Goal: Task Accomplishment & Management: Manage account settings

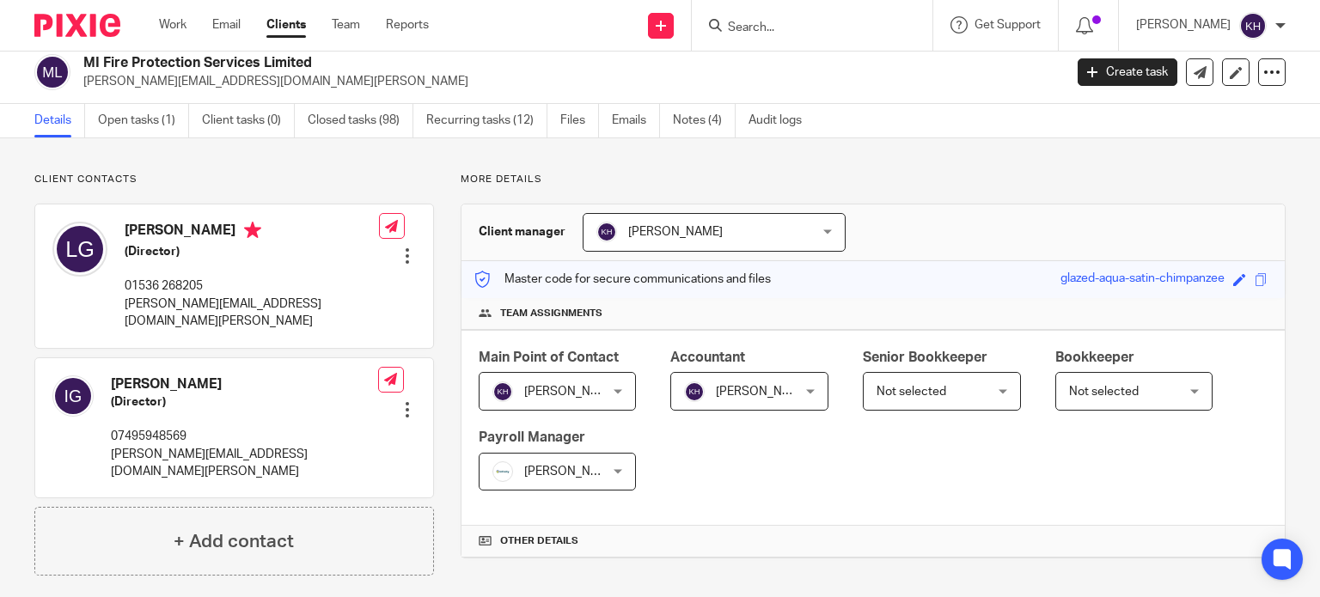
scroll to position [13, 0]
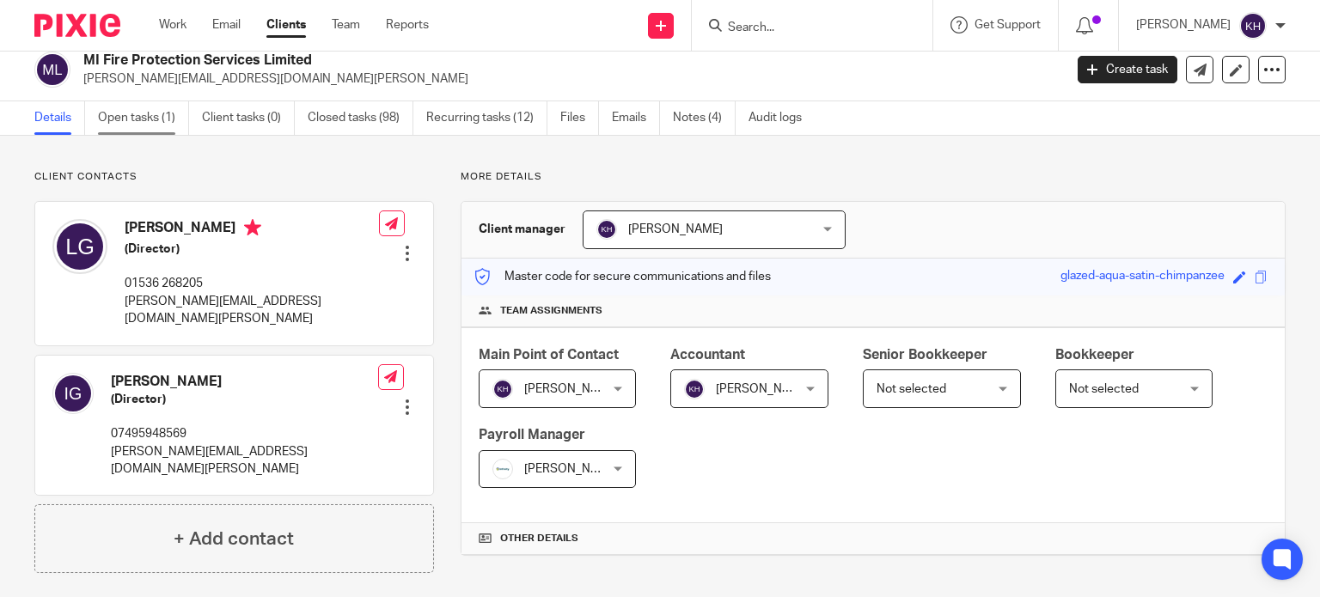
click at [136, 117] on link "Open tasks (1)" at bounding box center [143, 118] width 91 height 34
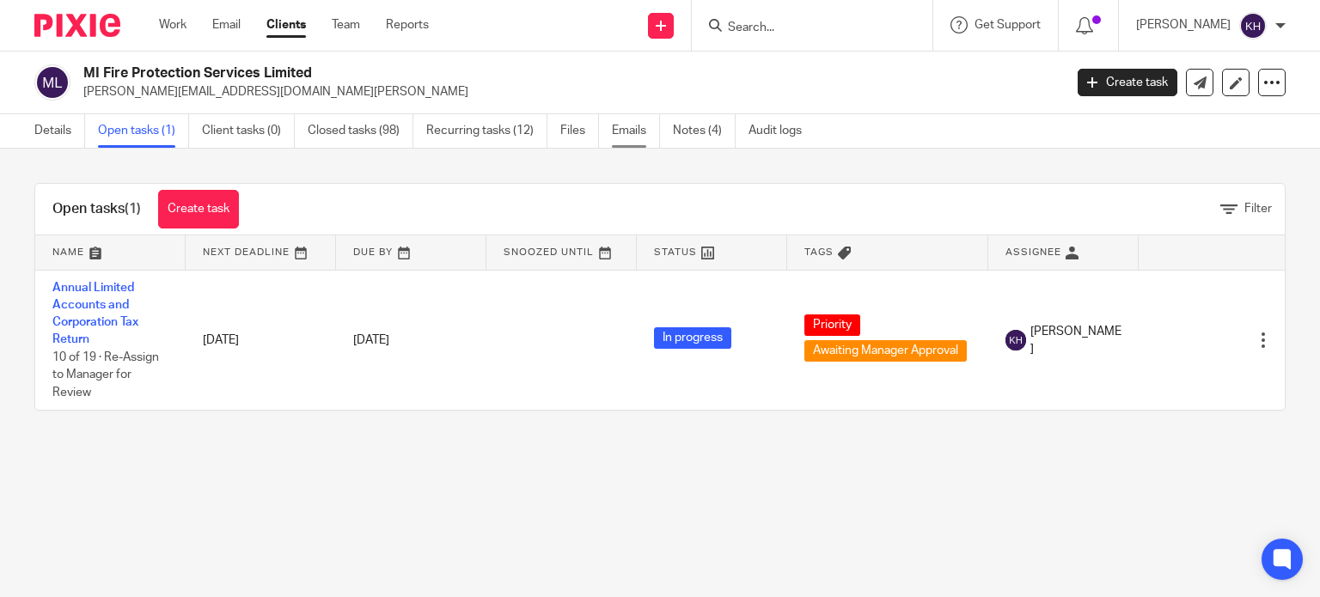
click at [639, 136] on link "Emails" at bounding box center [636, 131] width 48 height 34
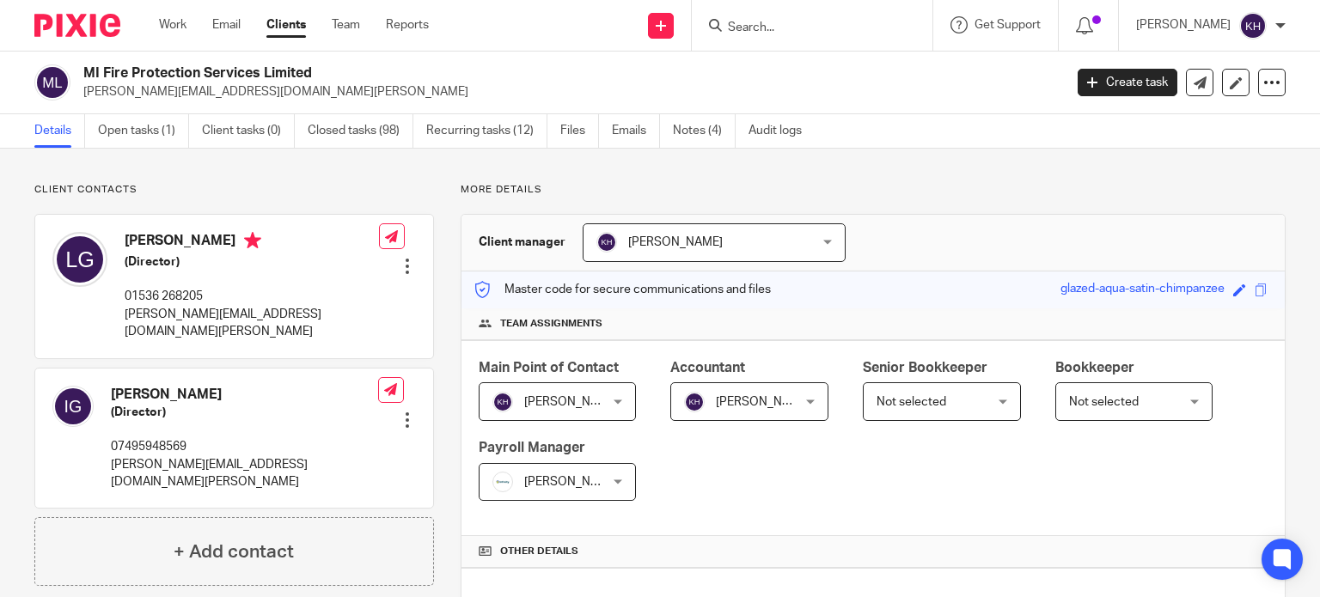
click at [623, 130] on link "Emails" at bounding box center [636, 131] width 48 height 34
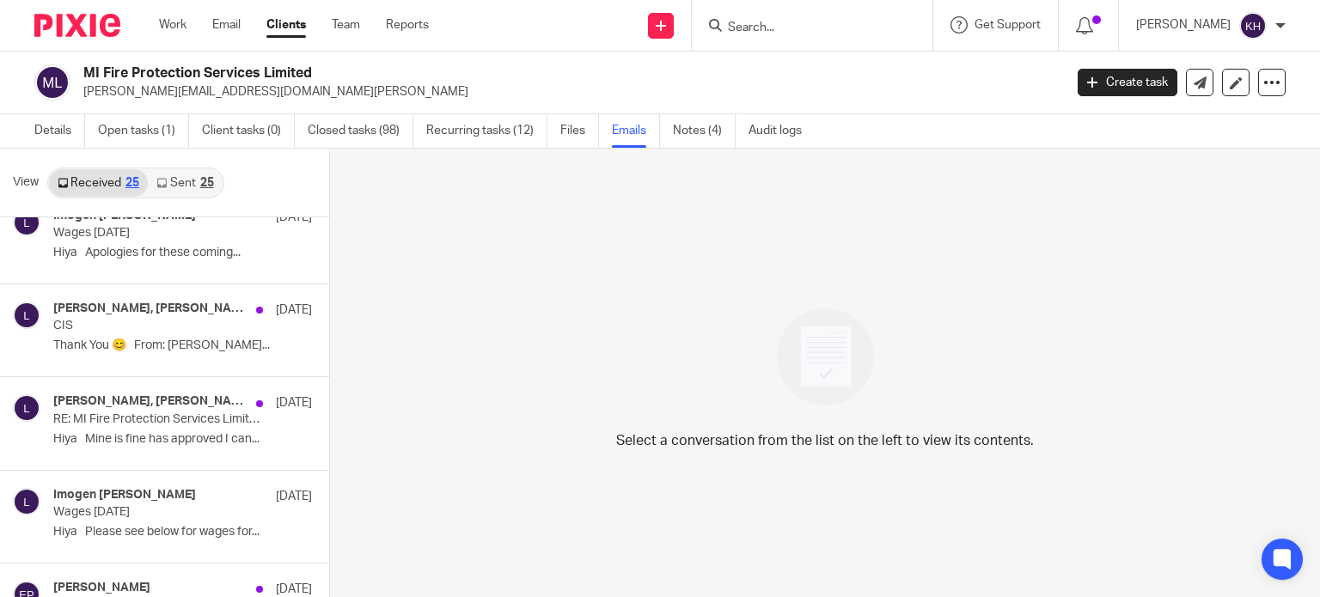
scroll to position [1547, 0]
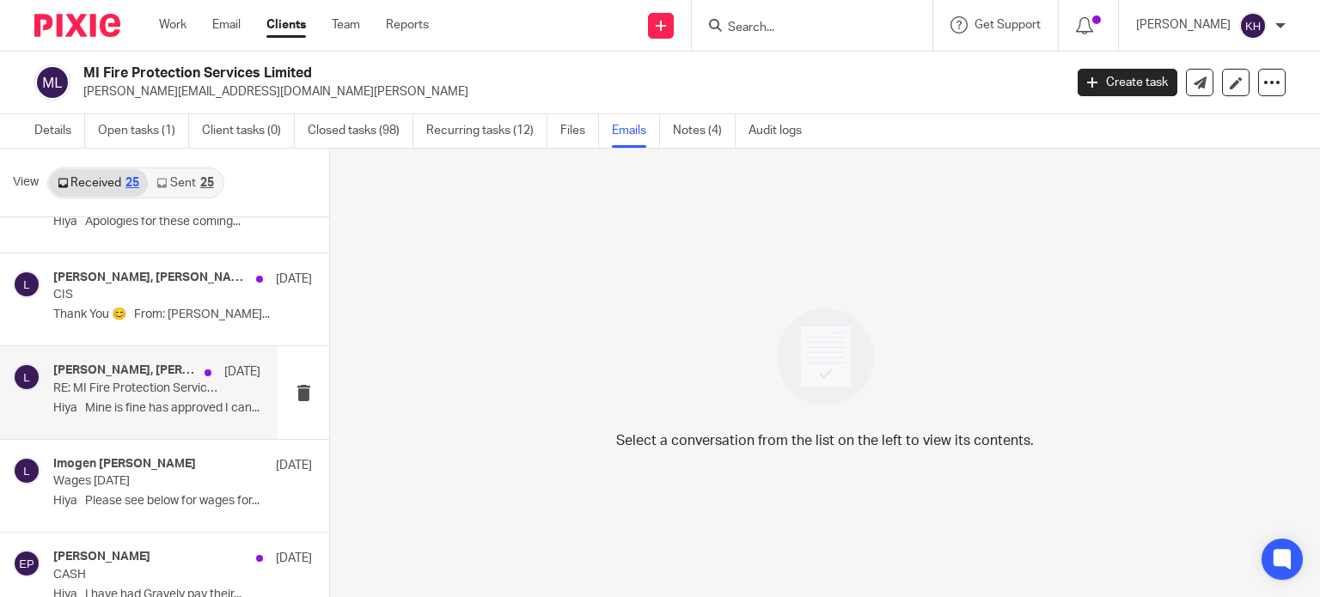
click at [125, 364] on h4 "Karl Newman, Louise" at bounding box center [124, 371] width 143 height 15
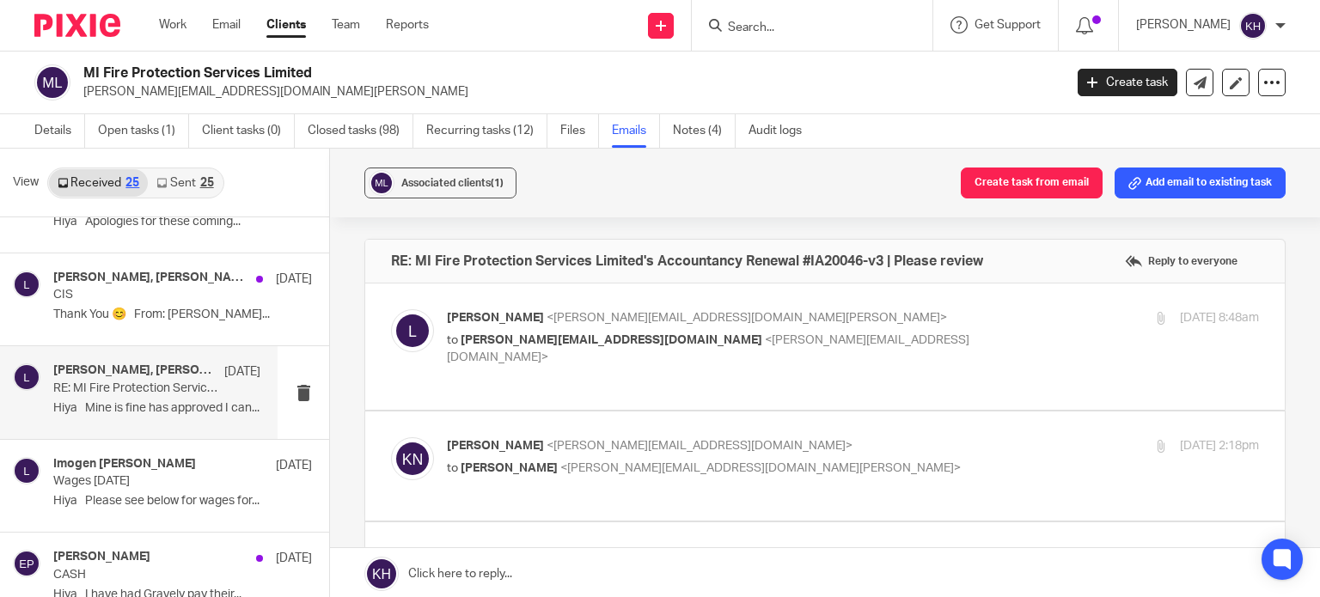
scroll to position [0, 0]
click at [763, 321] on p "Louise <louise@mifireprotectionservices.co.uk>" at bounding box center [717, 318] width 541 height 18
checkbox input "true"
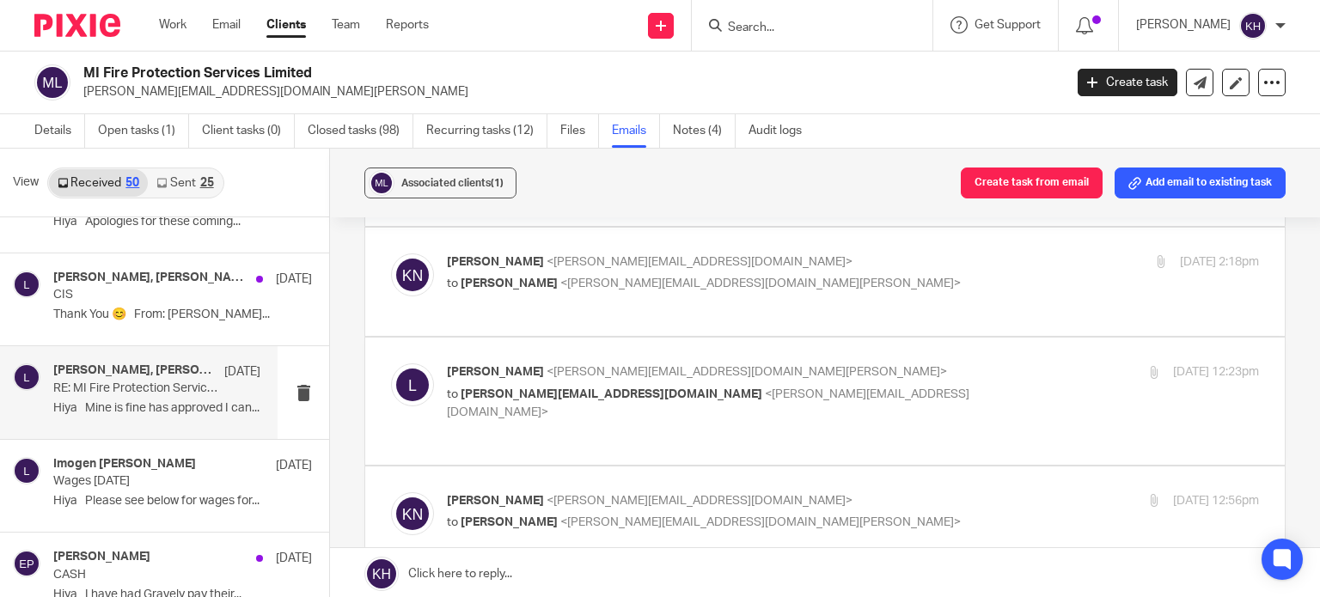
scroll to position [859, 0]
click at [877, 286] on div "Karl Newman <karl@infinity-accounting.co.uk> to Louise <louise@mifireprotection…" at bounding box center [825, 281] width 868 height 58
click at [736, 273] on p "to Louise <louise@mifireprotectionservices.co.uk>" at bounding box center [717, 282] width 541 height 18
checkbox input "true"
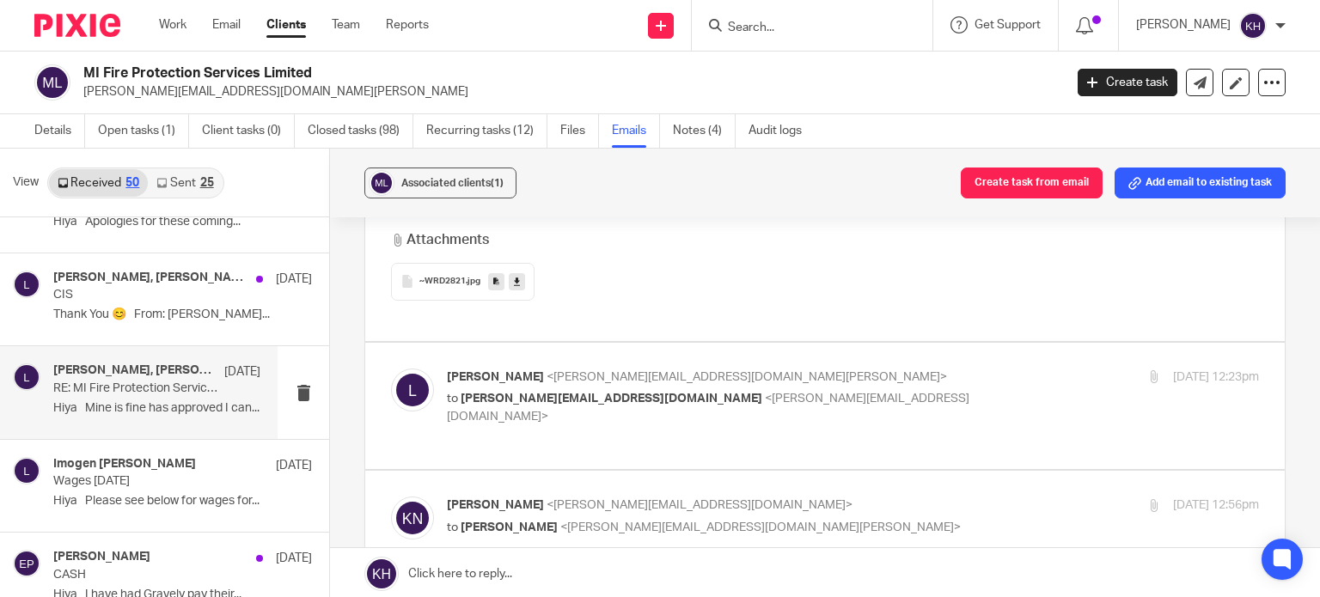
scroll to position [1461, 0]
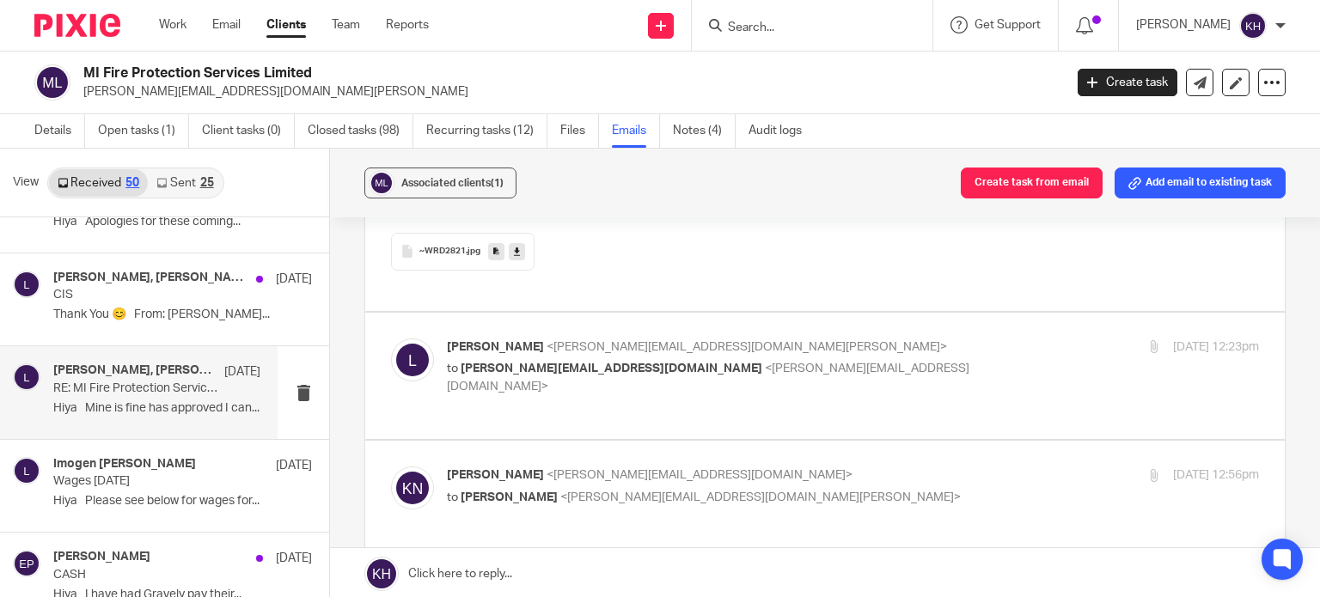
click at [725, 339] on div "Louise <louise@mifireprotectionservices.co.uk> to karl@infinity-accounting.co.u…" at bounding box center [717, 368] width 541 height 58
checkbox input "true"
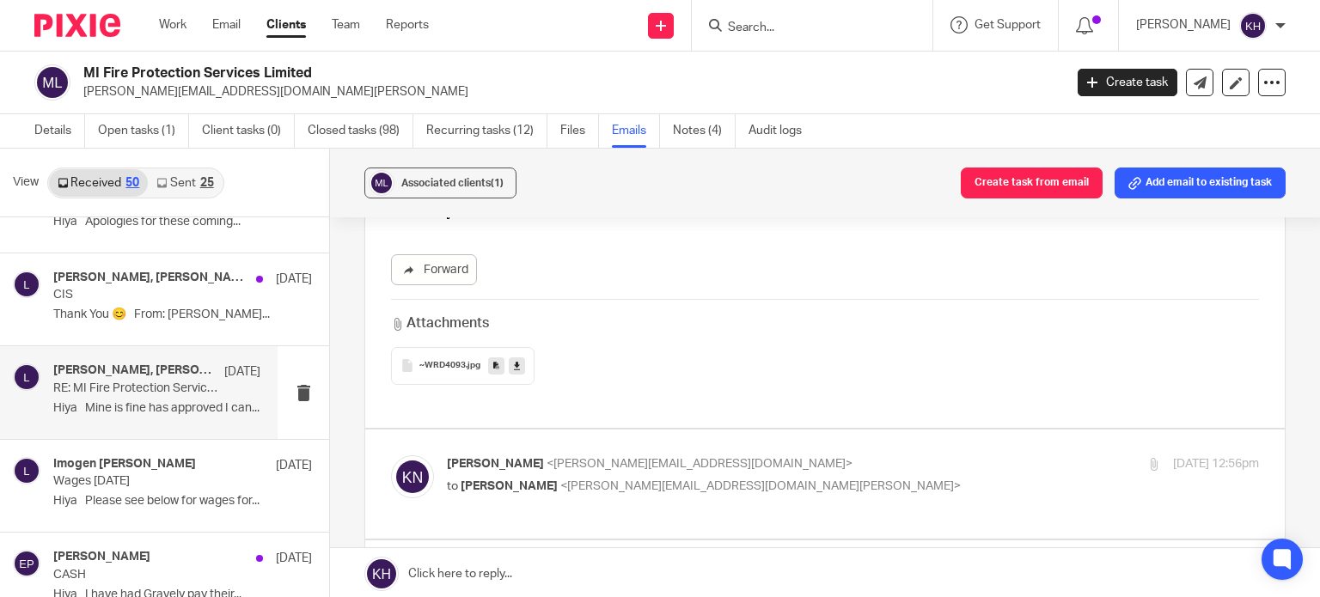
scroll to position [2149, 0]
click at [717, 344] on div "~WRD4093 .jpg" at bounding box center [825, 363] width 868 height 38
click at [727, 452] on p "Karl Newman <karl@infinity-accounting.co.uk>" at bounding box center [717, 461] width 541 height 18
checkbox input "true"
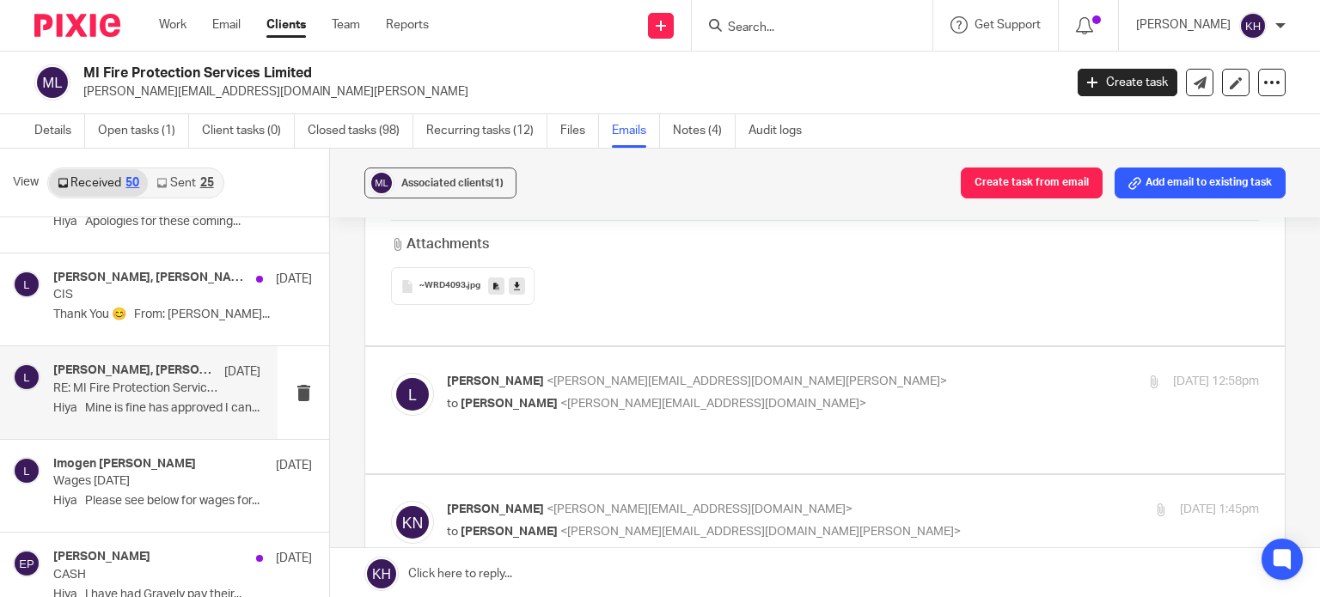
scroll to position [3008, 0]
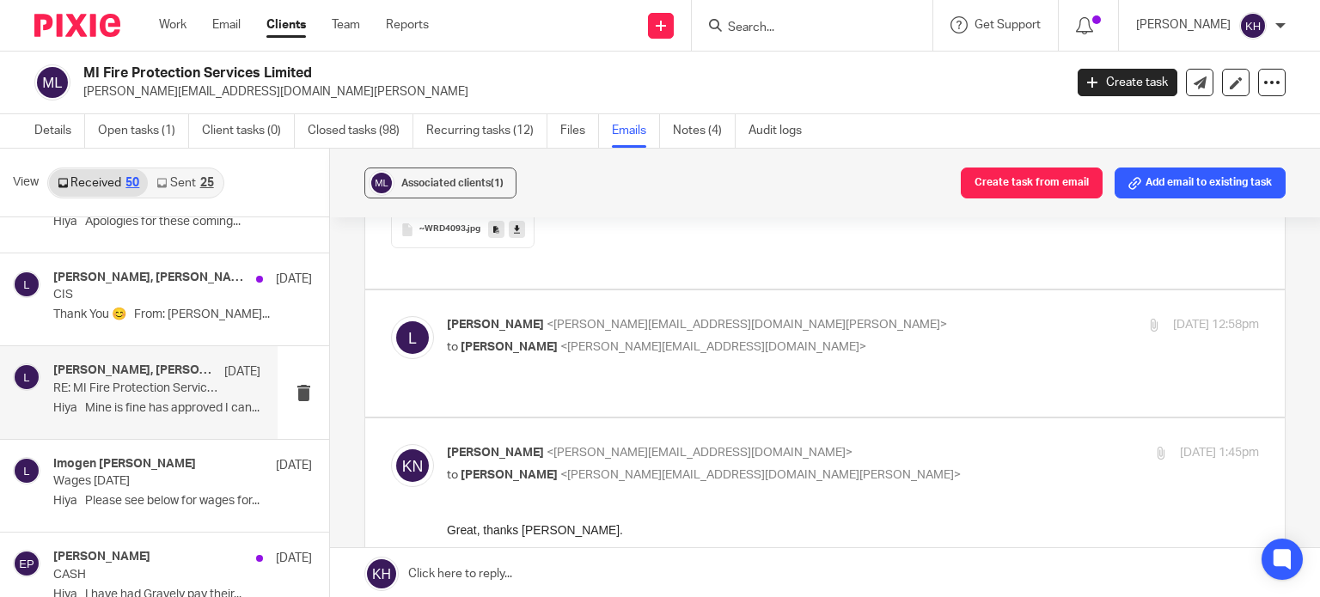
click at [760, 316] on p "Louise <louise@mifireprotectionservices.co.uk>" at bounding box center [717, 325] width 541 height 18
checkbox input "true"
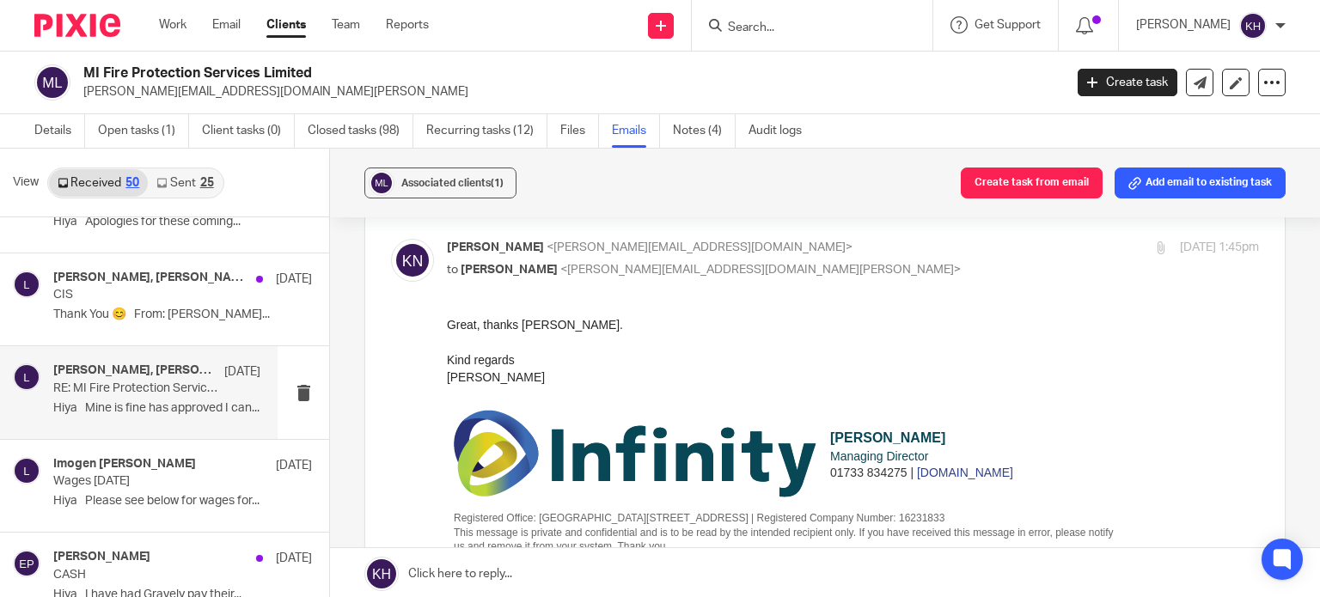
scroll to position [4383, 0]
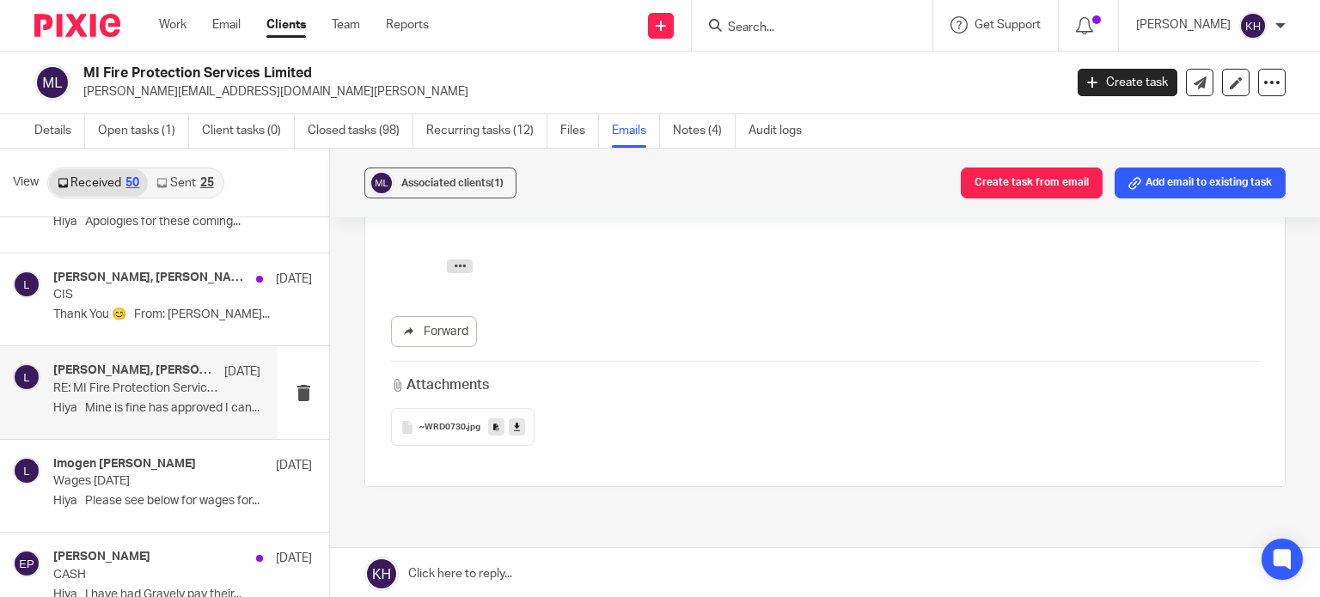
click at [769, 361] on div "Attachments ~WRD0730 .jpg" at bounding box center [825, 403] width 868 height 85
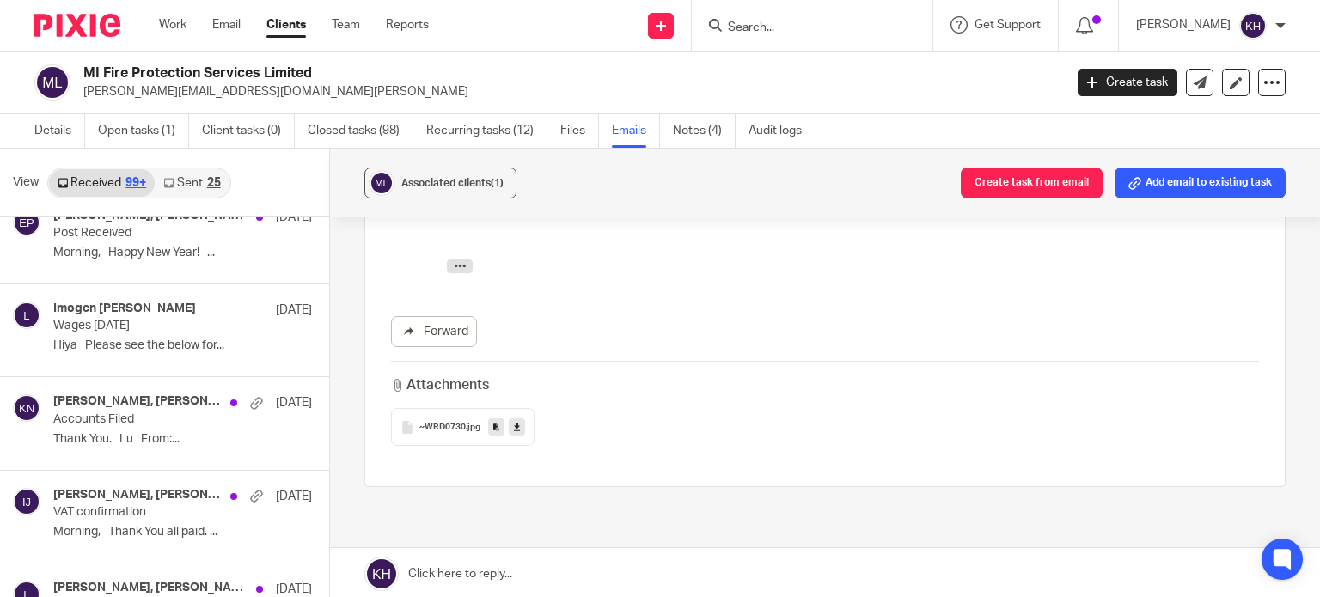
scroll to position [6961, 0]
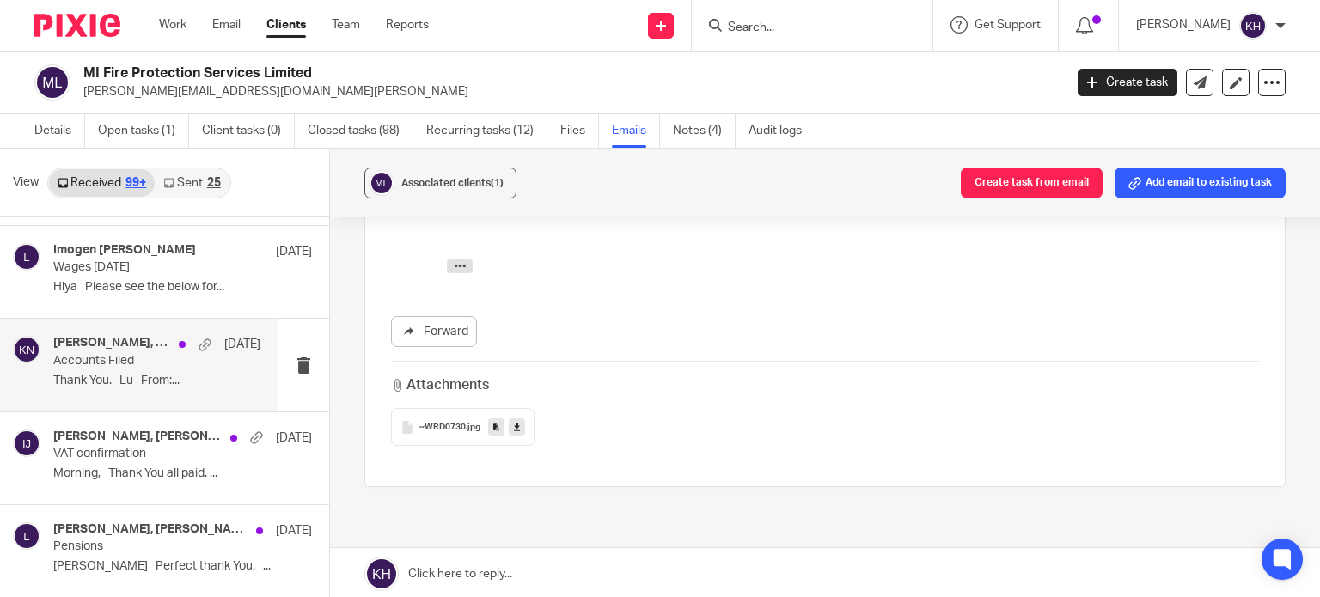
click at [170, 336] on div "13 Dec" at bounding box center [215, 344] width 90 height 17
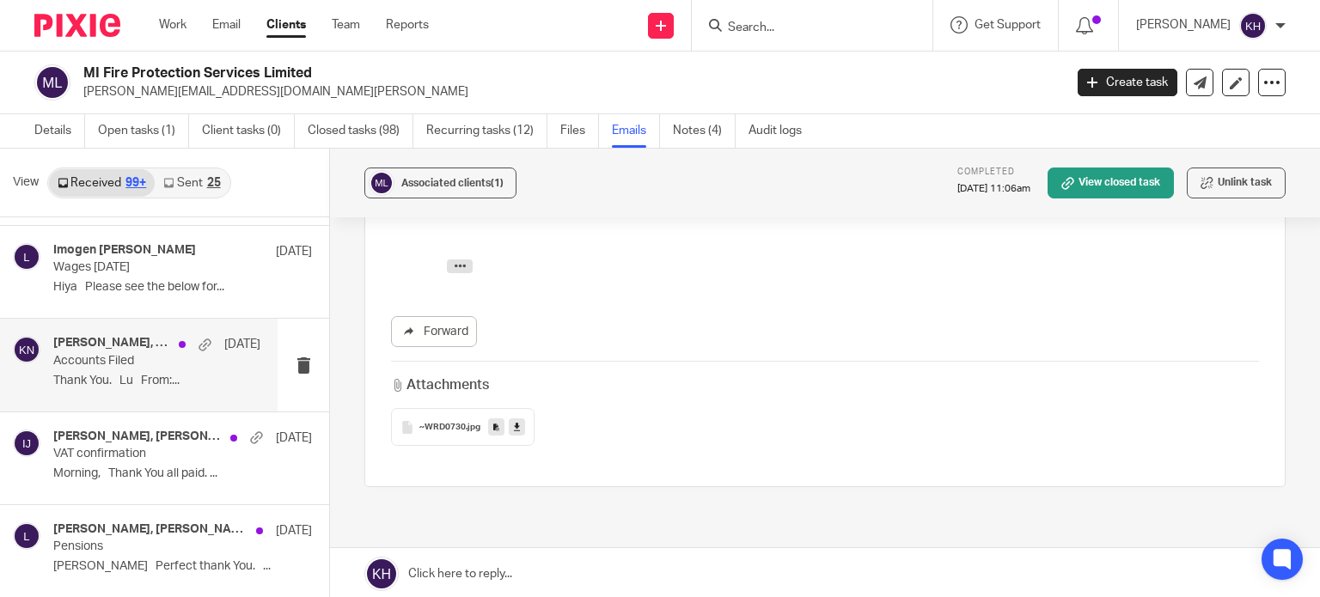
click at [113, 336] on h4 "Louise, Karl Newman" at bounding box center [111, 343] width 117 height 15
click at [101, 339] on div "Louise, Karl Newman 13 Dec" at bounding box center [156, 344] width 207 height 17
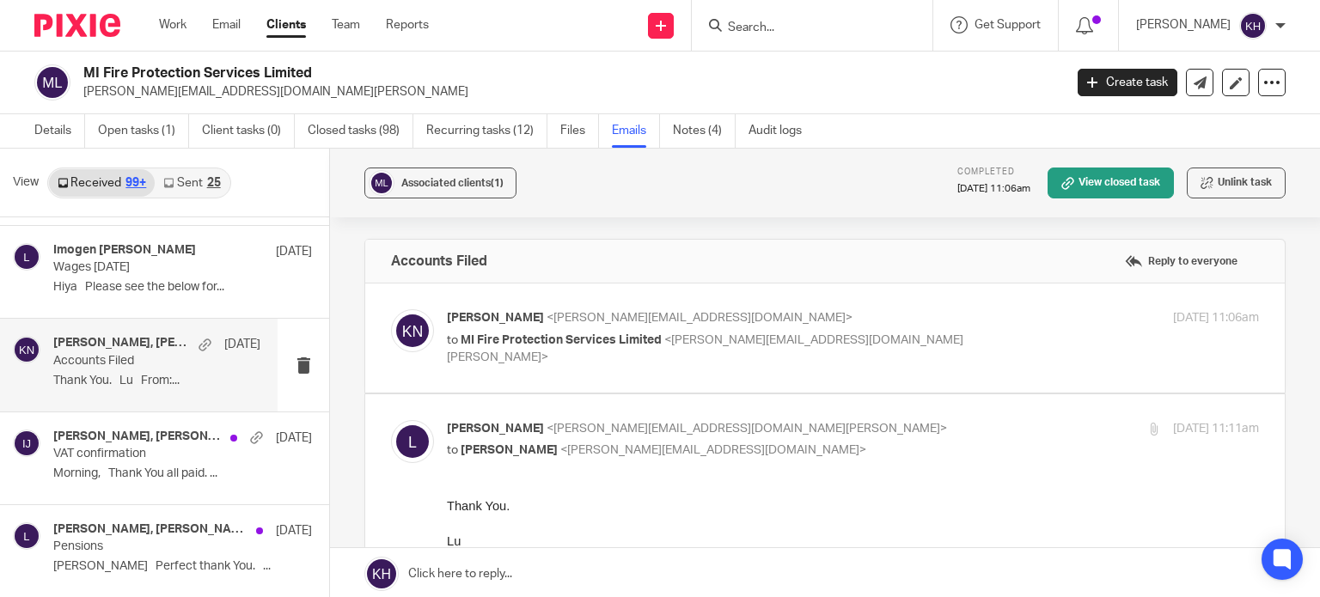
scroll to position [0, 0]
click at [754, 312] on p "Karl Newman <k.newman@directpeak.co.uk>" at bounding box center [717, 318] width 541 height 18
checkbox input "true"
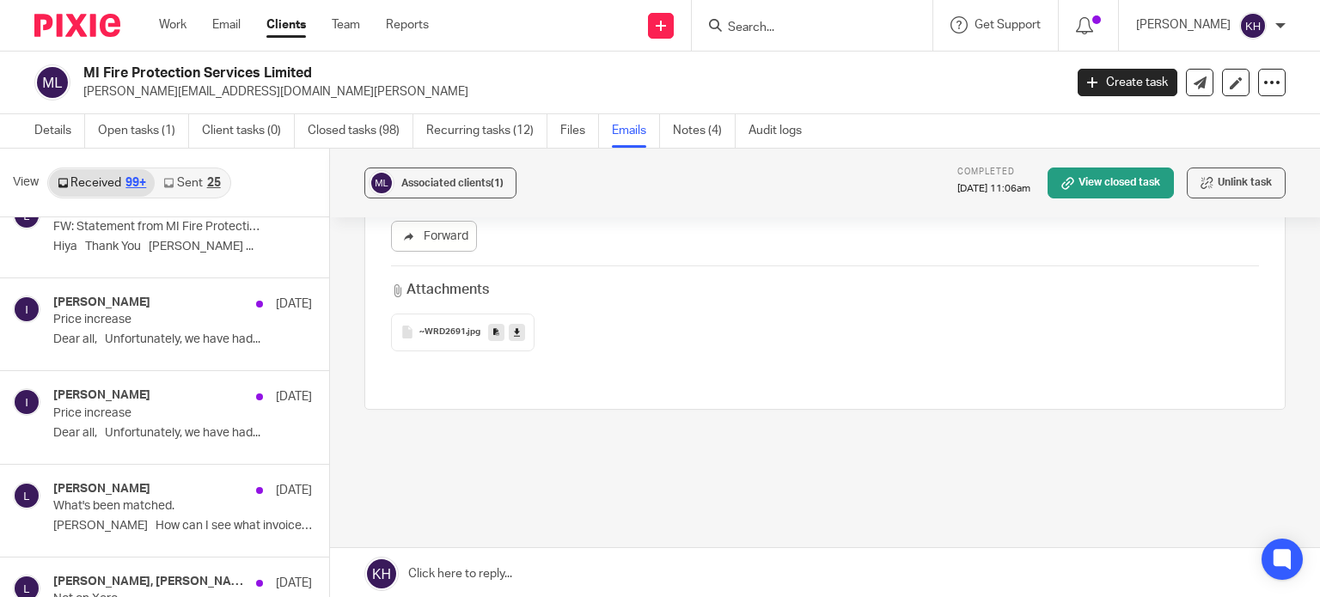
scroll to position [8680, 0]
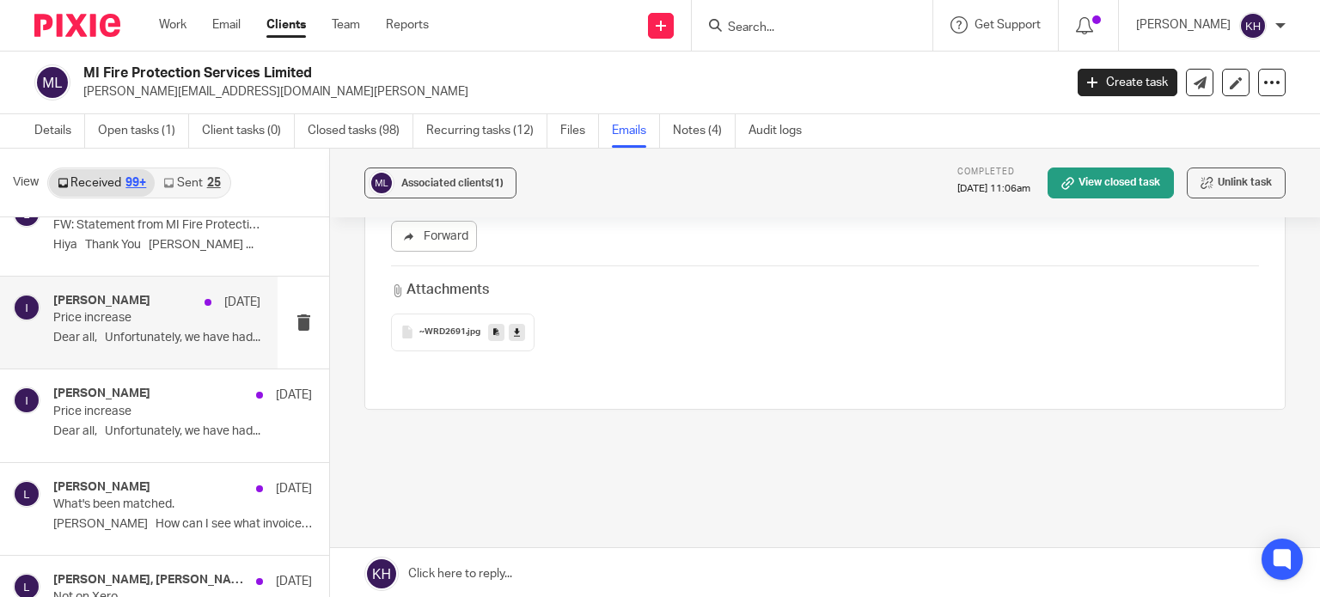
click at [89, 311] on p "Price increase" at bounding box center [136, 318] width 166 height 15
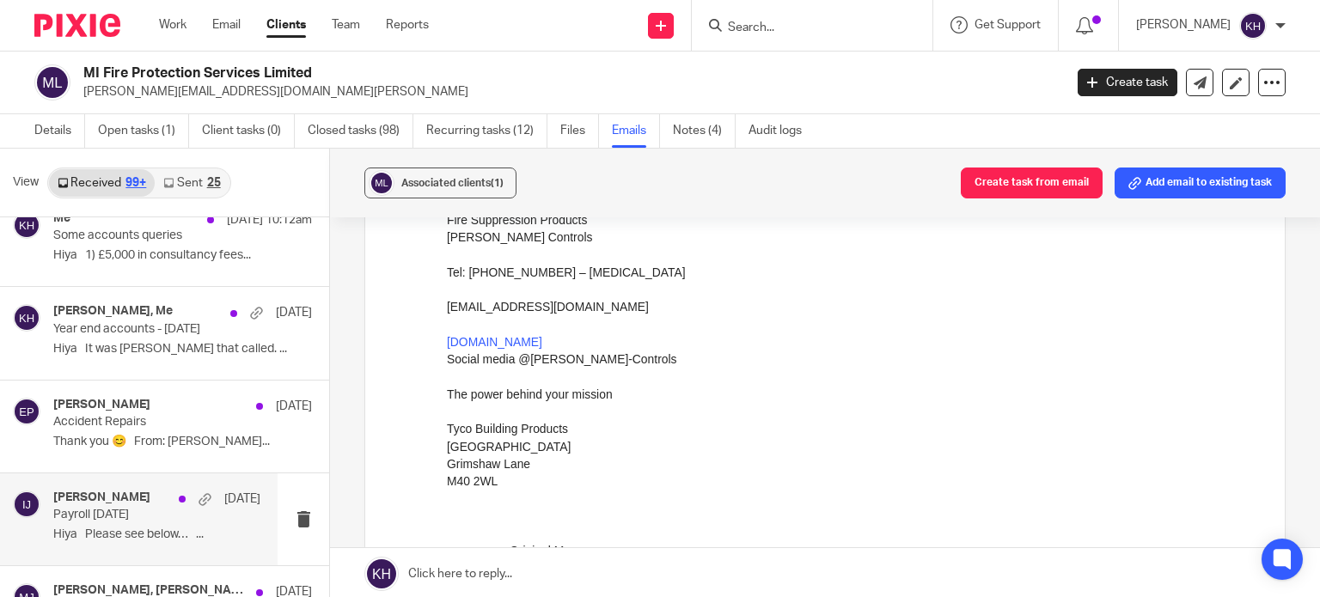
scroll to position [0, 0]
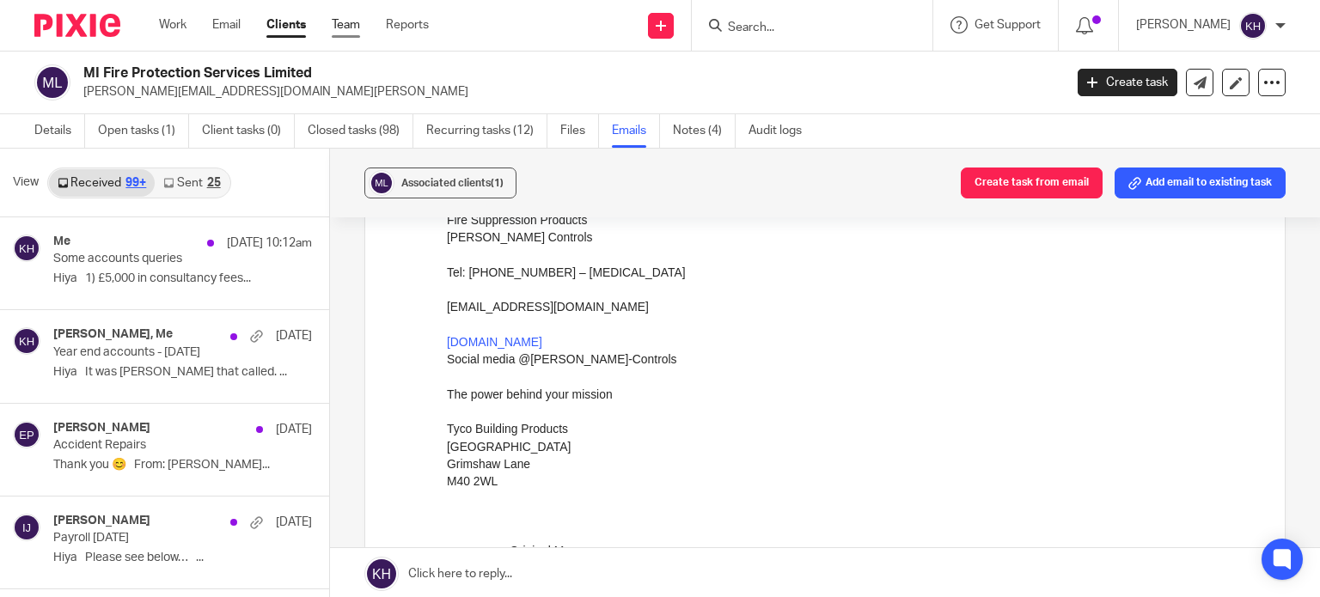
click at [358, 26] on link "Team" at bounding box center [346, 24] width 28 height 17
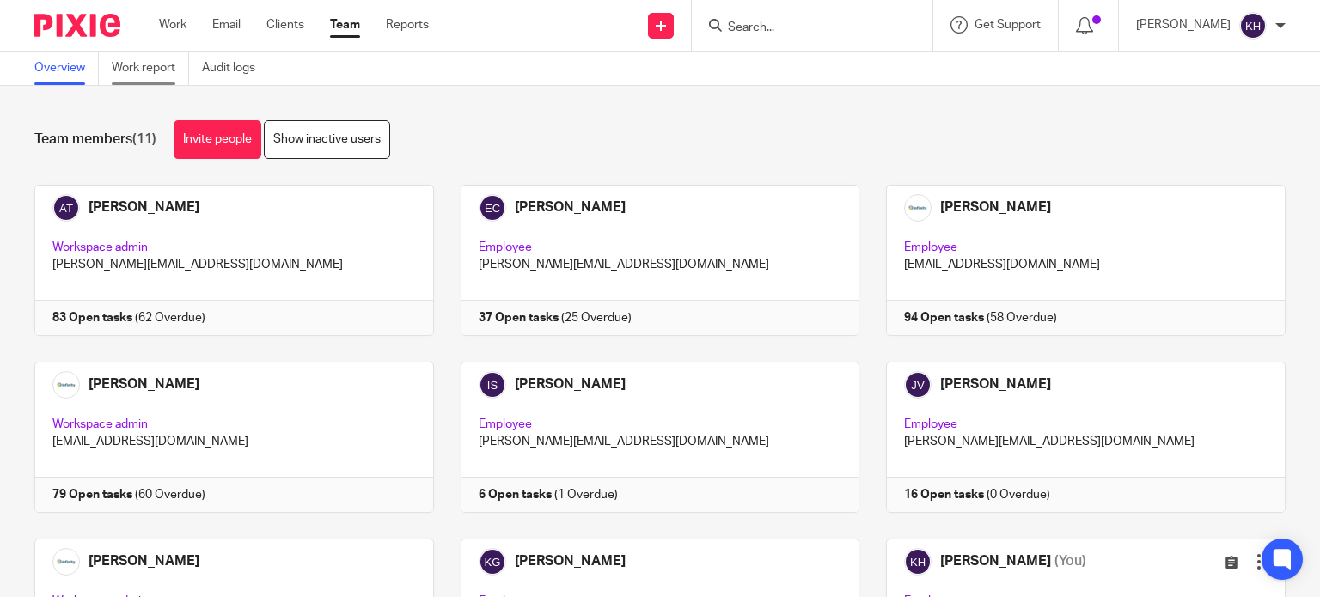
click at [151, 64] on link "Work report" at bounding box center [150, 69] width 77 height 34
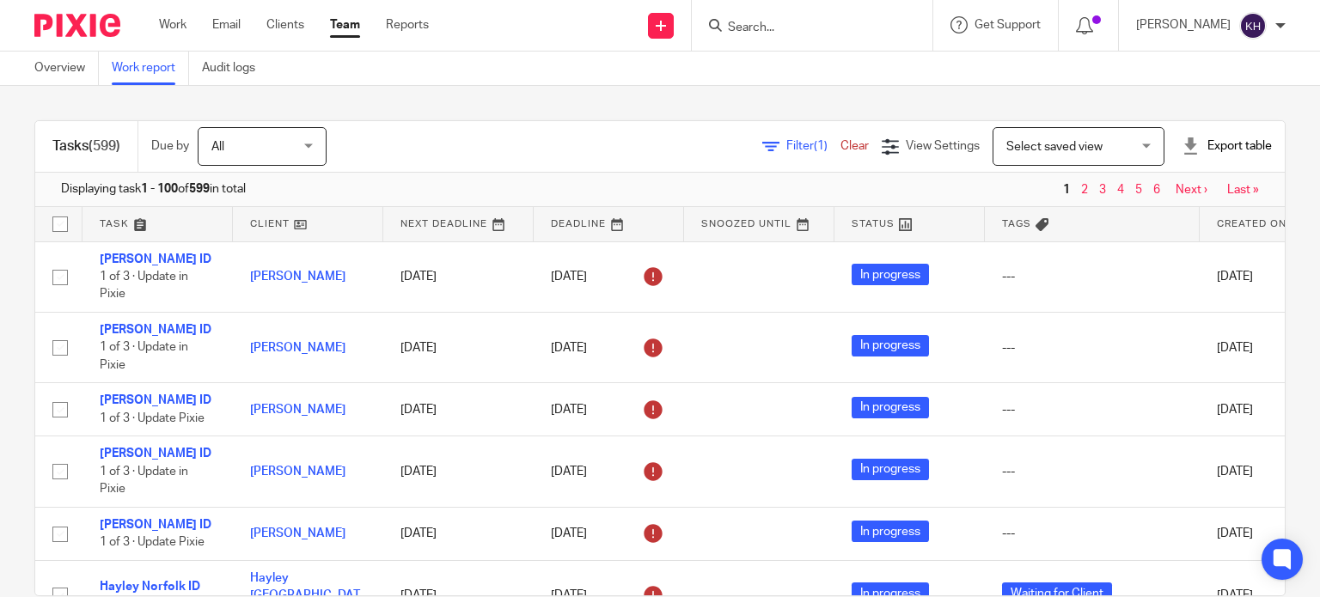
click at [762, 139] on icon at bounding box center [770, 146] width 17 height 17
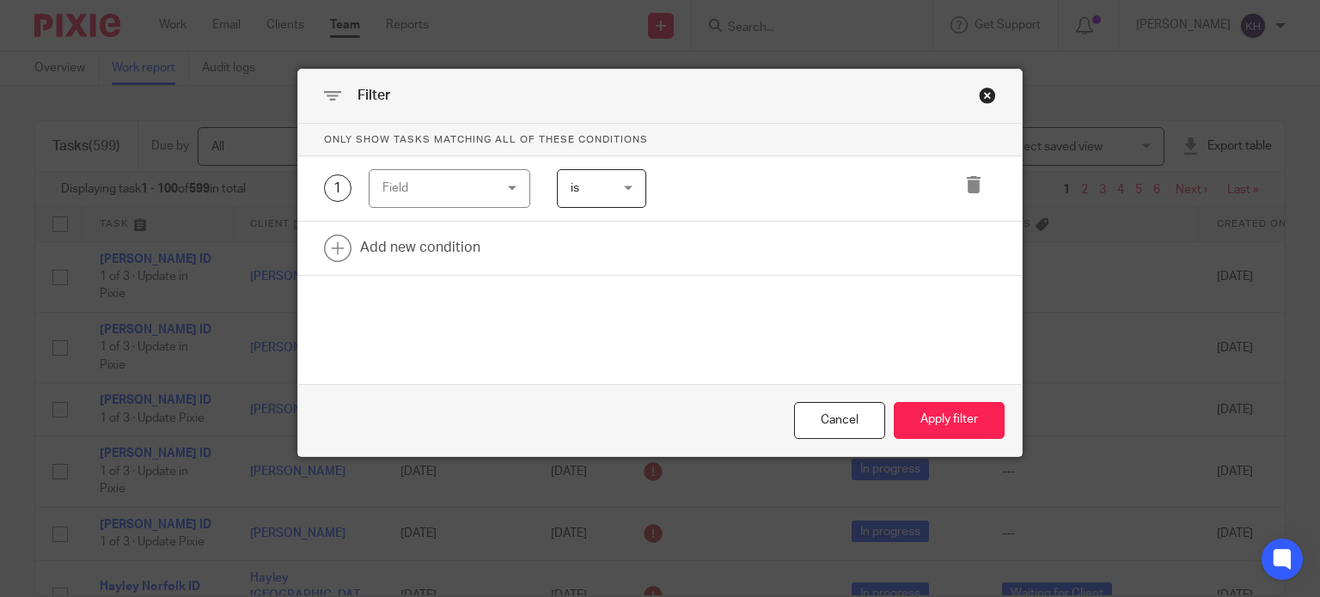
click at [484, 190] on div "Field" at bounding box center [441, 188] width 118 height 36
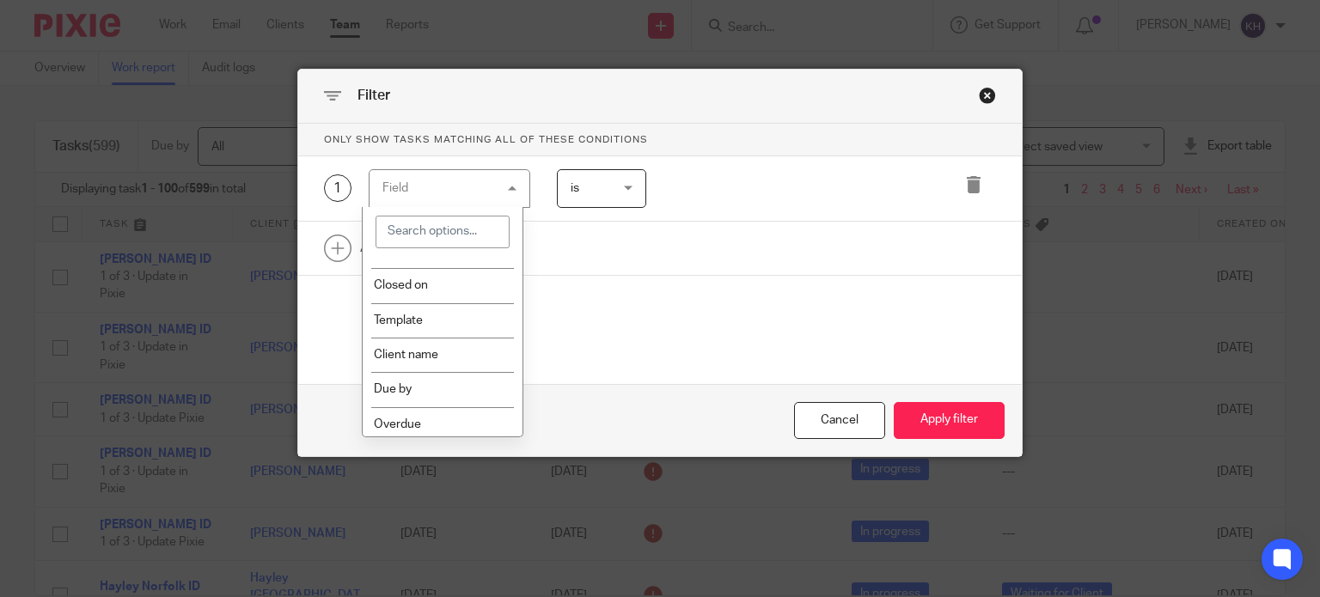
scroll to position [516, 0]
click at [459, 290] on li "Template" at bounding box center [443, 282] width 160 height 34
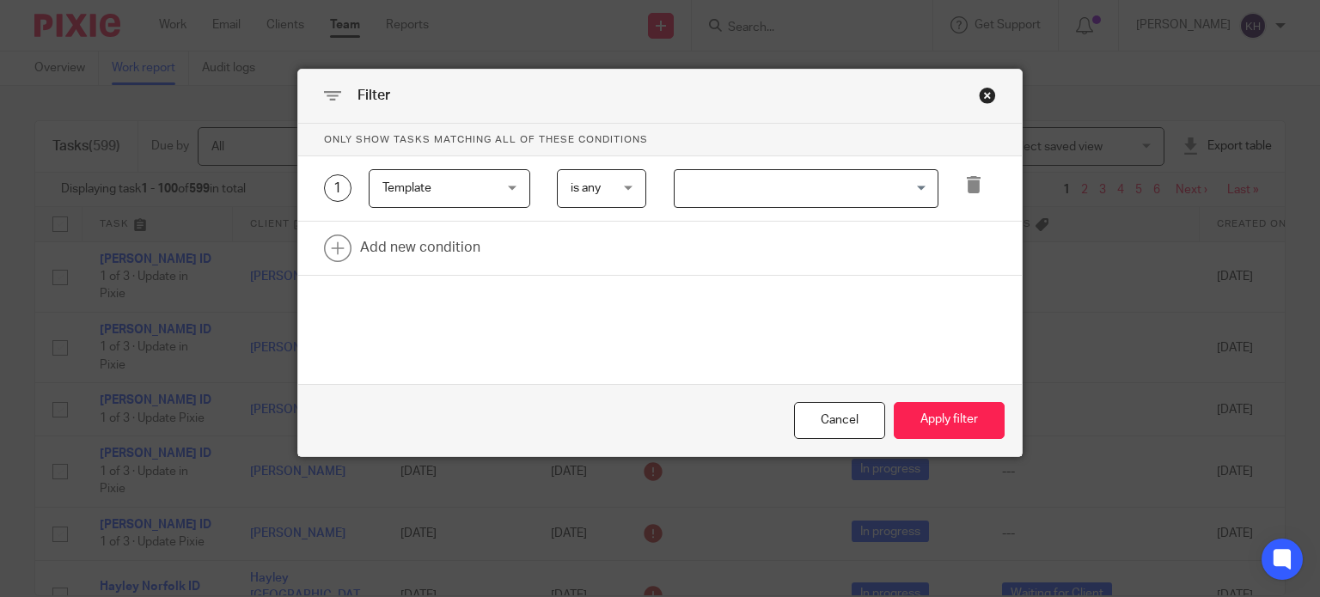
click at [814, 192] on input "Search for option" at bounding box center [802, 189] width 252 height 30
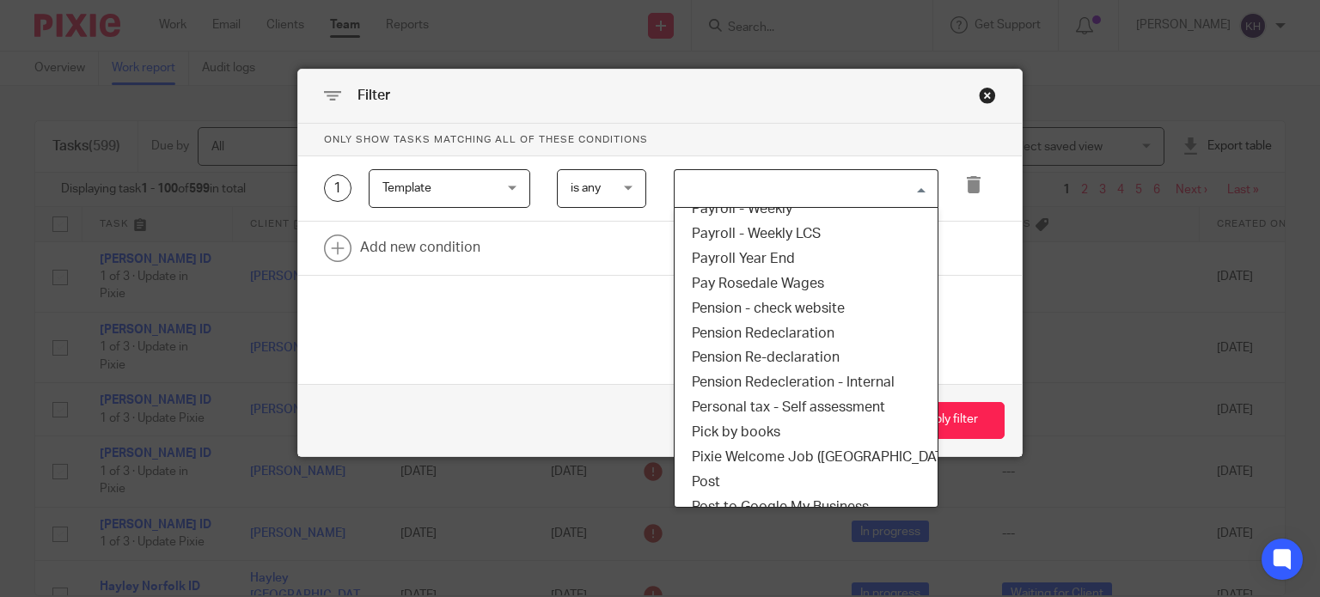
scroll to position [2750, 0]
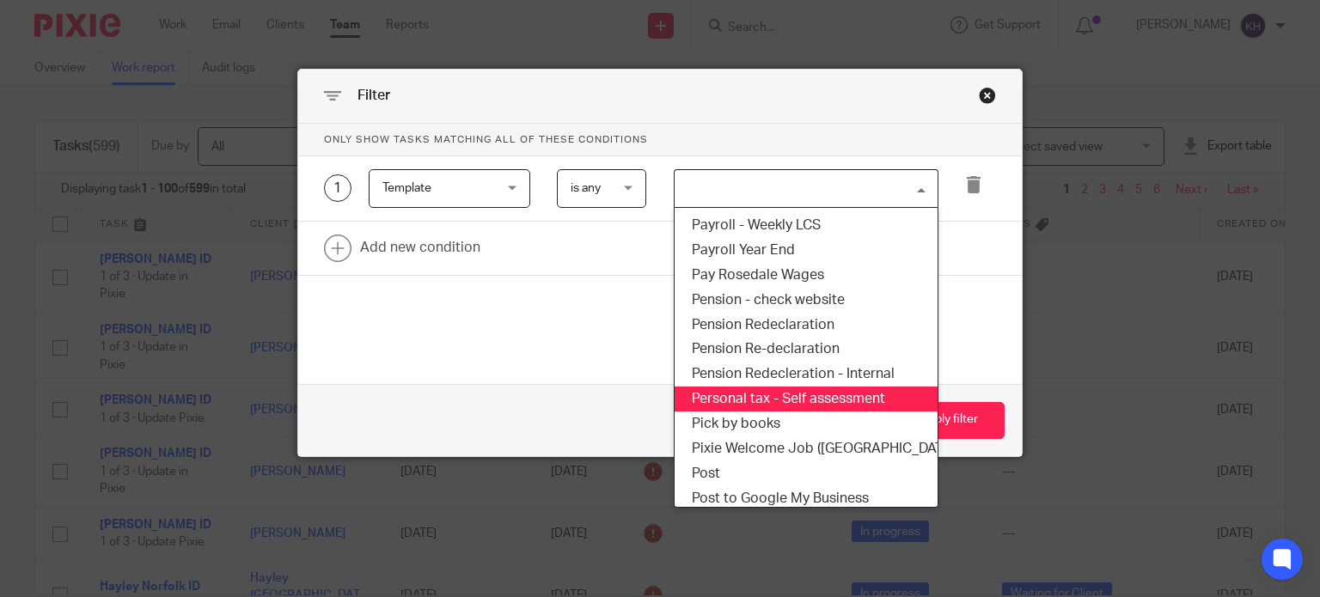
click at [819, 394] on li "Personal tax - Self assessment" at bounding box center [806, 399] width 263 height 25
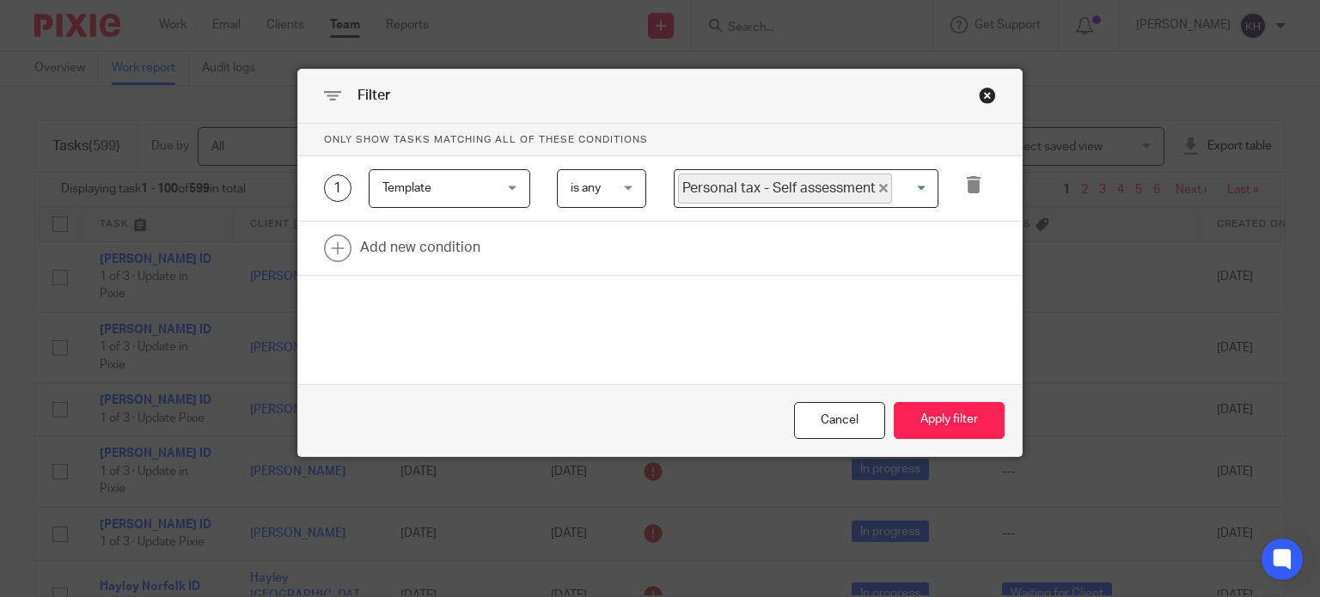
click at [968, 439] on button "Apply filter" at bounding box center [949, 420] width 111 height 37
click at [958, 428] on button "Apply filter" at bounding box center [949, 420] width 111 height 37
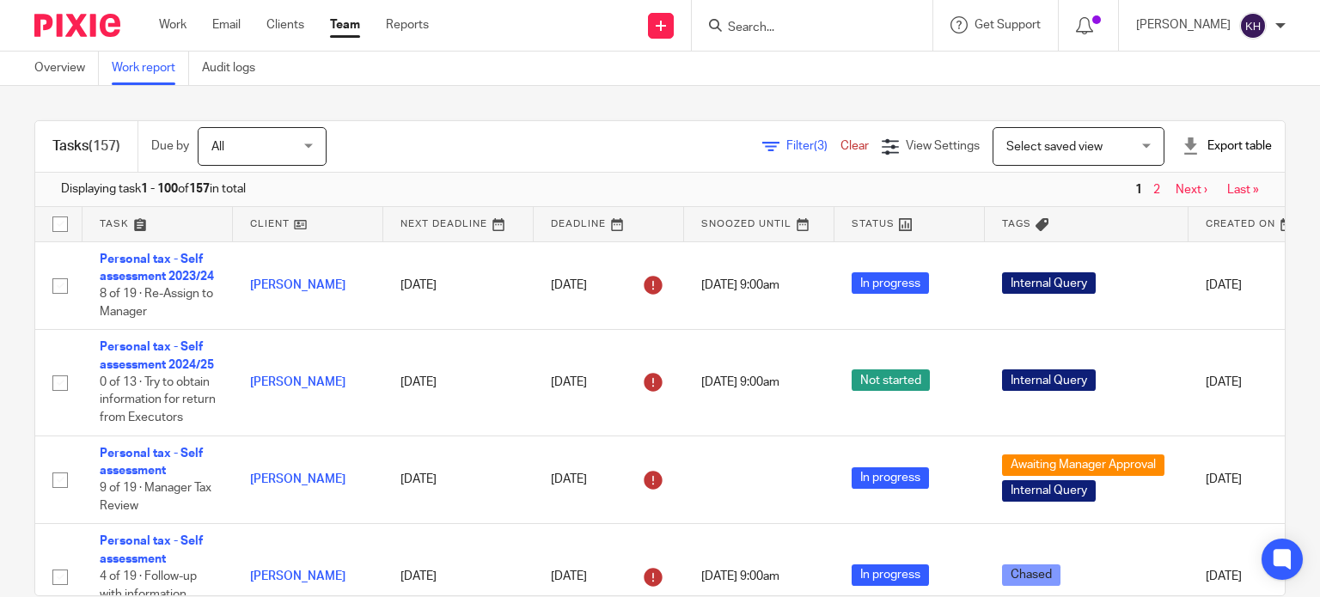
click at [832, 28] on input "Search" at bounding box center [803, 28] width 155 height 15
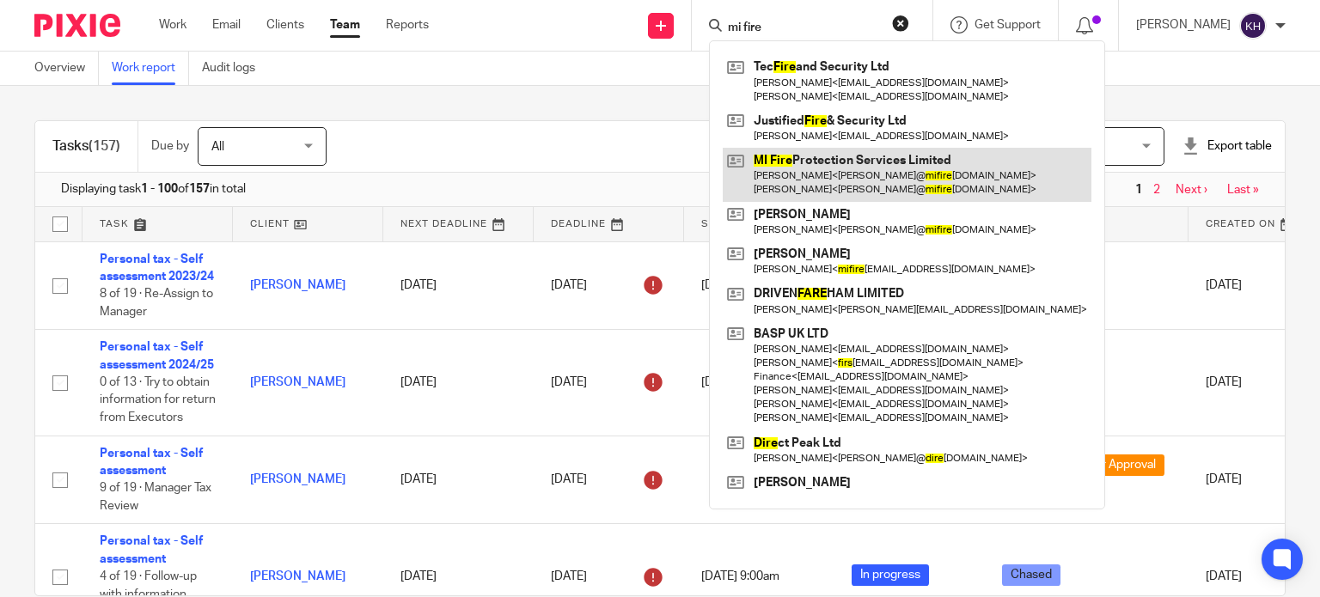
type input "mi fire"
click at [932, 158] on link at bounding box center [907, 174] width 369 height 53
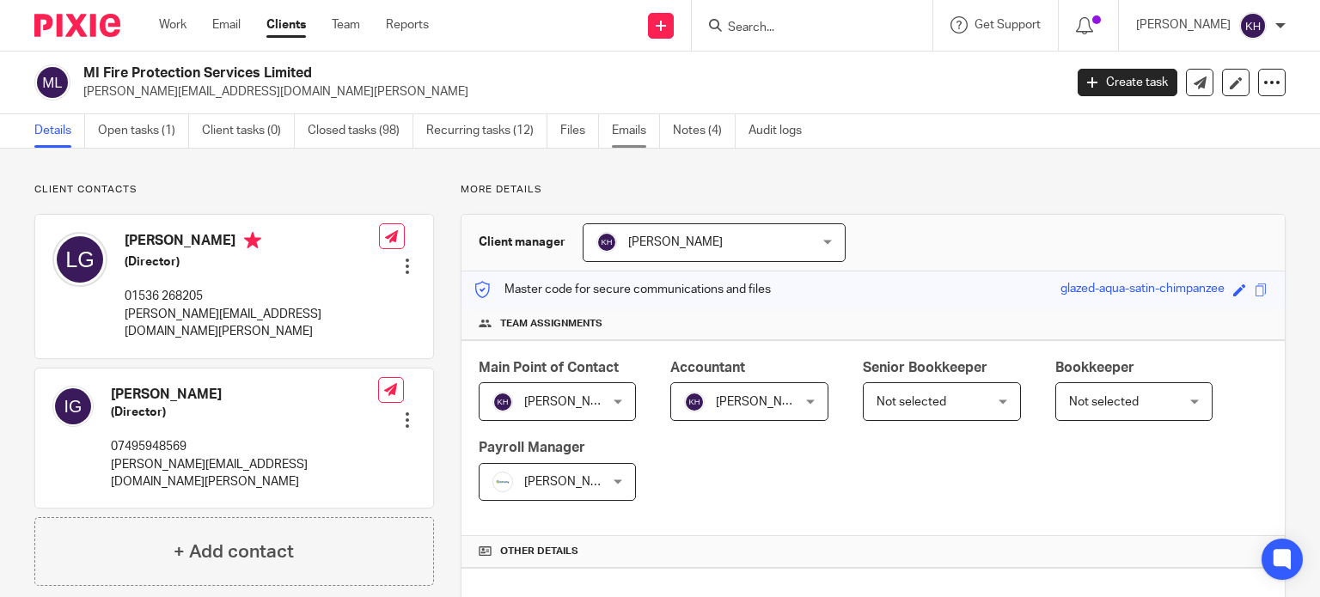
click at [637, 133] on link "Emails" at bounding box center [636, 131] width 48 height 34
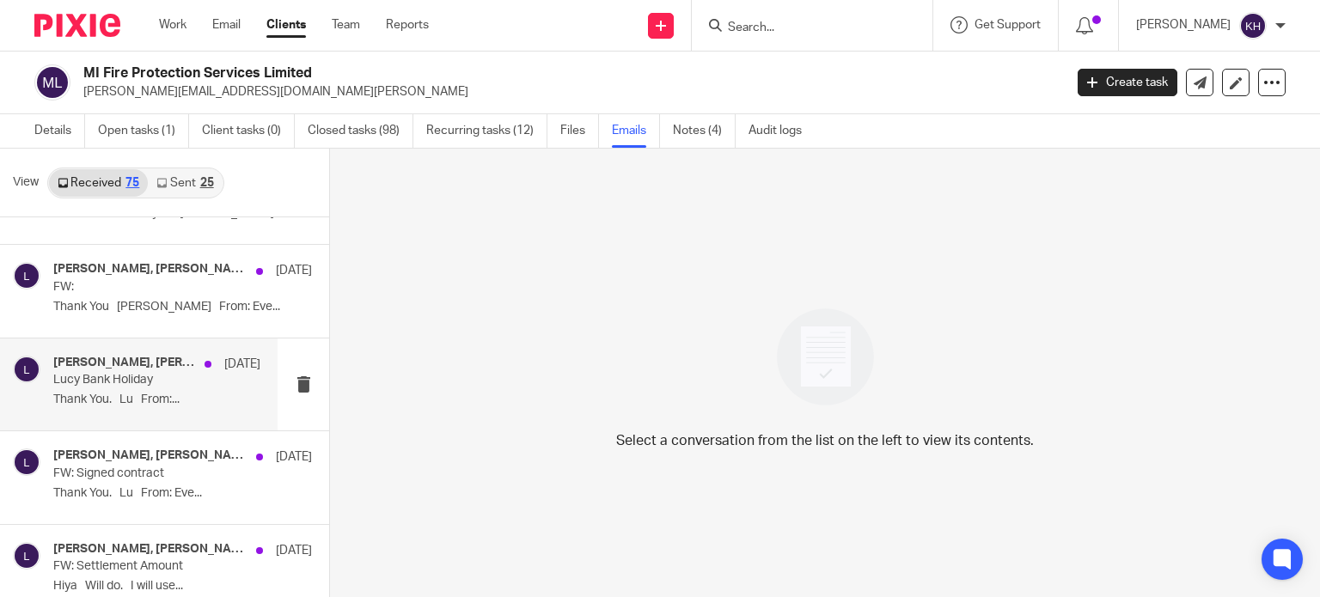
scroll to position [4063, 0]
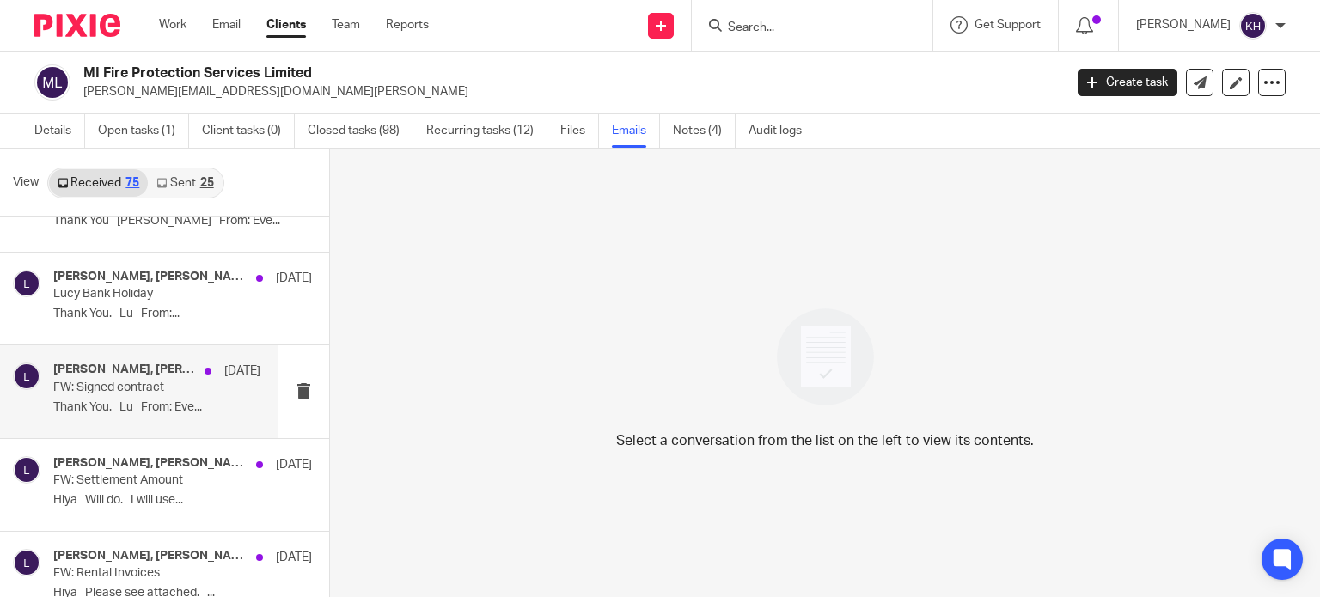
click at [118, 364] on h4 "[PERSON_NAME], [PERSON_NAME]" at bounding box center [124, 370] width 143 height 15
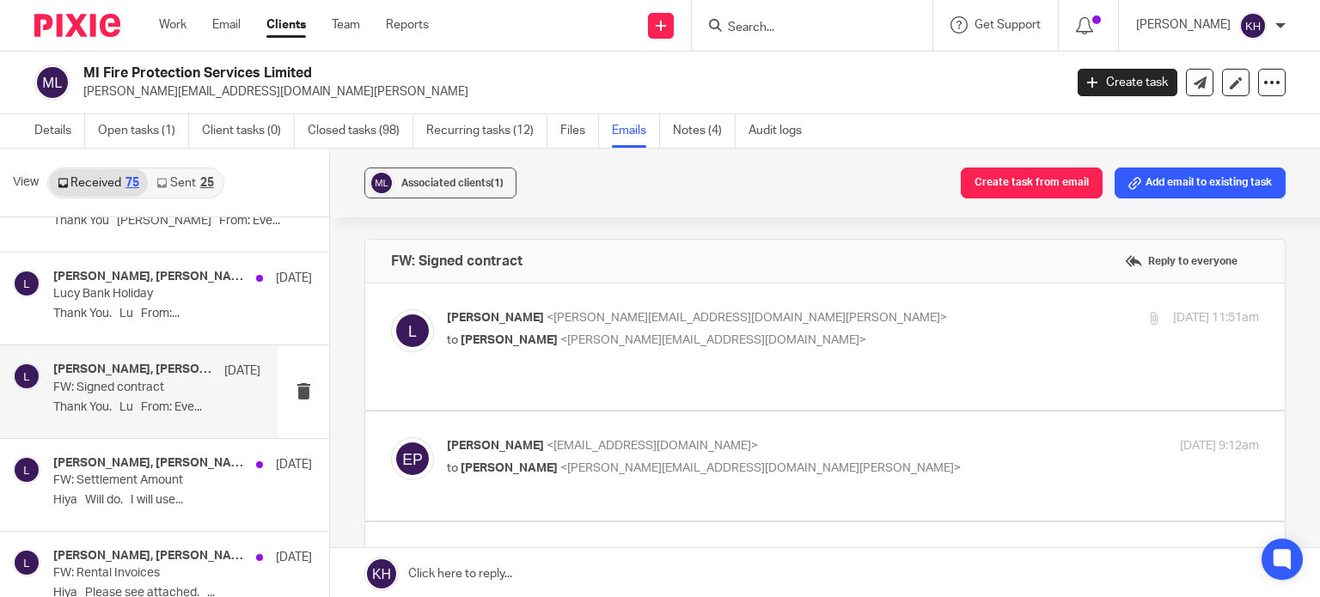
scroll to position [0, 0]
click at [749, 315] on p "Louise <louise@mifireprotectionservices.co.uk>" at bounding box center [717, 318] width 541 height 18
checkbox input "true"
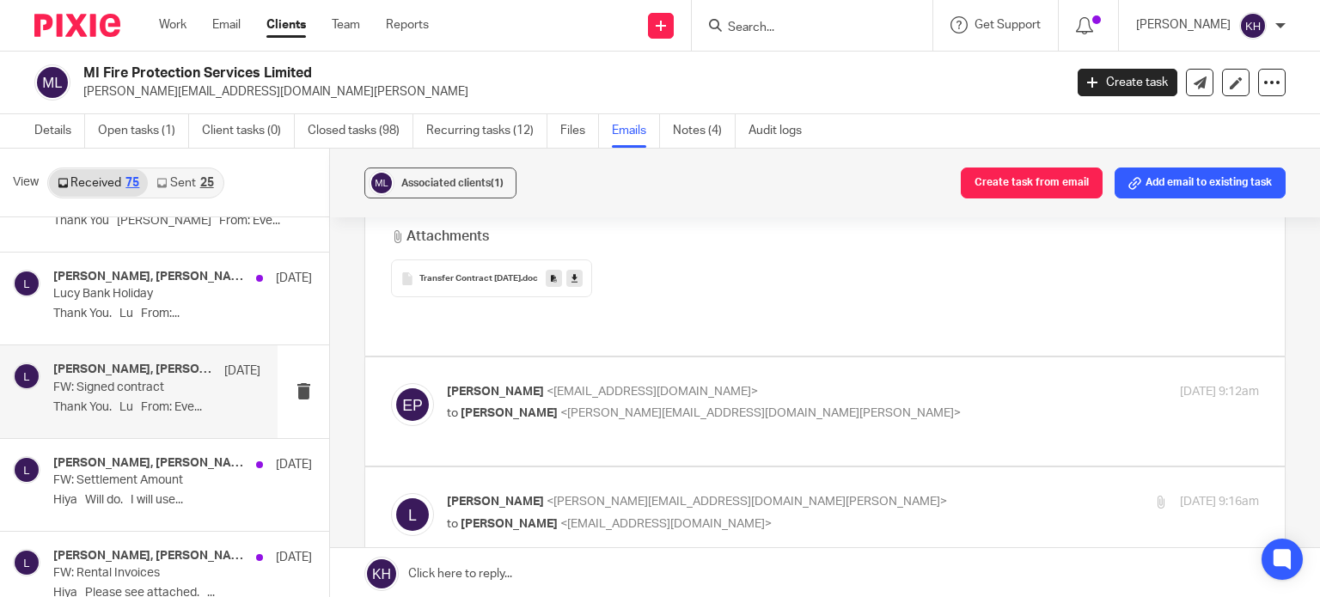
scroll to position [859, 0]
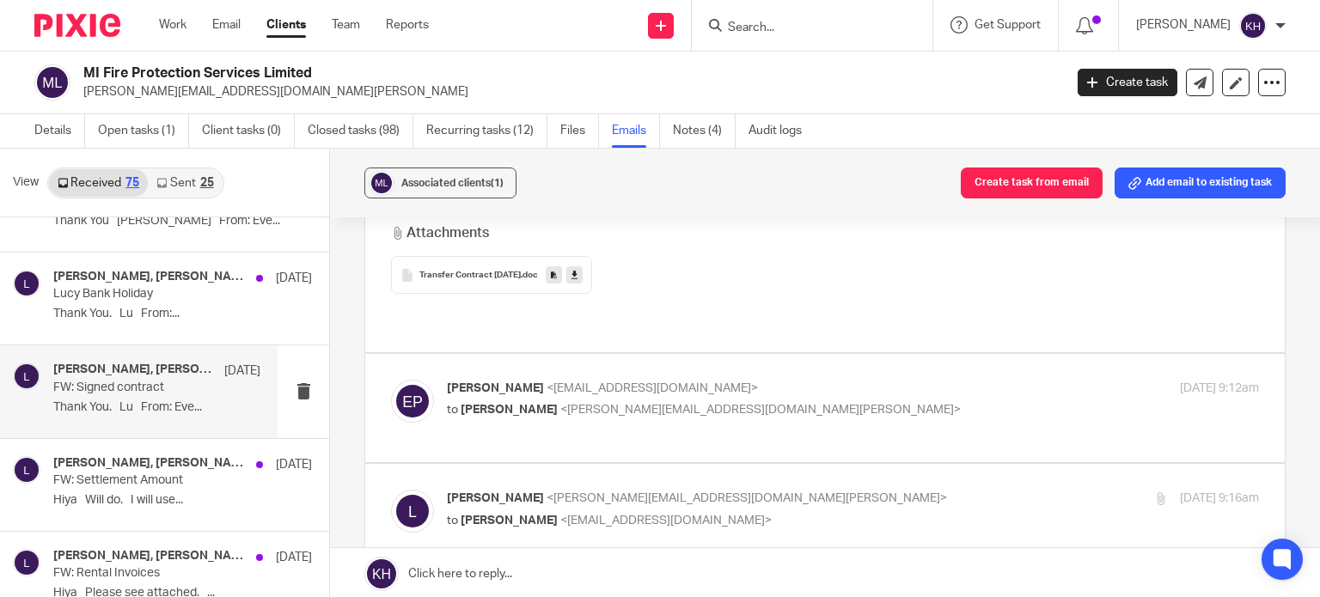
click at [471, 271] on span "Transfer Contract April 25" at bounding box center [469, 276] width 101 height 10
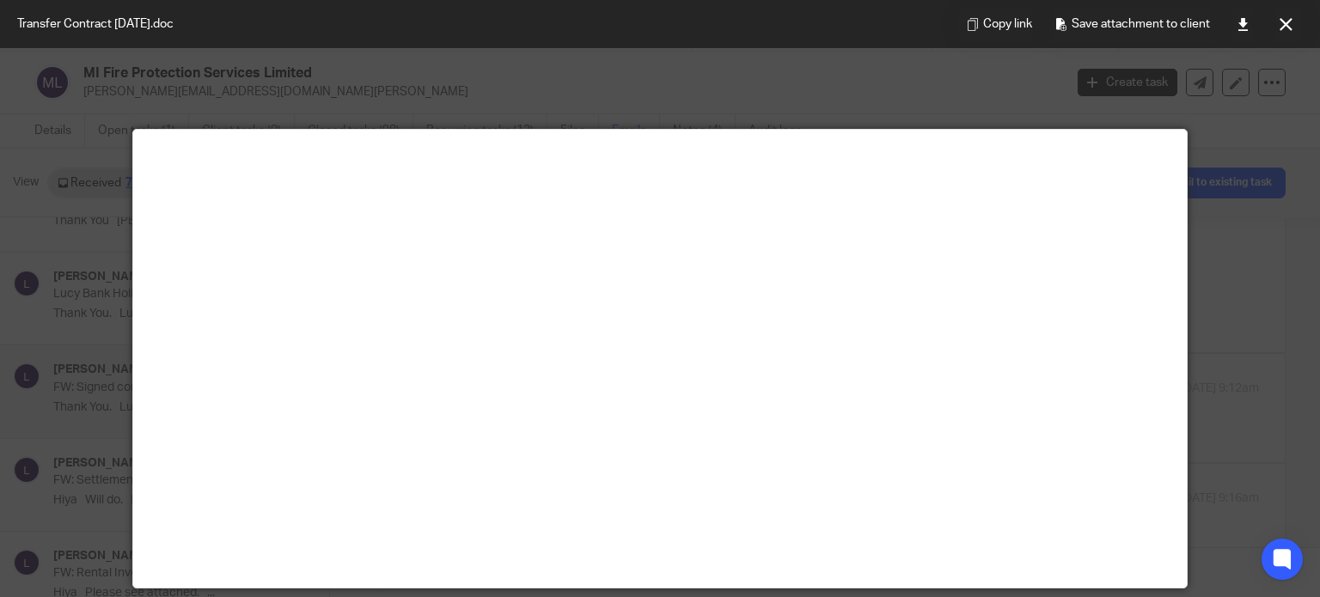
click at [1270, 231] on div at bounding box center [660, 298] width 1320 height 597
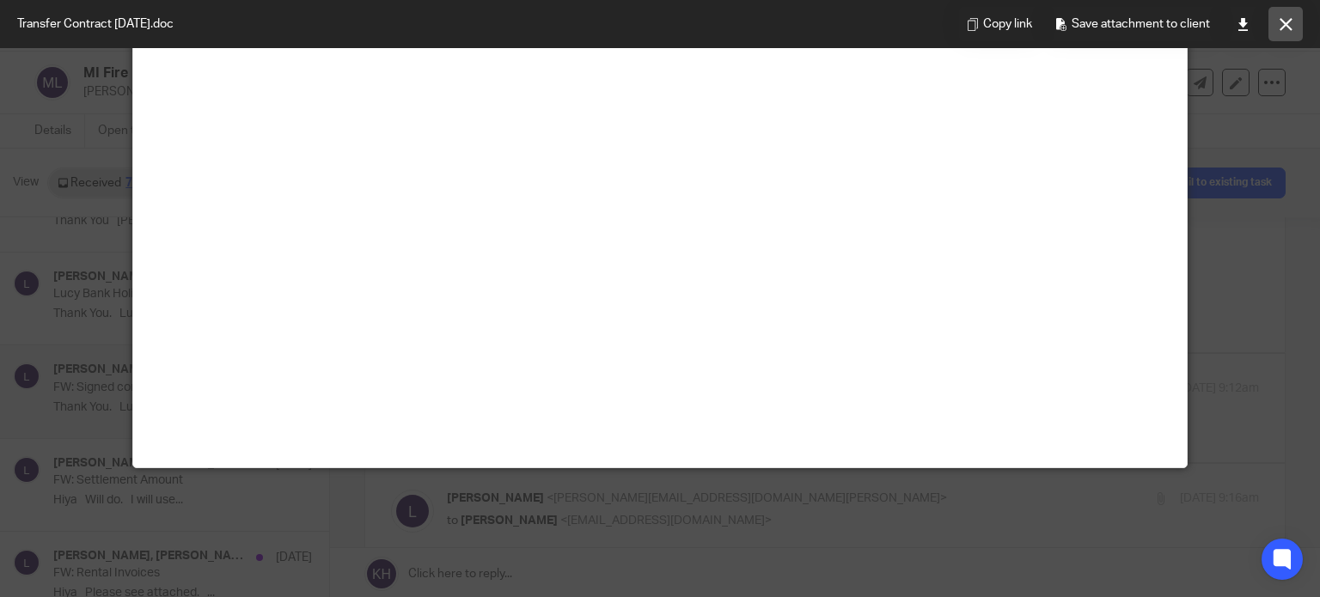
click at [1297, 17] on button at bounding box center [1286, 24] width 34 height 34
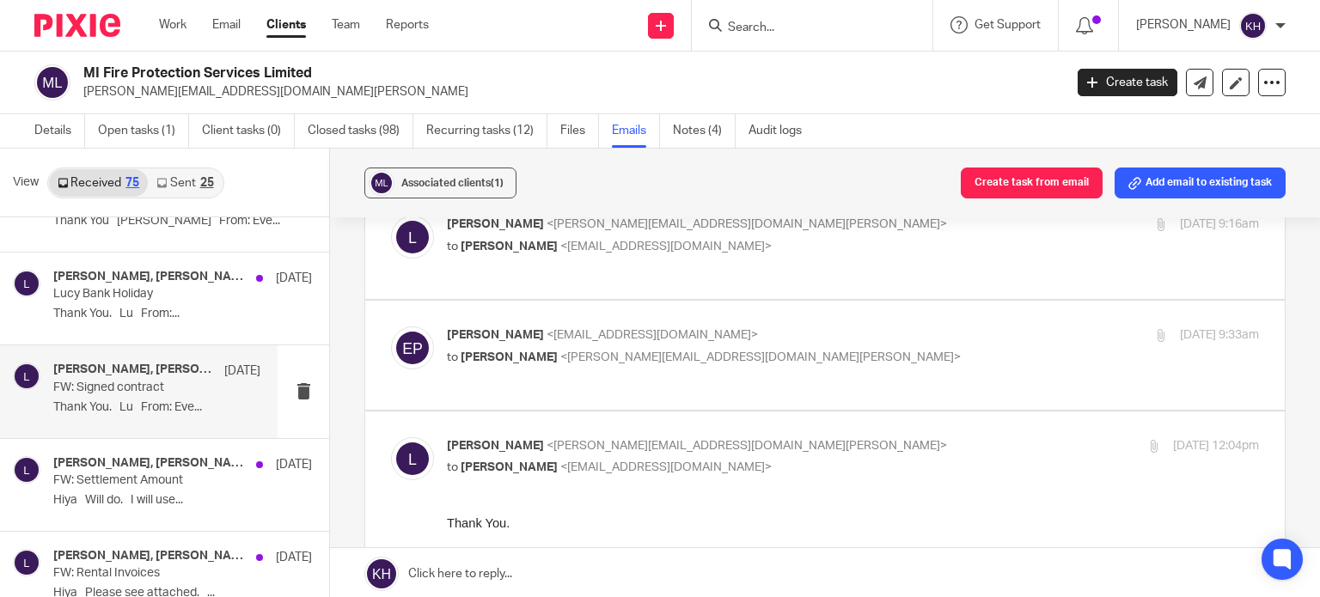
scroll to position [1025, 0]
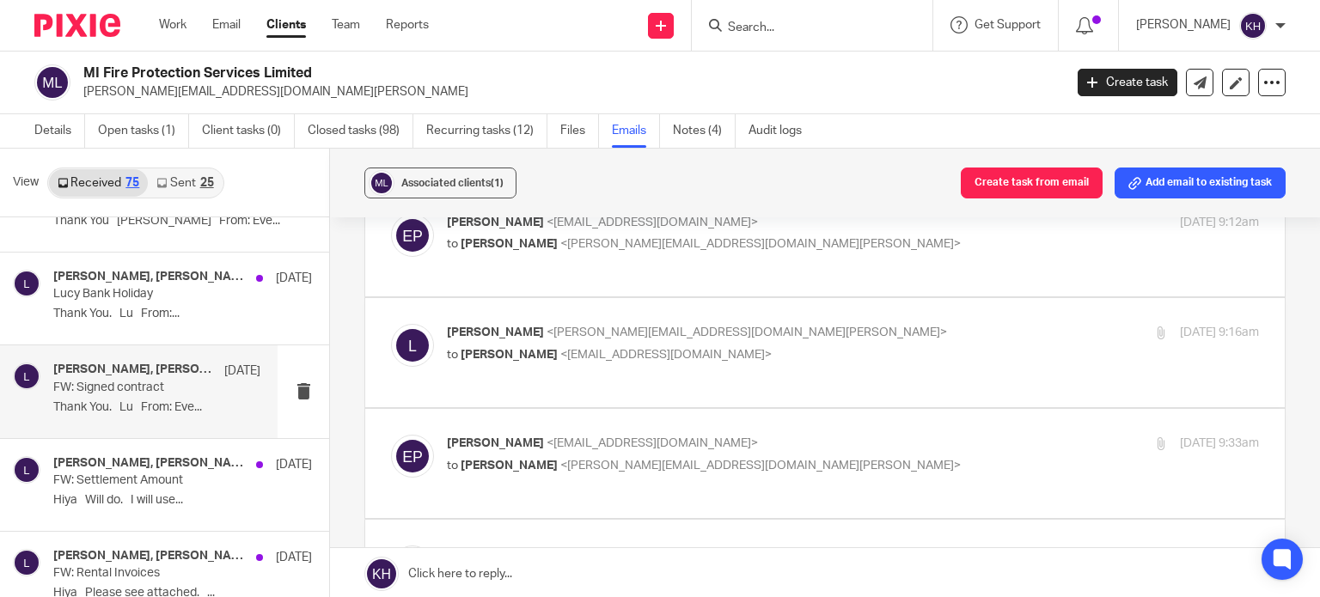
click at [777, 457] on p "to Louise <louise@mifireprotectionservices.co.uk>" at bounding box center [717, 466] width 541 height 18
checkbox input "true"
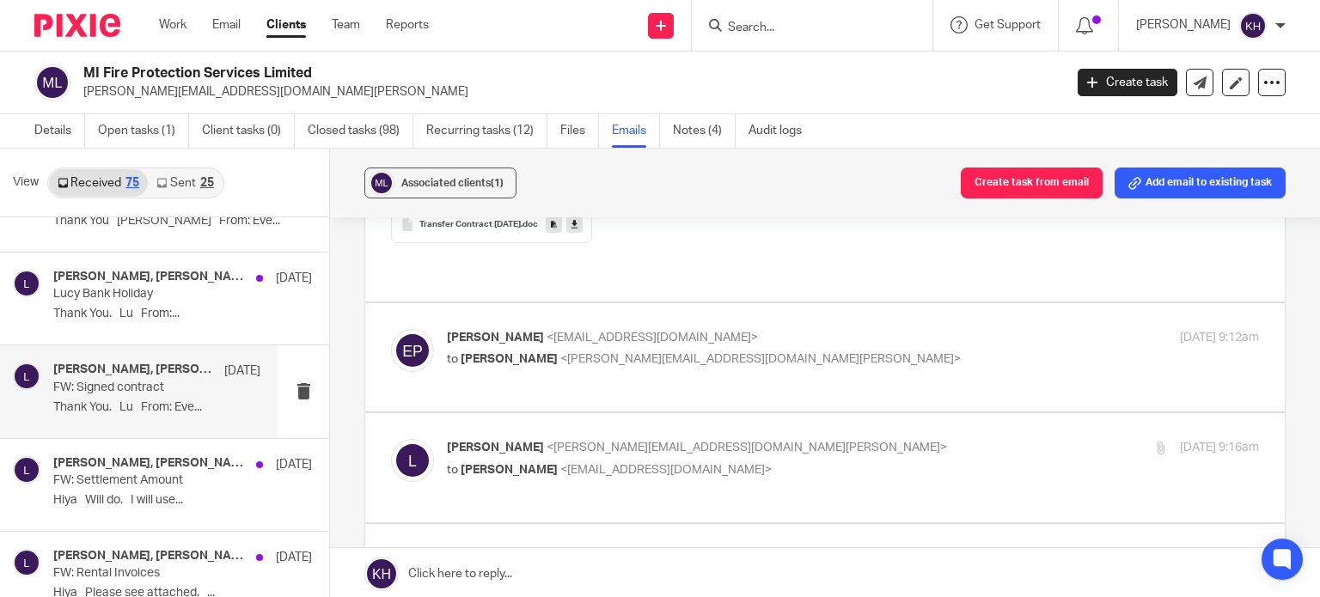
scroll to position [939, 0]
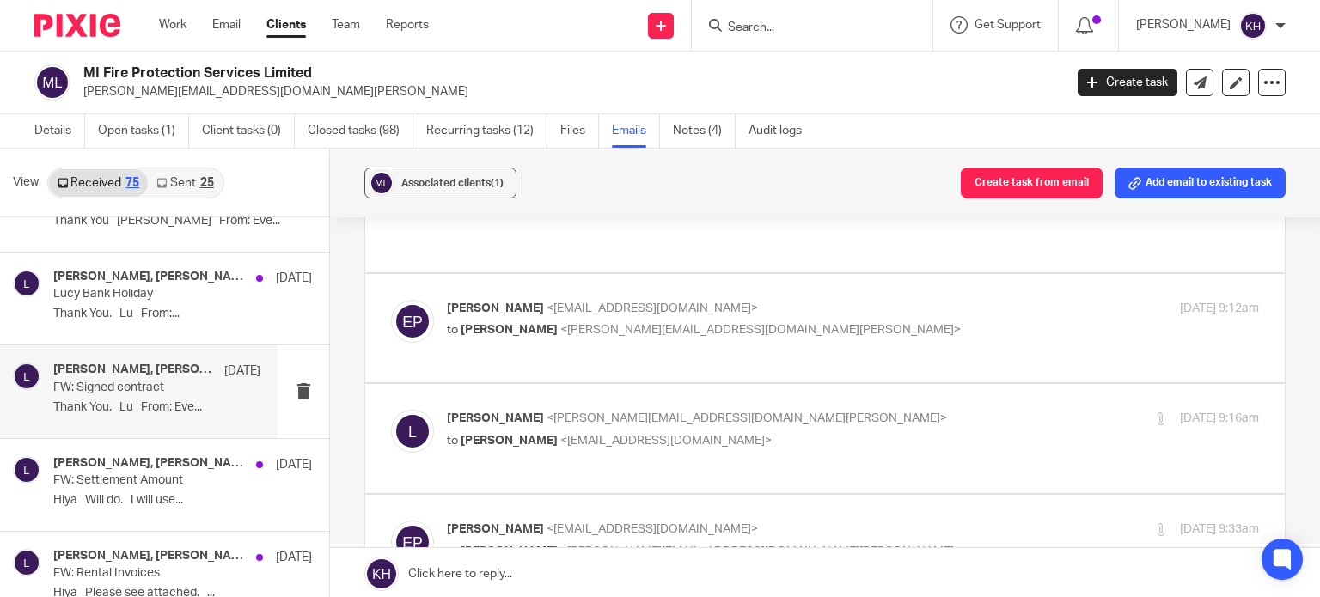
click at [767, 432] on p "to Eve Parker <eve@infinity-accounting.co.uk>" at bounding box center [717, 441] width 541 height 18
checkbox input "true"
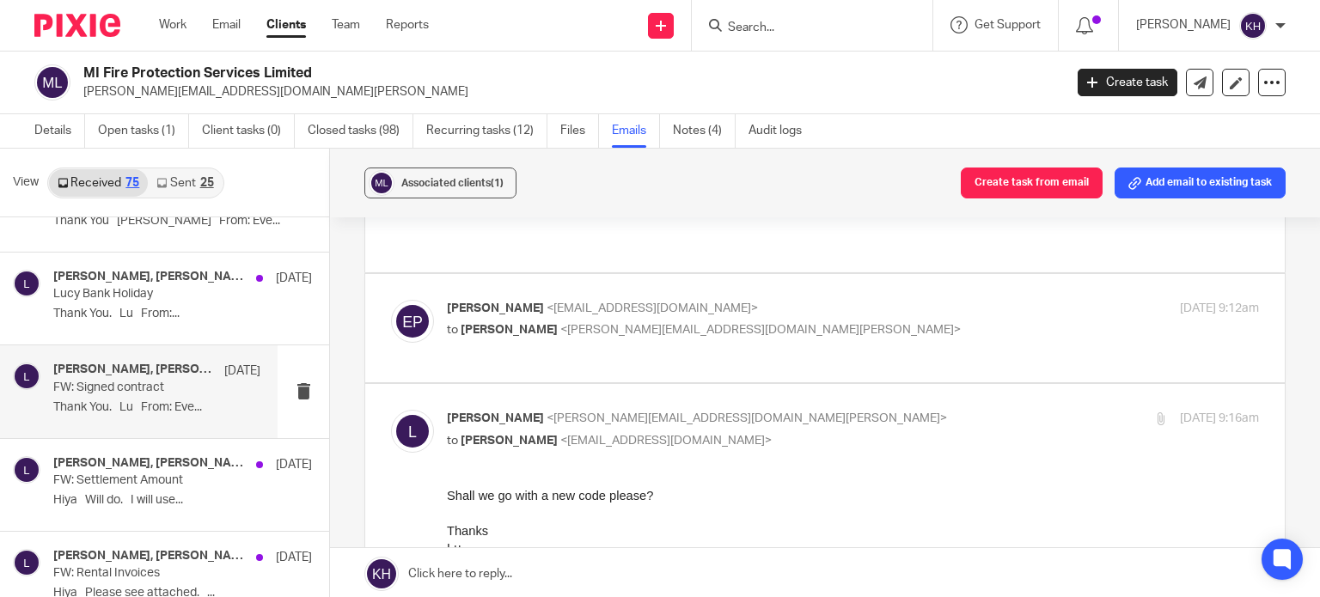
click at [792, 321] on p "to Louise <louise@mifireprotectionservices.co.uk>" at bounding box center [717, 330] width 541 height 18
checkbox input "true"
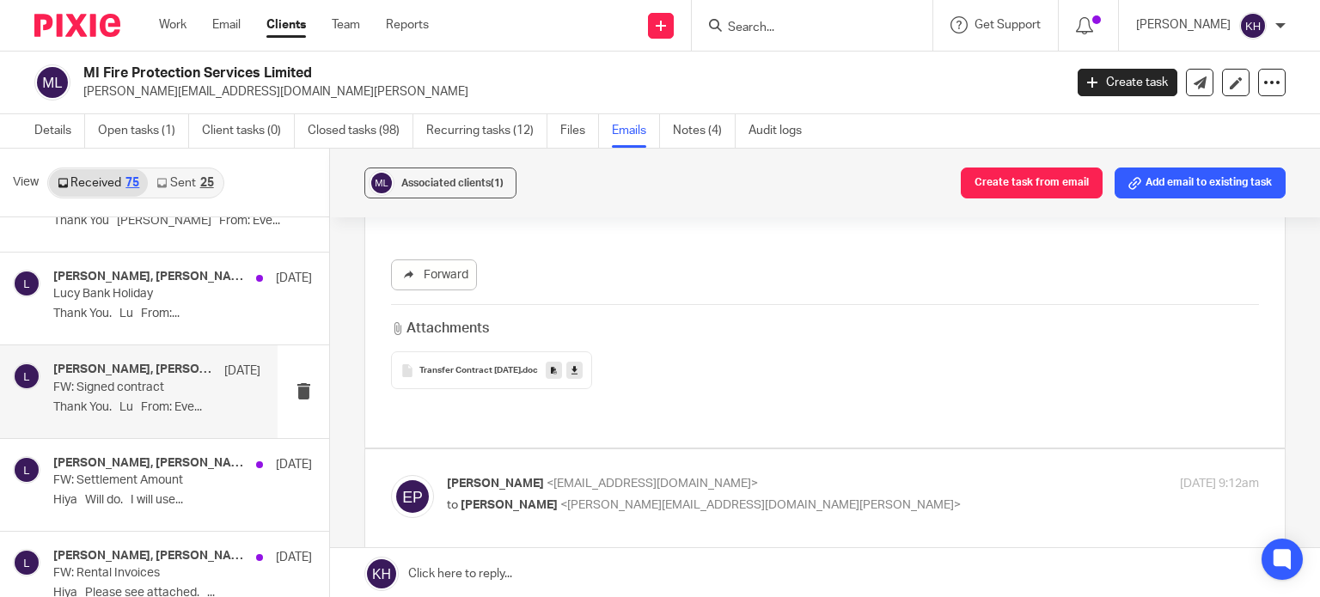
scroll to position [773, 0]
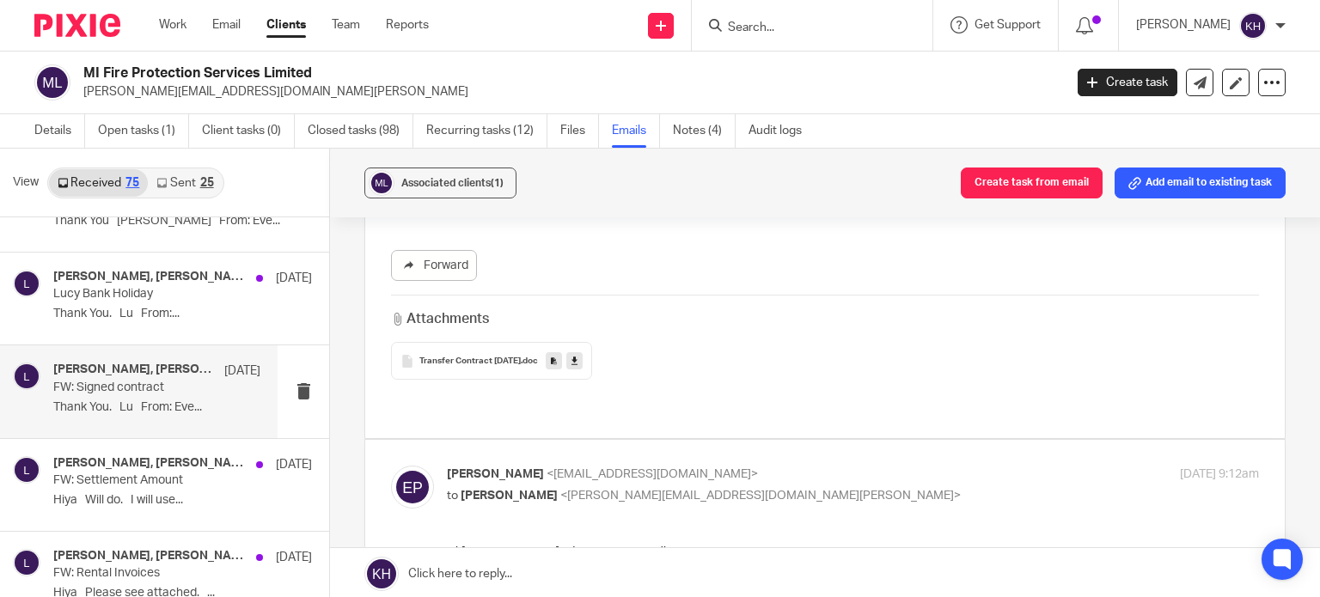
click at [475, 360] on span "Transfer Contract April 25" at bounding box center [469, 362] width 101 height 10
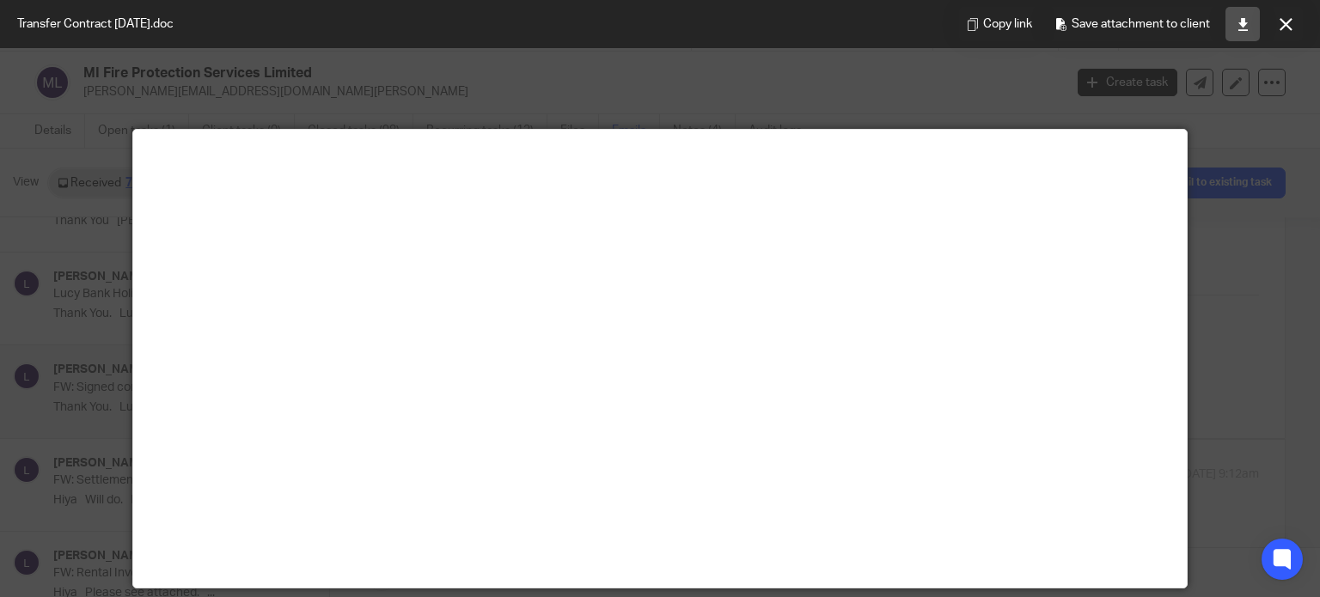
click at [1237, 18] on icon at bounding box center [1243, 24] width 13 height 13
click at [1291, 25] on icon at bounding box center [1286, 24] width 13 height 13
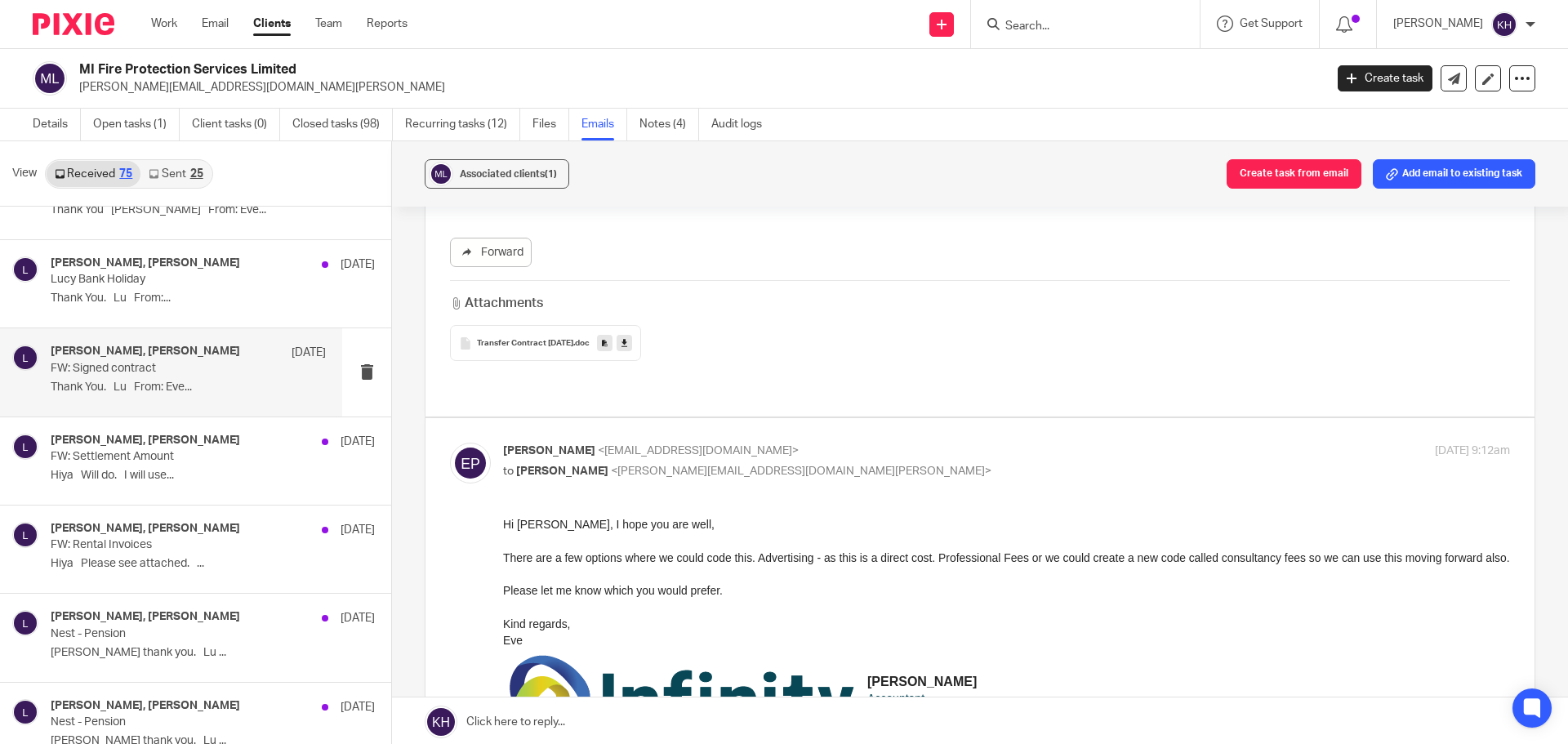
click at [1076, 15] on form at bounding box center [1090, 24] width 174 height 20
click at [1113, 39] on div at bounding box center [1085, 24] width 229 height 48
click at [1109, 28] on input "Search" at bounding box center [1077, 27] width 147 height 14
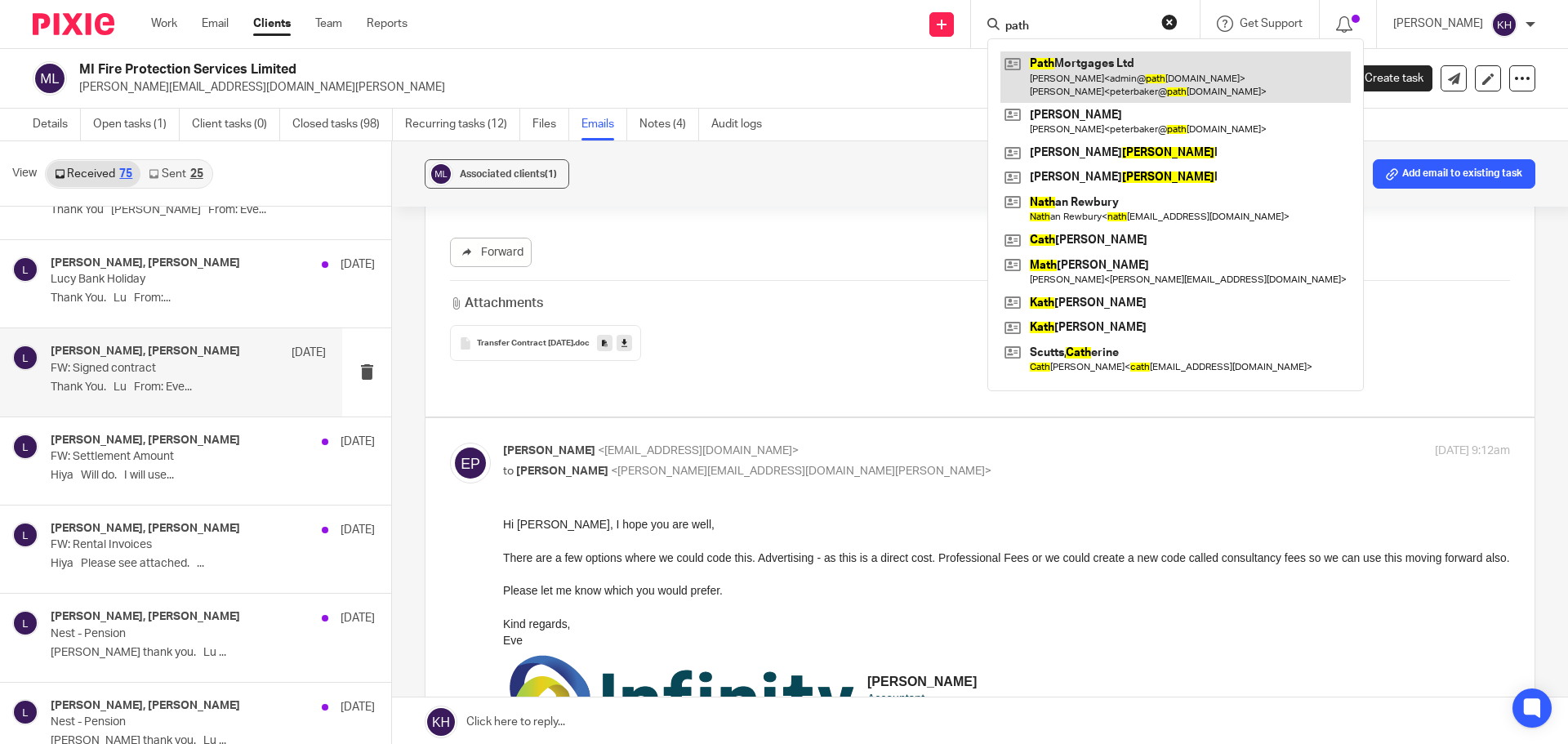
type input "path"
click at [1136, 75] on link at bounding box center [1176, 76] width 351 height 50
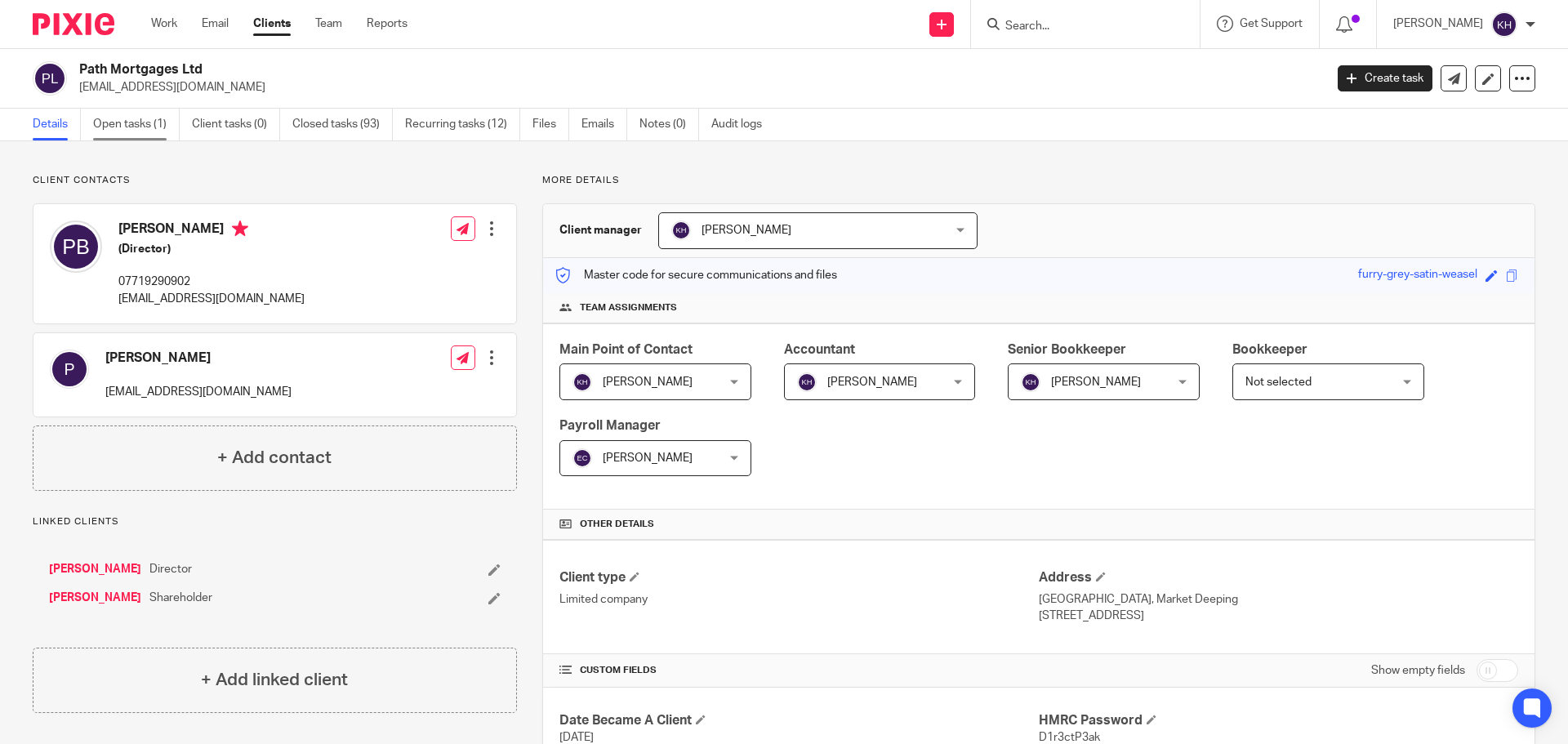
click at [142, 121] on link "Open tasks (1)" at bounding box center [136, 124] width 86 height 32
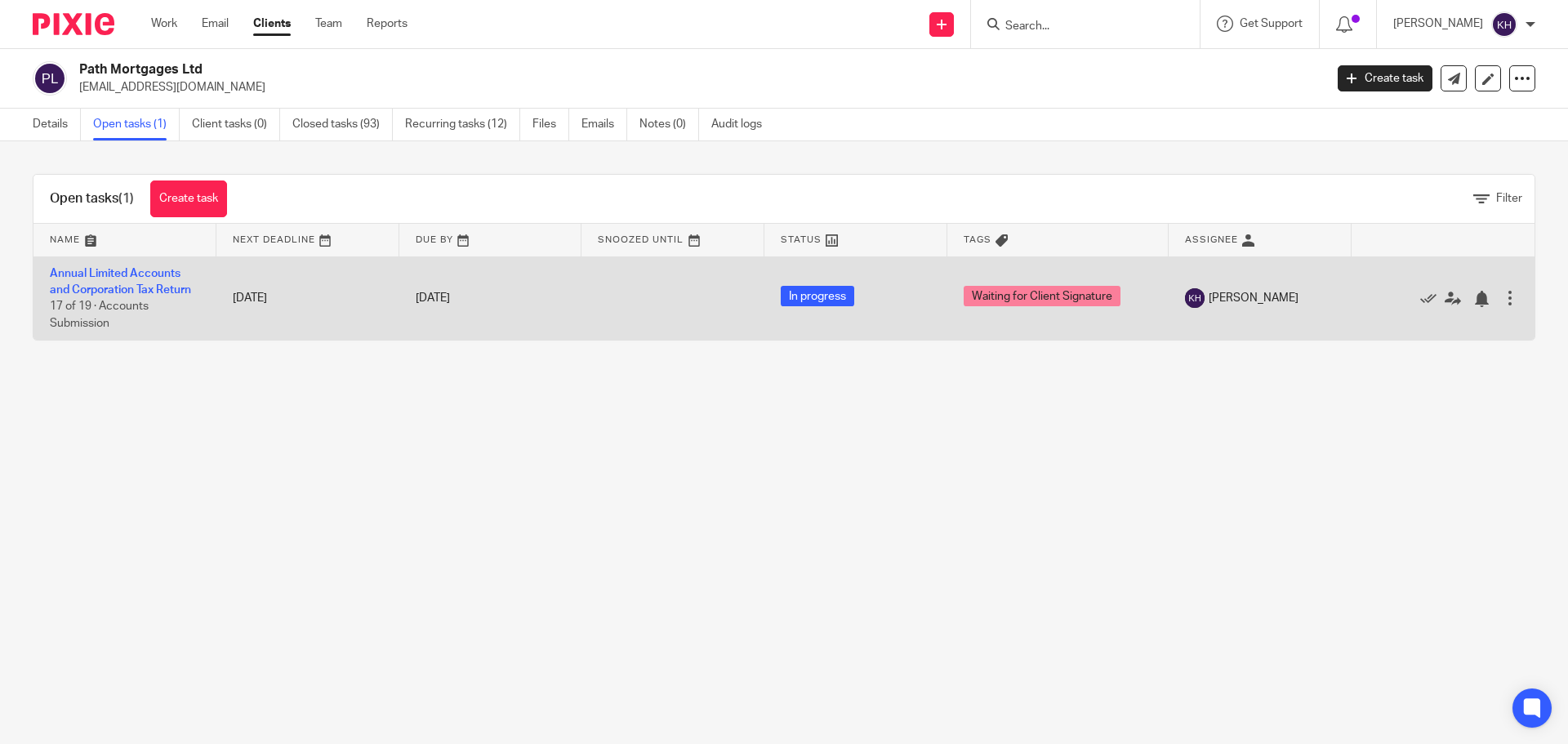
click at [140, 311] on span "17 of 19 · Accounts Submission" at bounding box center [99, 315] width 99 height 29
click at [140, 290] on link "Annual Limited Accounts and Corporation Tax Return" at bounding box center [120, 281] width 142 height 28
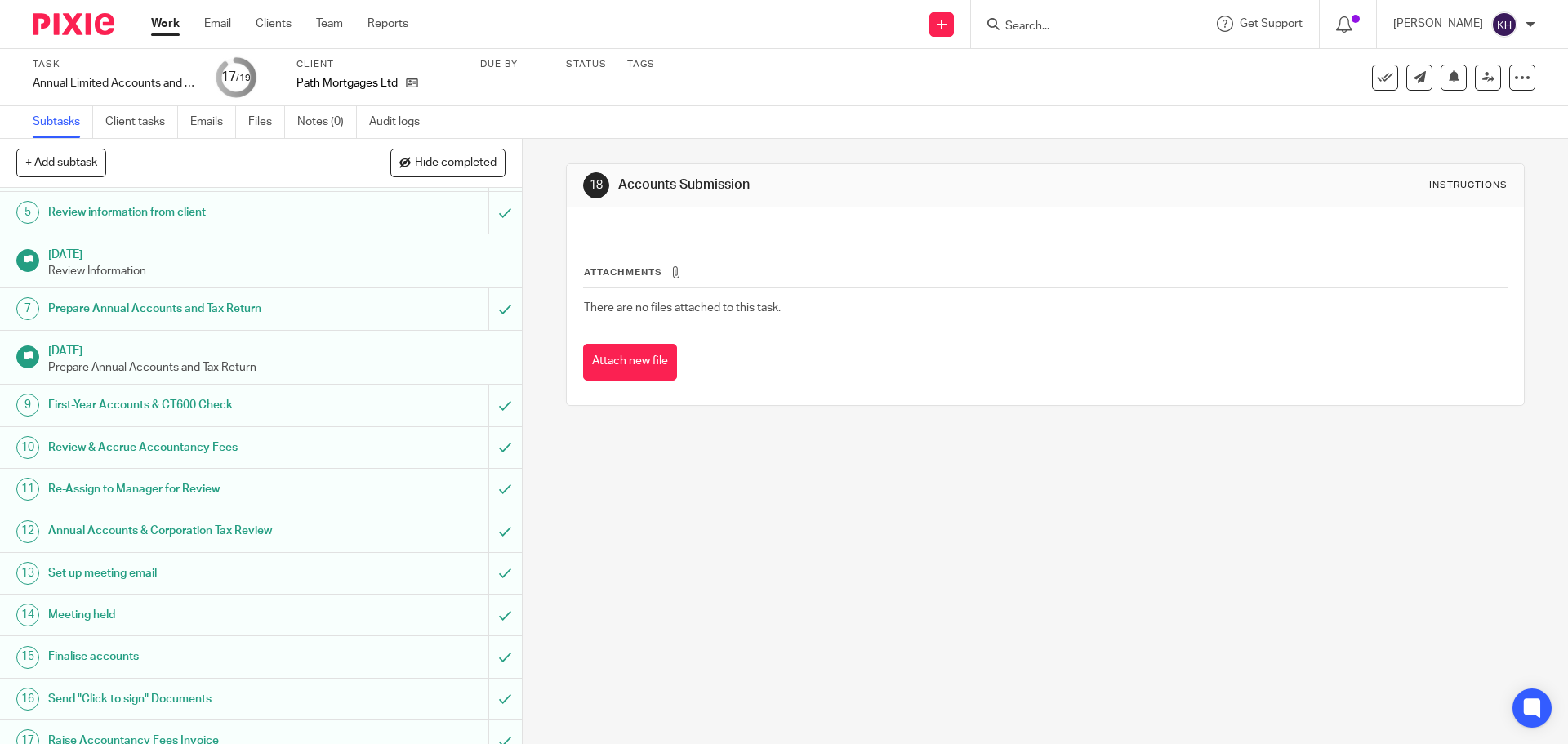
scroll to position [295, 0]
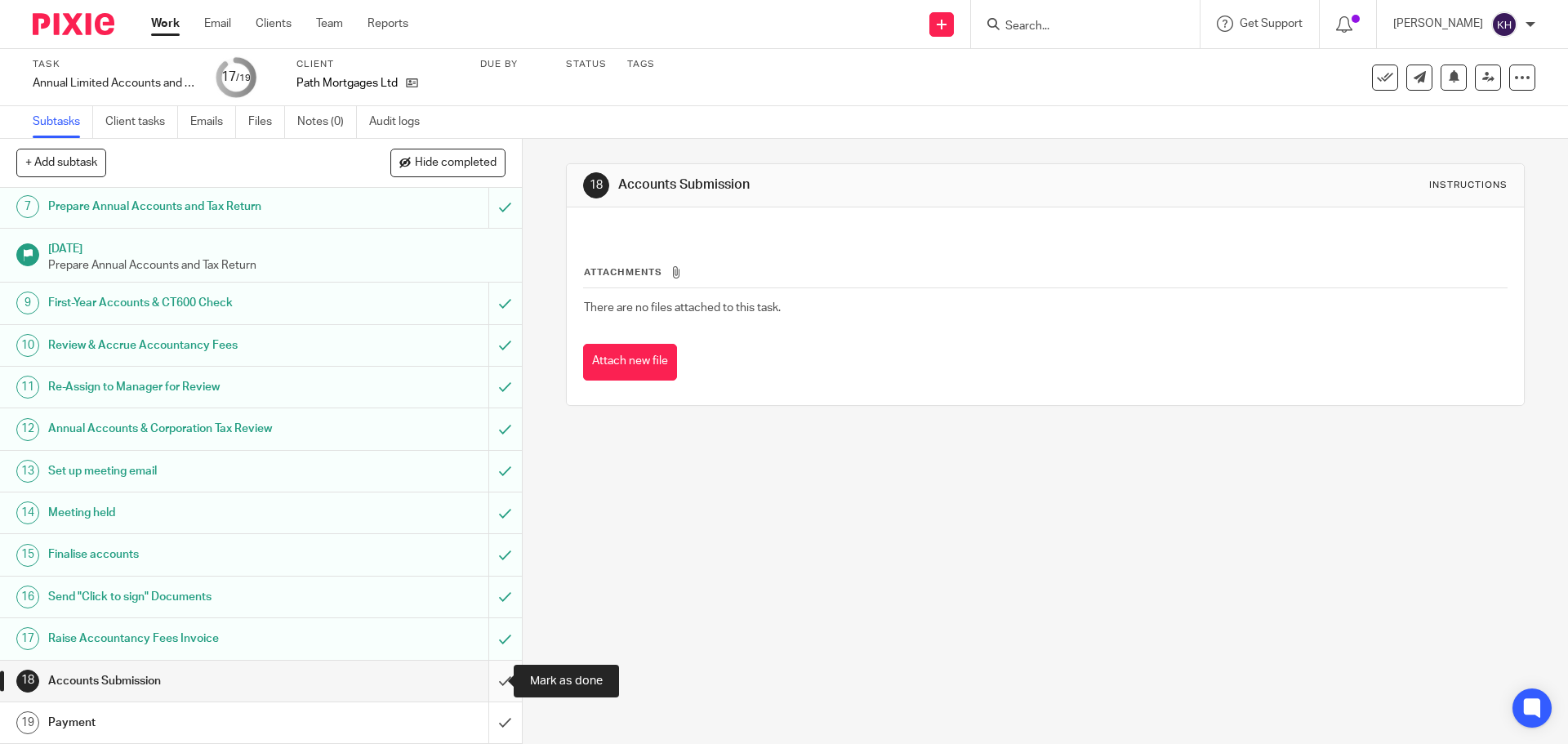
click at [490, 683] on input "submit" at bounding box center [260, 680] width 522 height 41
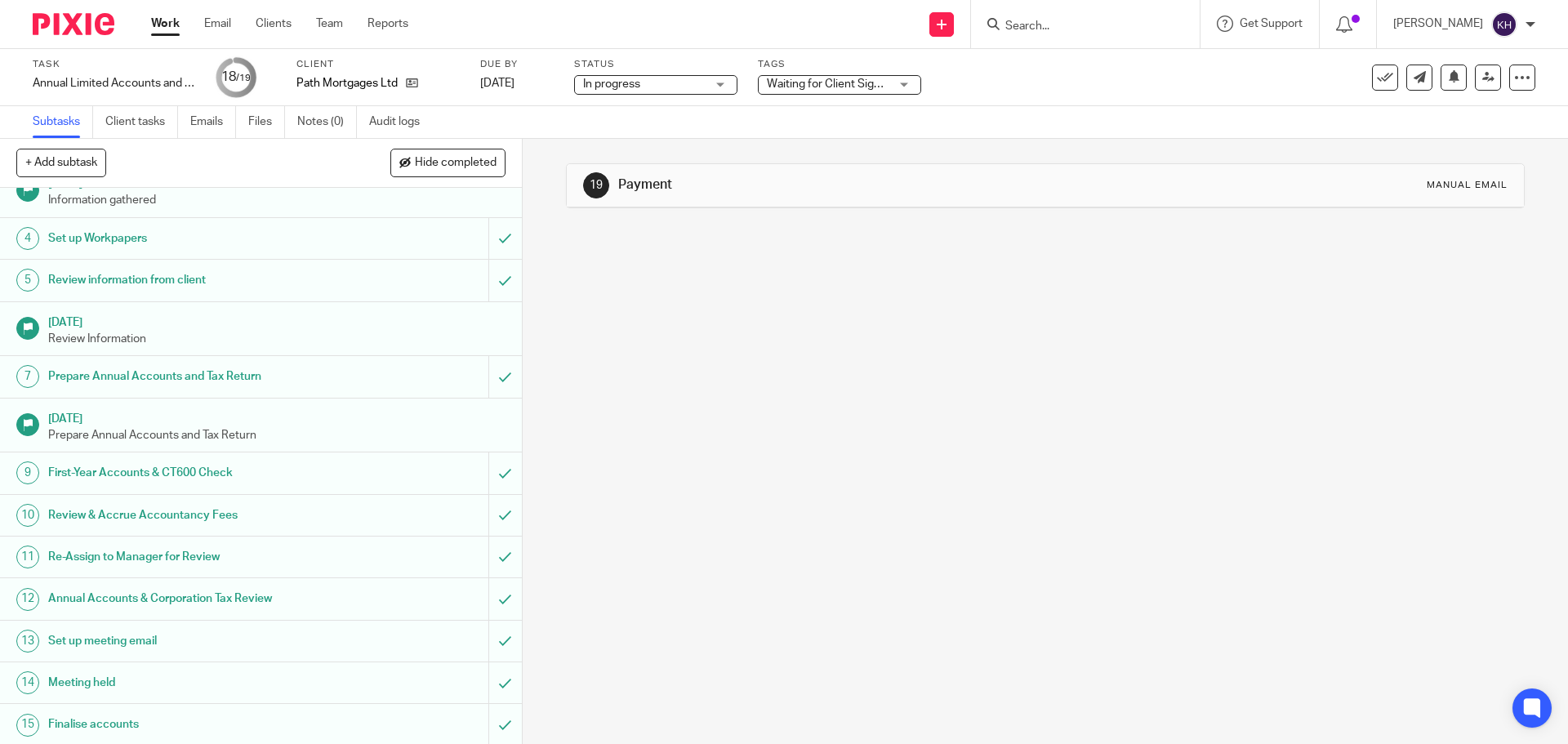
scroll to position [295, 0]
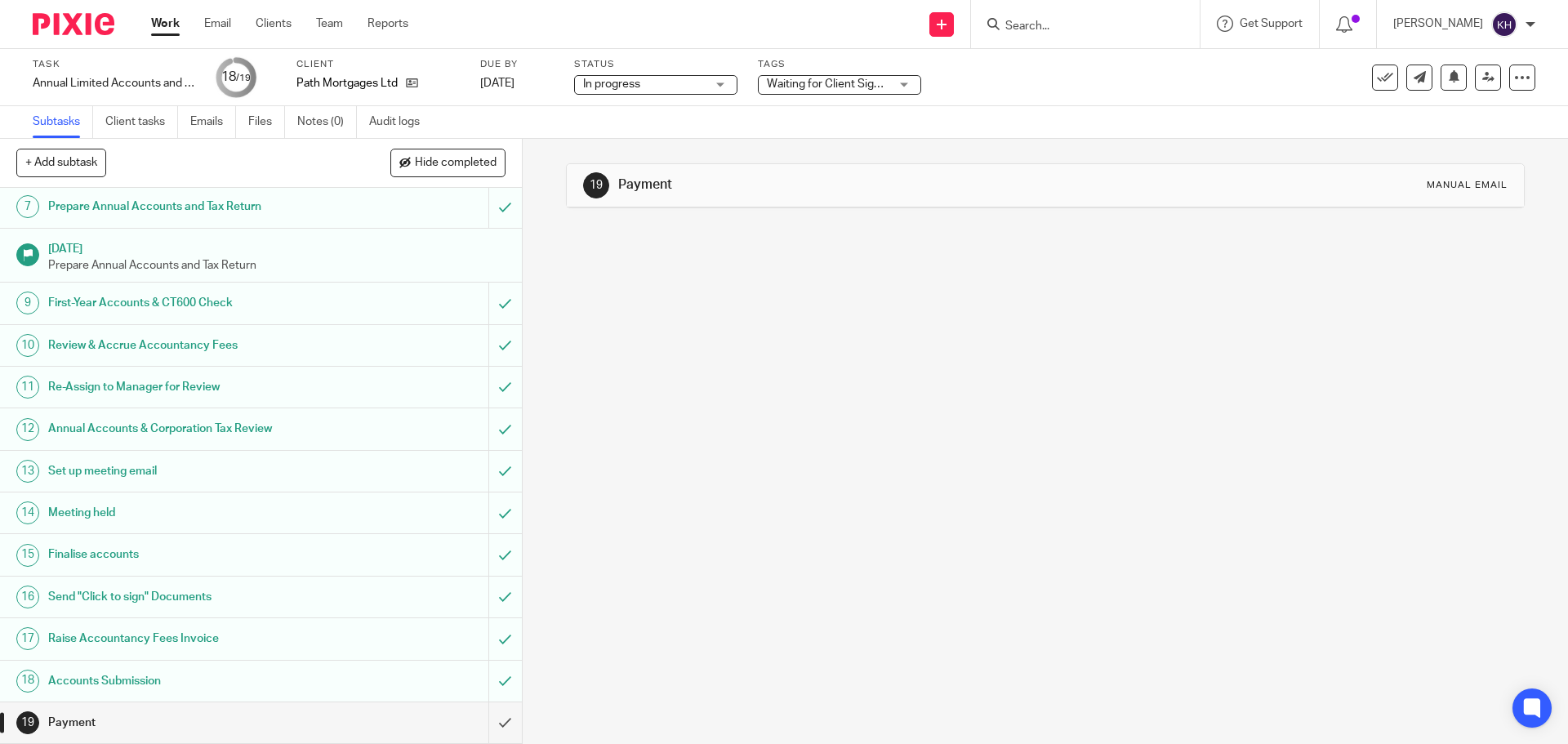
click at [288, 720] on h1 "Payment" at bounding box center [189, 723] width 282 height 25
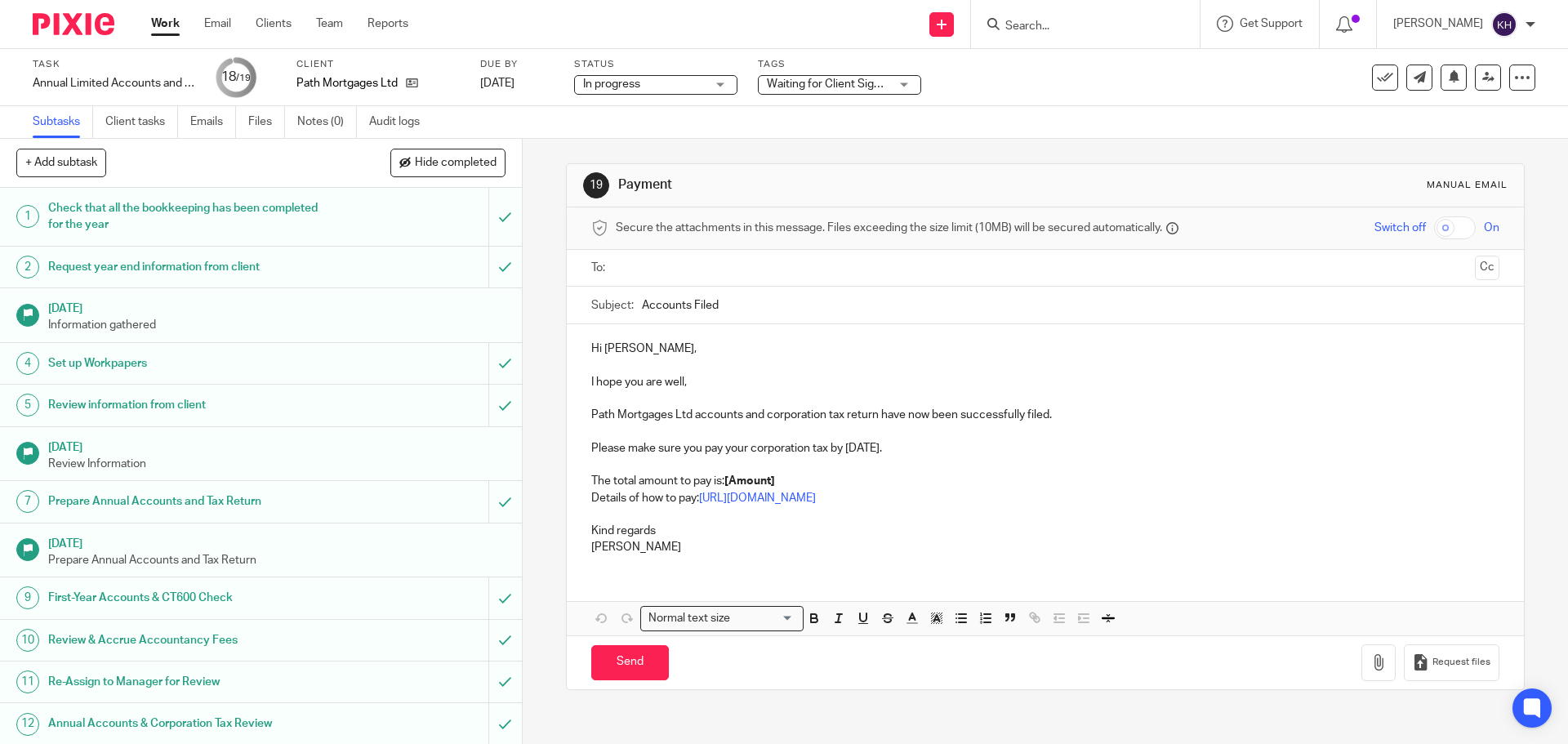
click at [707, 274] on input "text" at bounding box center [1044, 268] width 846 height 19
click at [747, 273] on span at bounding box center [747, 269] width 10 height 10
click at [717, 272] on input "text" at bounding box center [1044, 268] width 846 height 19
click at [700, 381] on p "I hope you are well," at bounding box center [1044, 385] width 908 height 16
drag, startPoint x: 700, startPoint y: 381, endPoint x: 561, endPoint y: 382, distance: 139.0
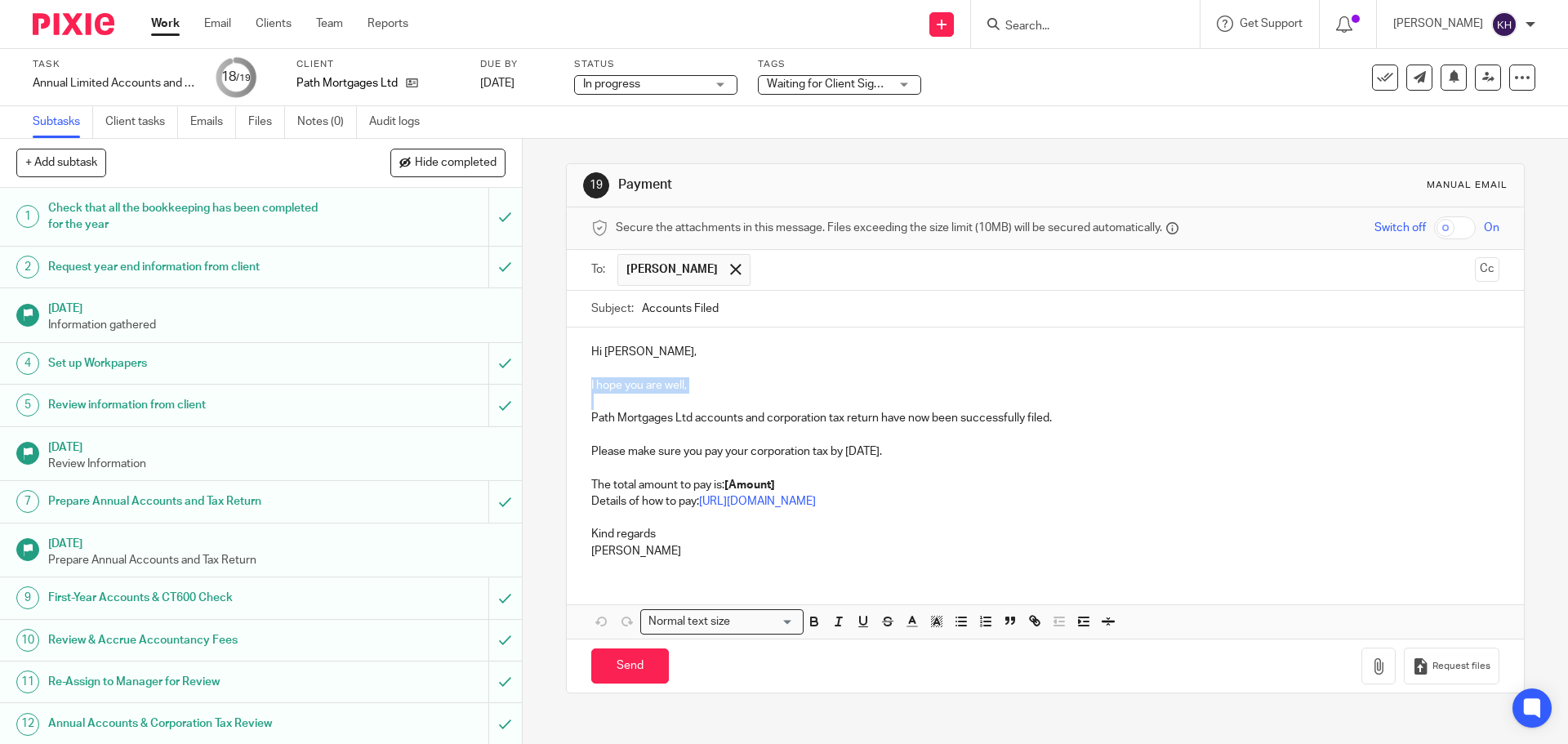
click at [566, 382] on div "19 Payment Manual email Secure the attachments in this message. Files exceeding…" at bounding box center [1045, 429] width 958 height 530
click at [816, 415] on p "Path Mortgages Ltd accounts and corporation tax return have now been successful…" at bounding box center [1044, 417] width 908 height 16
click at [688, 452] on p "Please make sure you pay your corporation tax by 30 Apr 2026." at bounding box center [1044, 451] width 908 height 16
click at [844, 464] on p at bounding box center [1044, 467] width 908 height 16
click at [661, 488] on p "The total amount to pay is: [Amount]" at bounding box center [1044, 485] width 908 height 16
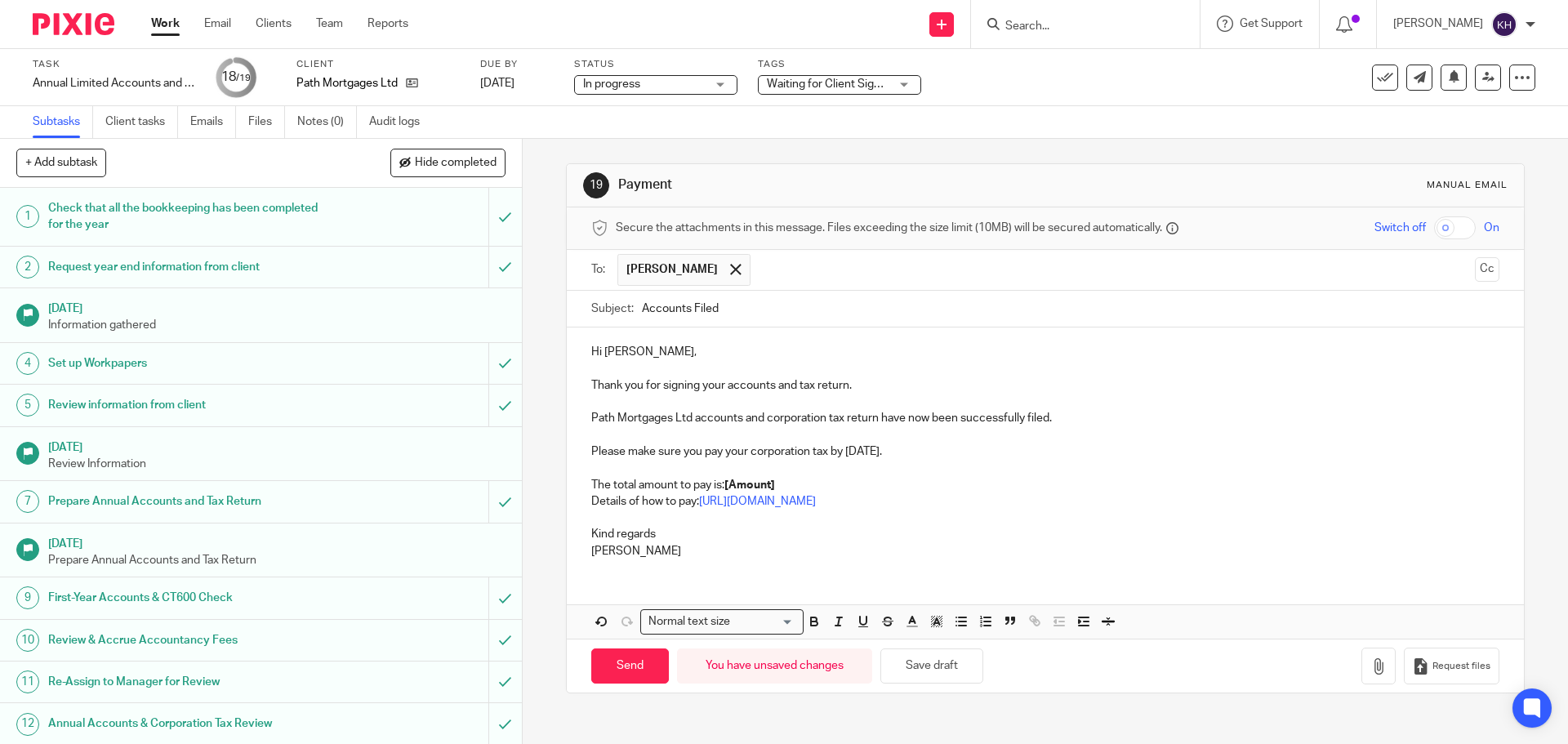
click at [718, 490] on p "The total amount to pay is: [Amount]" at bounding box center [1044, 485] width 908 height 16
drag, startPoint x: 723, startPoint y: 485, endPoint x: 777, endPoint y: 486, distance: 54.0
click at [777, 486] on p "The total amount to pay is: [Amount]" at bounding box center [1044, 485] width 908 height 16
click at [1065, 437] on p at bounding box center [1044, 434] width 908 height 16
click at [641, 668] on input "Send" at bounding box center [630, 665] width 78 height 35
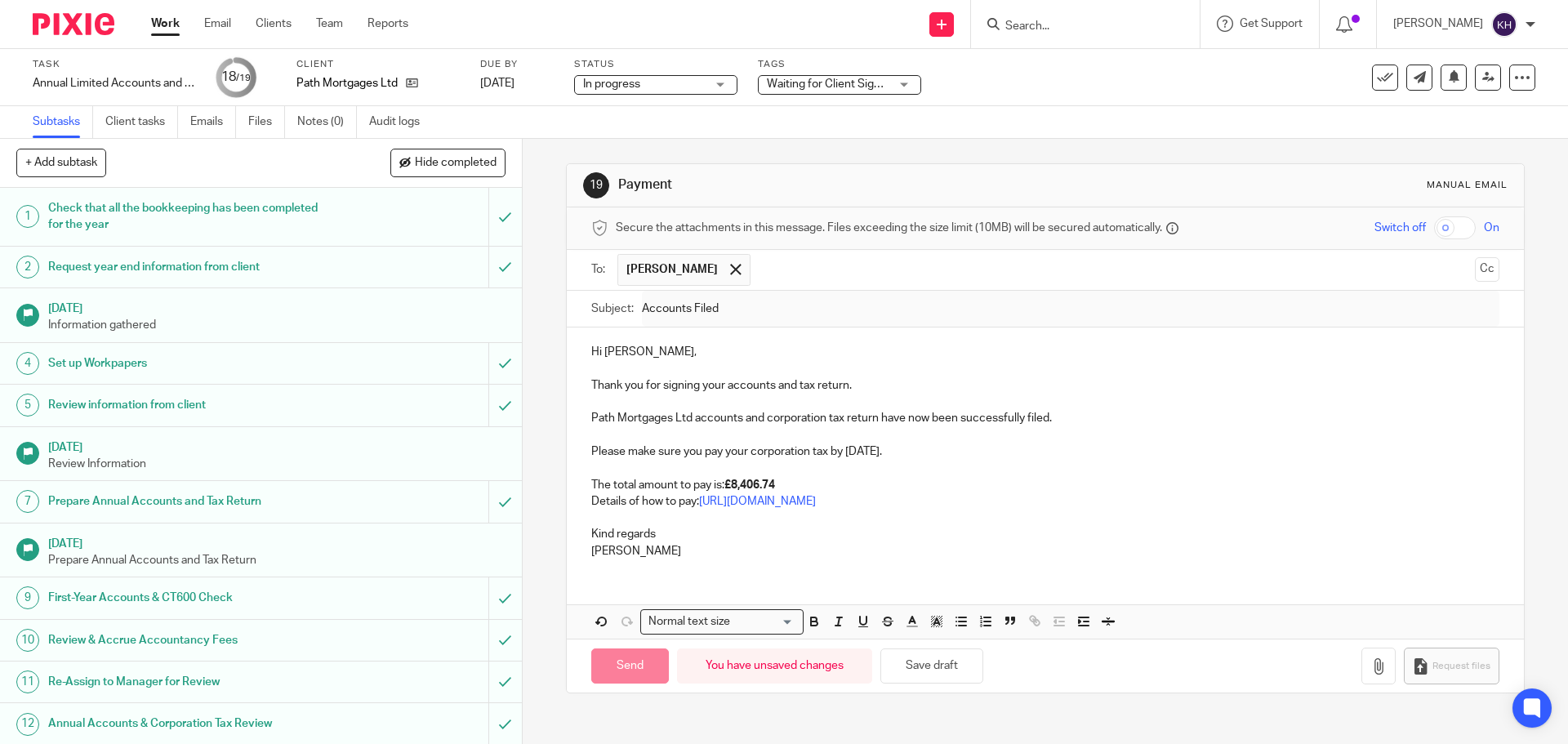
type input "Sent"
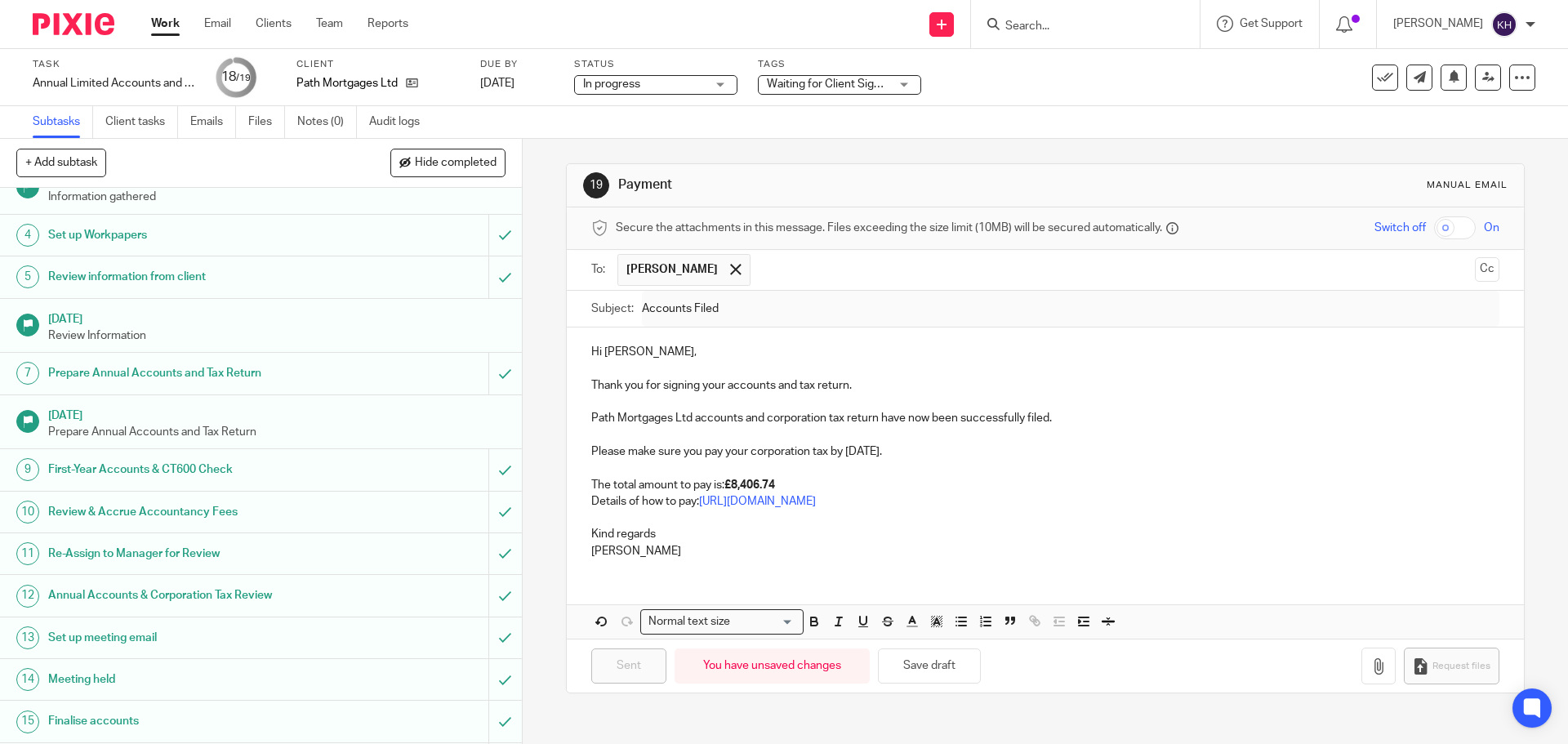
scroll to position [295, 0]
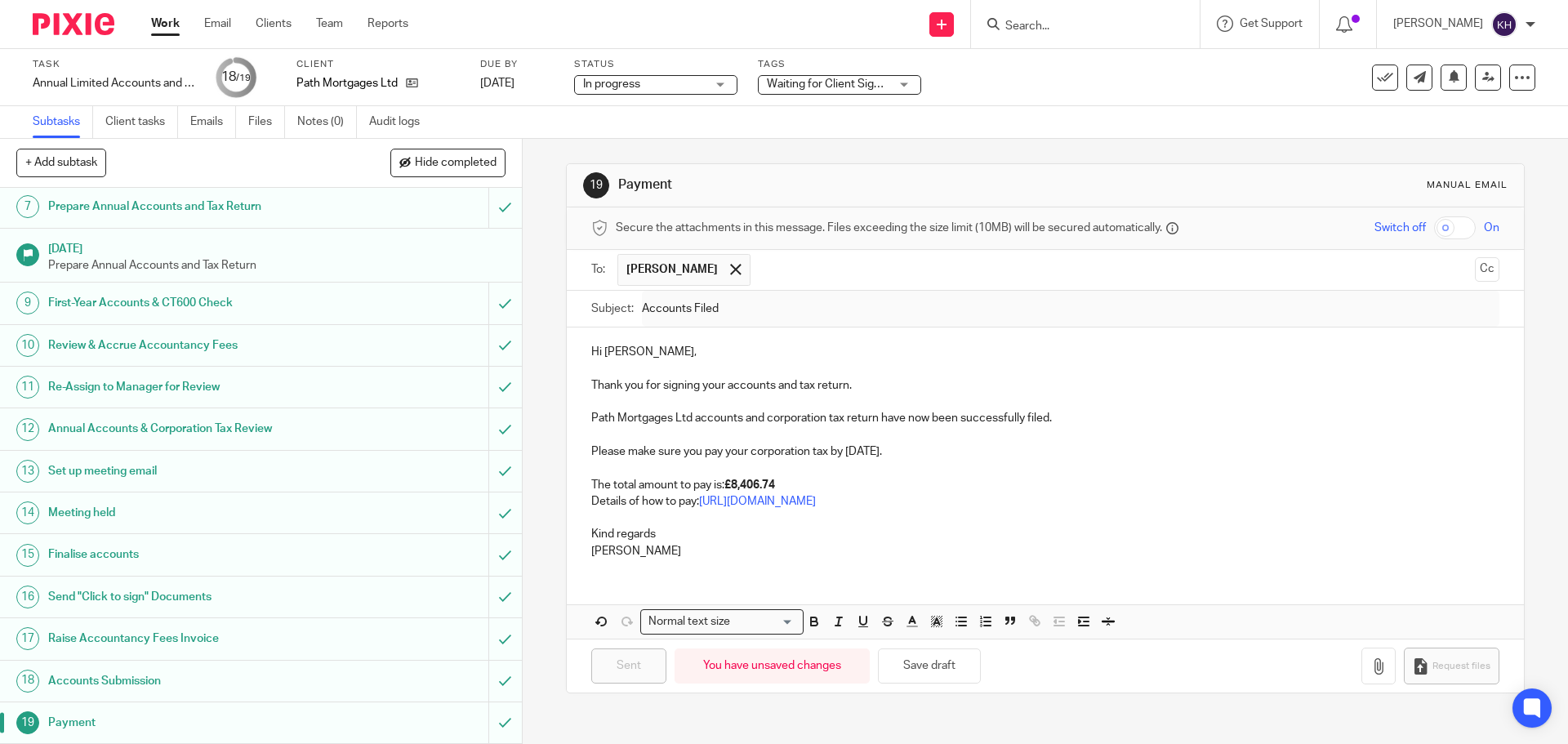
click at [863, 86] on span "Waiting for Client Signature" at bounding box center [837, 85] width 141 height 11
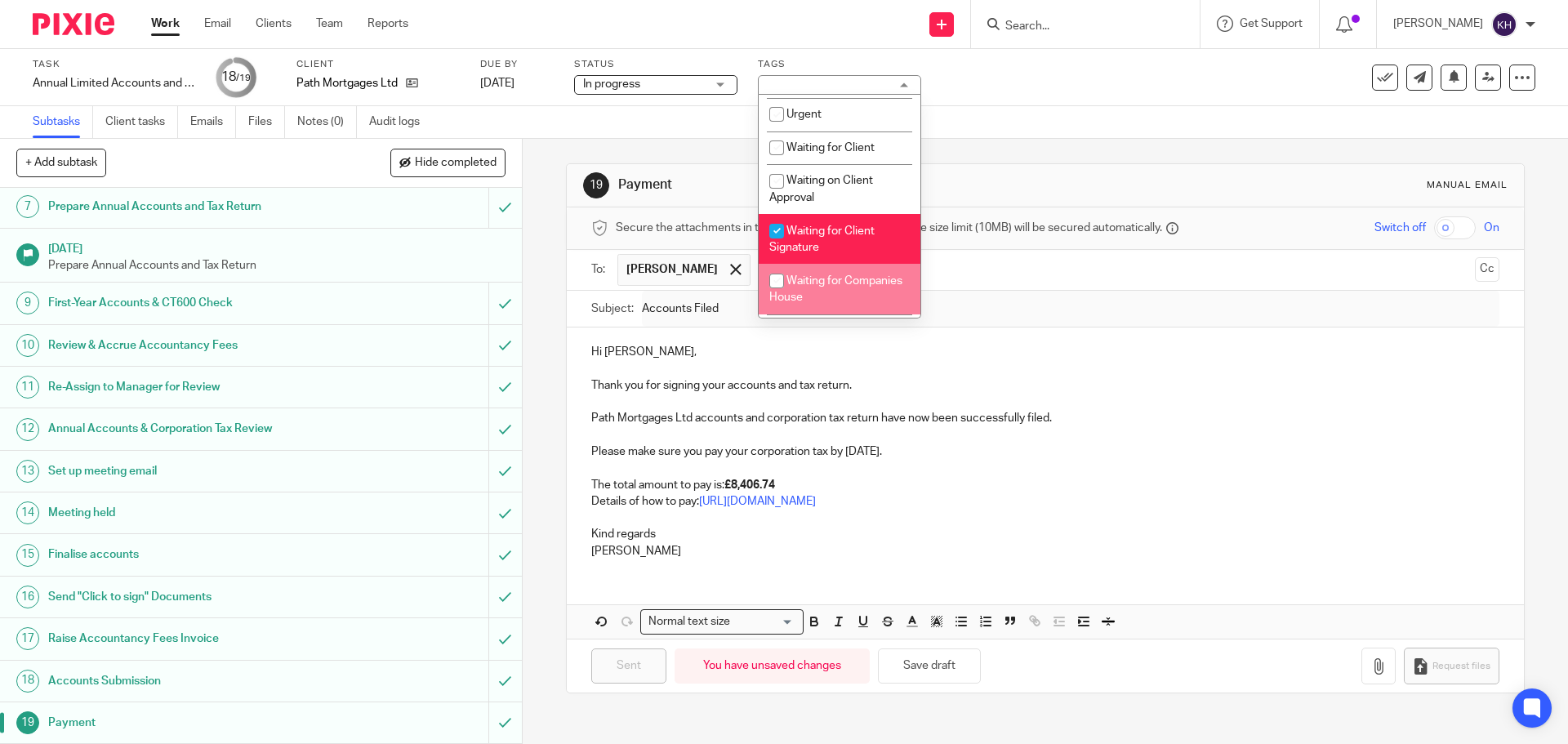
scroll to position [526, 0]
click at [828, 236] on span "Waiting for Client Signature" at bounding box center [822, 240] width 105 height 29
checkbox input "false"
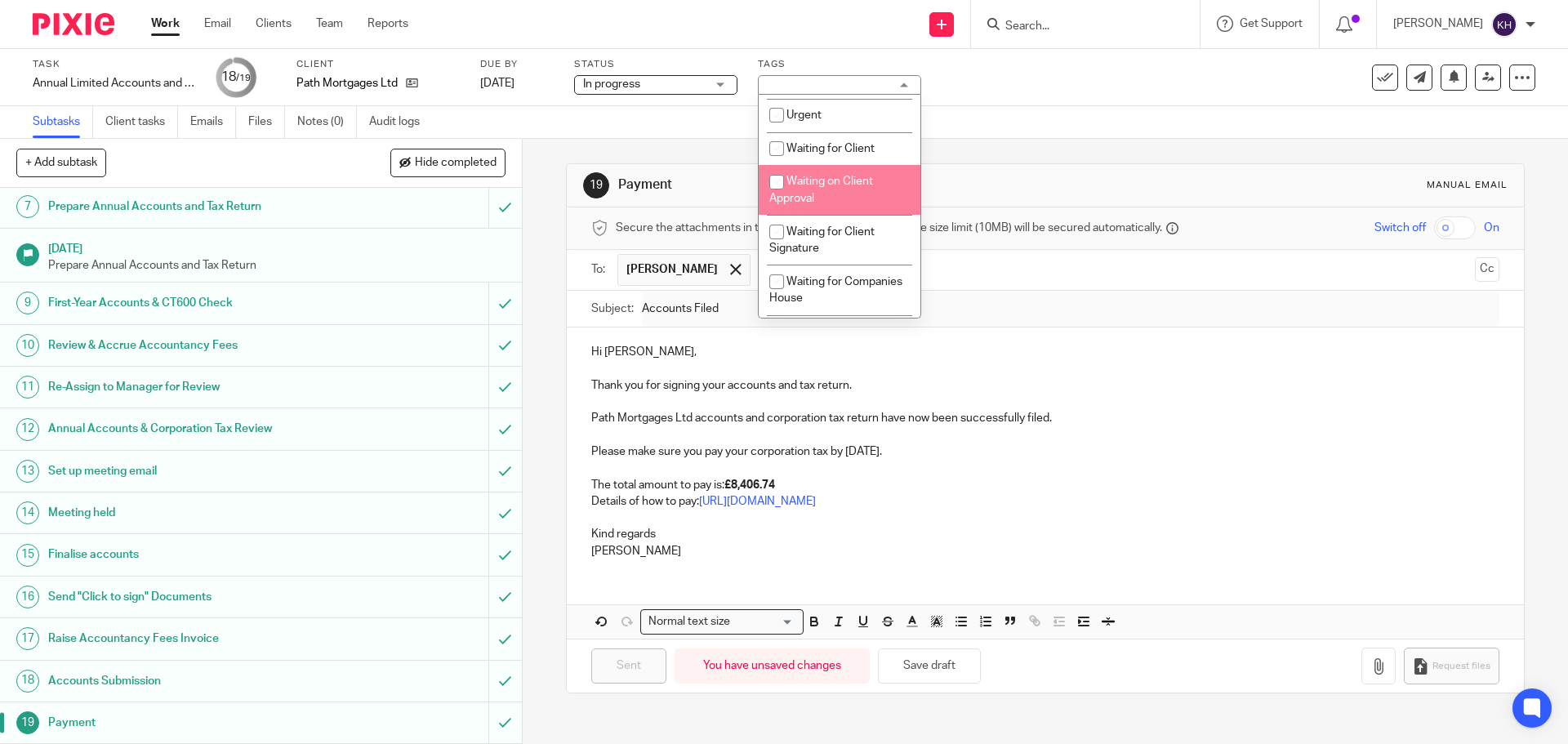
click at [1112, 72] on div "Task Annual Limited Accounts and Corporation Tax Return Save Annual Limited Acc…" at bounding box center [659, 77] width 1252 height 39
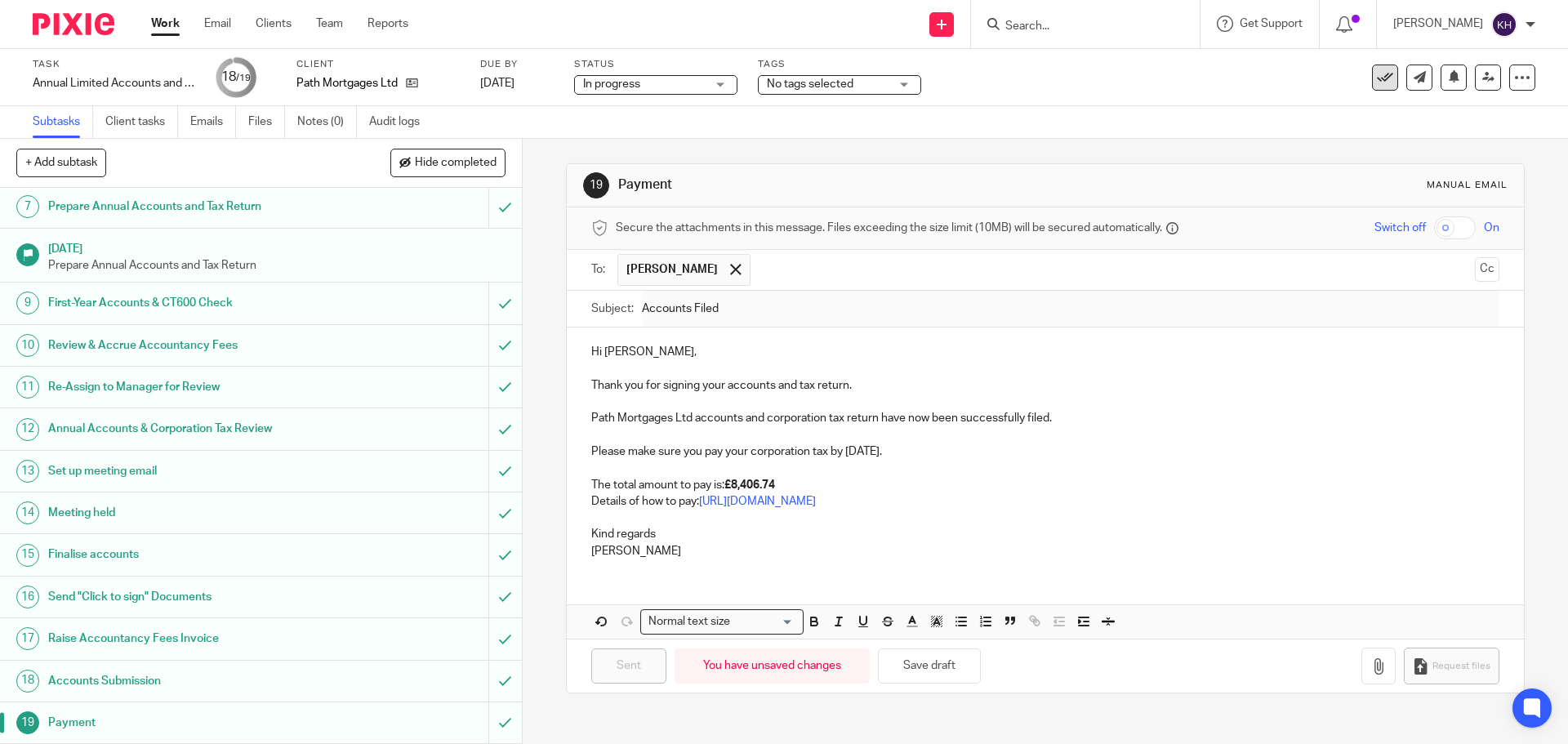
click at [1377, 84] on icon at bounding box center [1385, 77] width 16 height 16
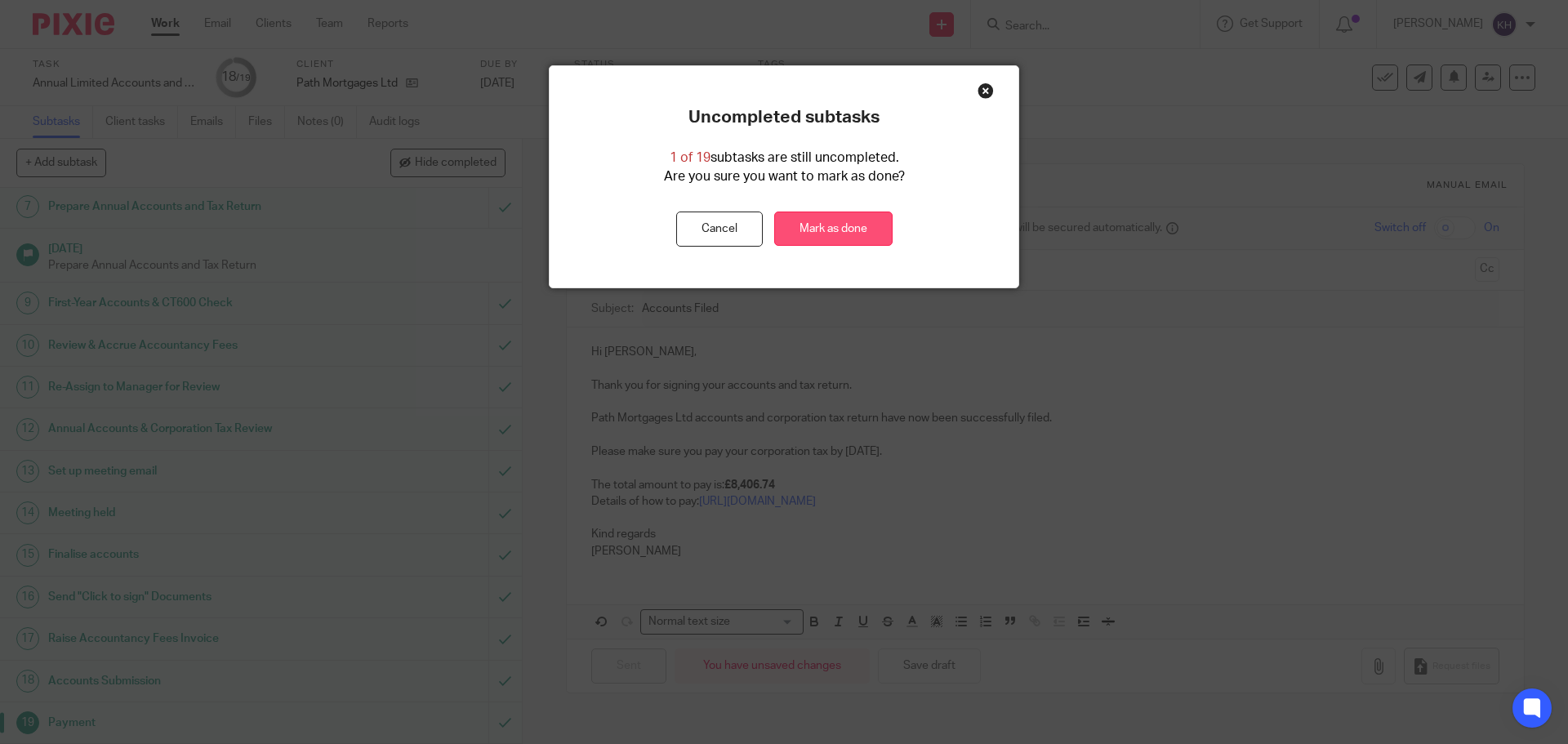
click at [870, 226] on link "Mark as done" at bounding box center [833, 229] width 119 height 35
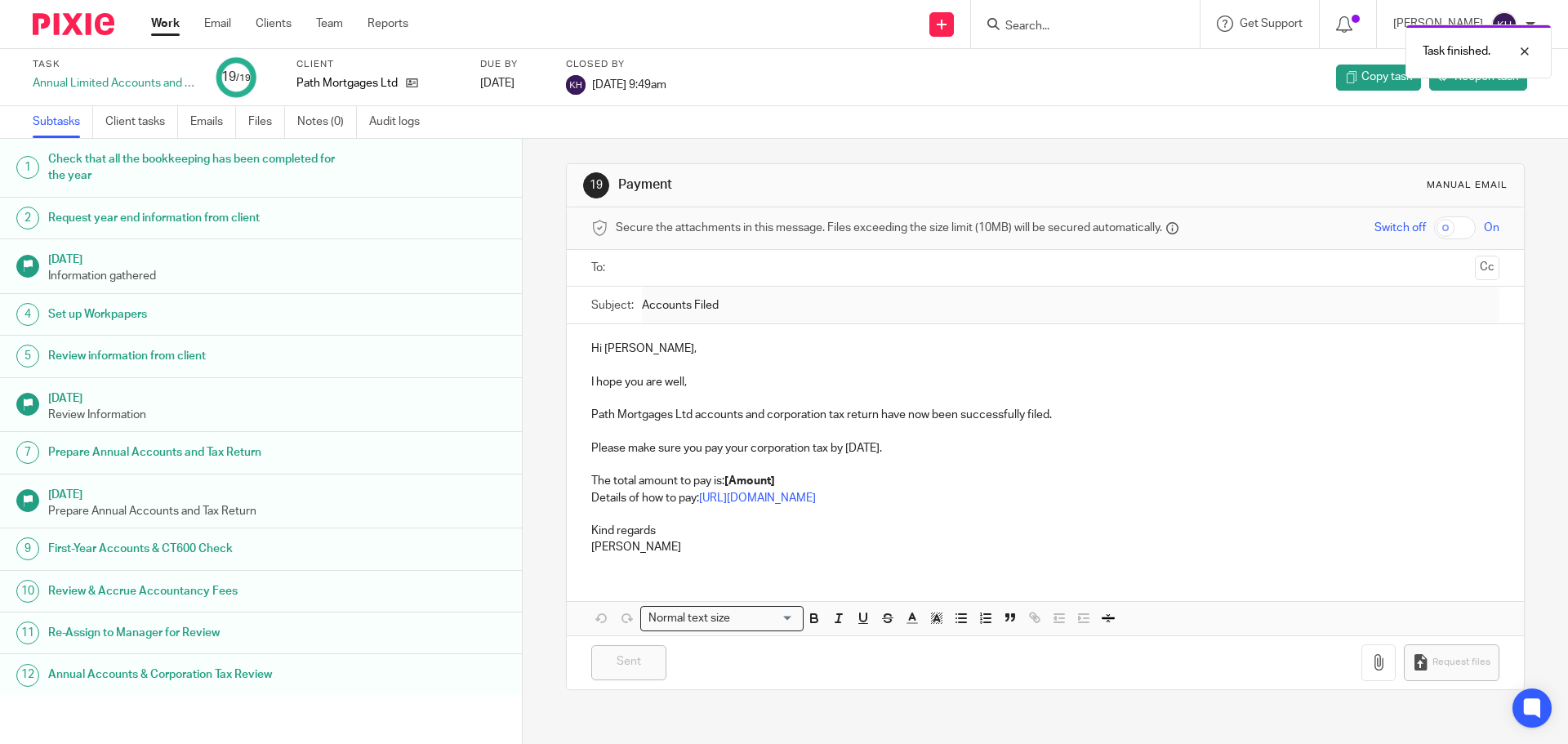
click at [175, 23] on link "Work" at bounding box center [165, 23] width 29 height 16
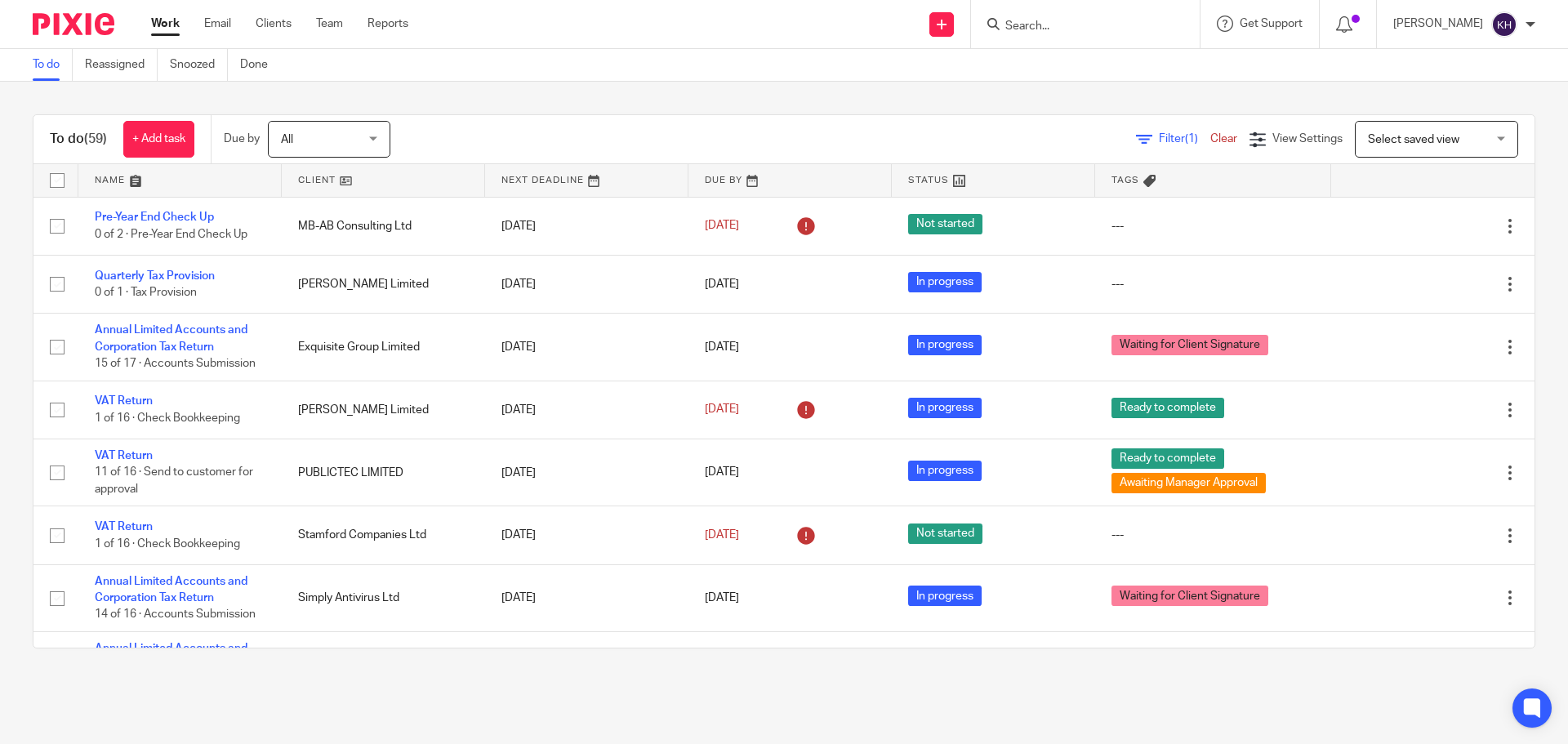
click at [1054, 32] on input "Search" at bounding box center [1077, 27] width 147 height 14
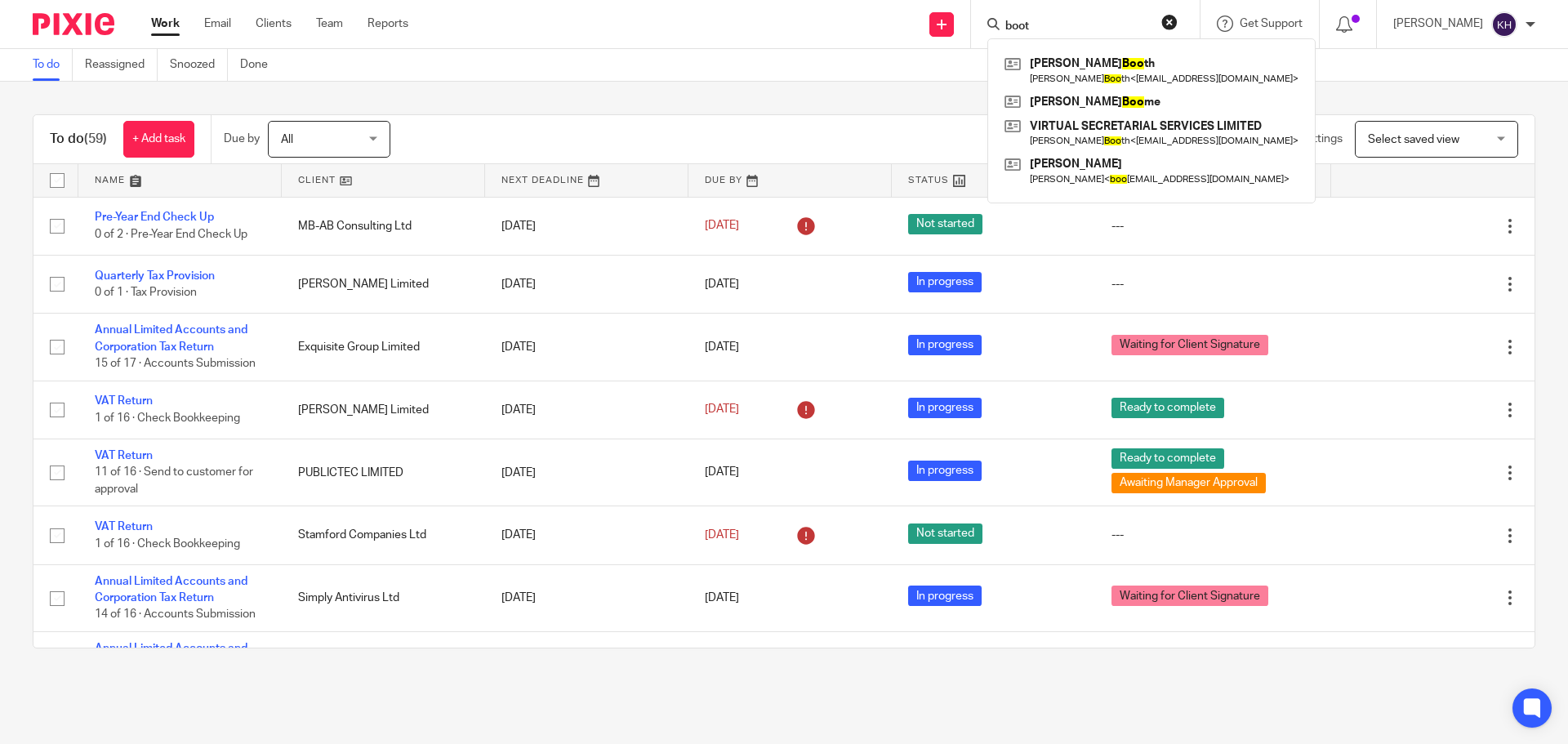
type input "booth"
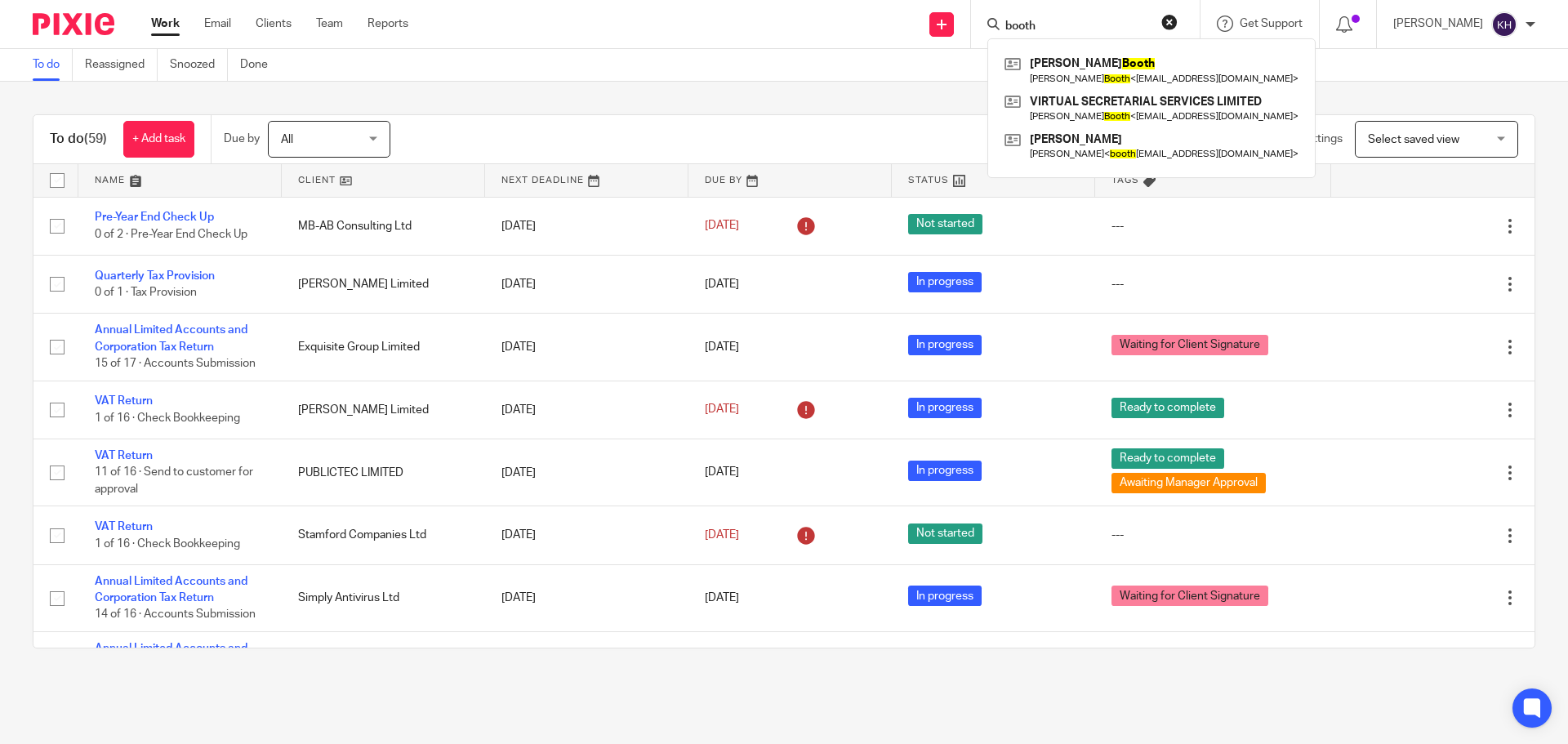
drag, startPoint x: 1102, startPoint y: 27, endPoint x: 862, endPoint y: 33, distance: 240.1
click at [862, 33] on div "Send new email Create task Add client booth Claire Booth Claire Booth < work@vs…" at bounding box center [1001, 24] width 1136 height 48
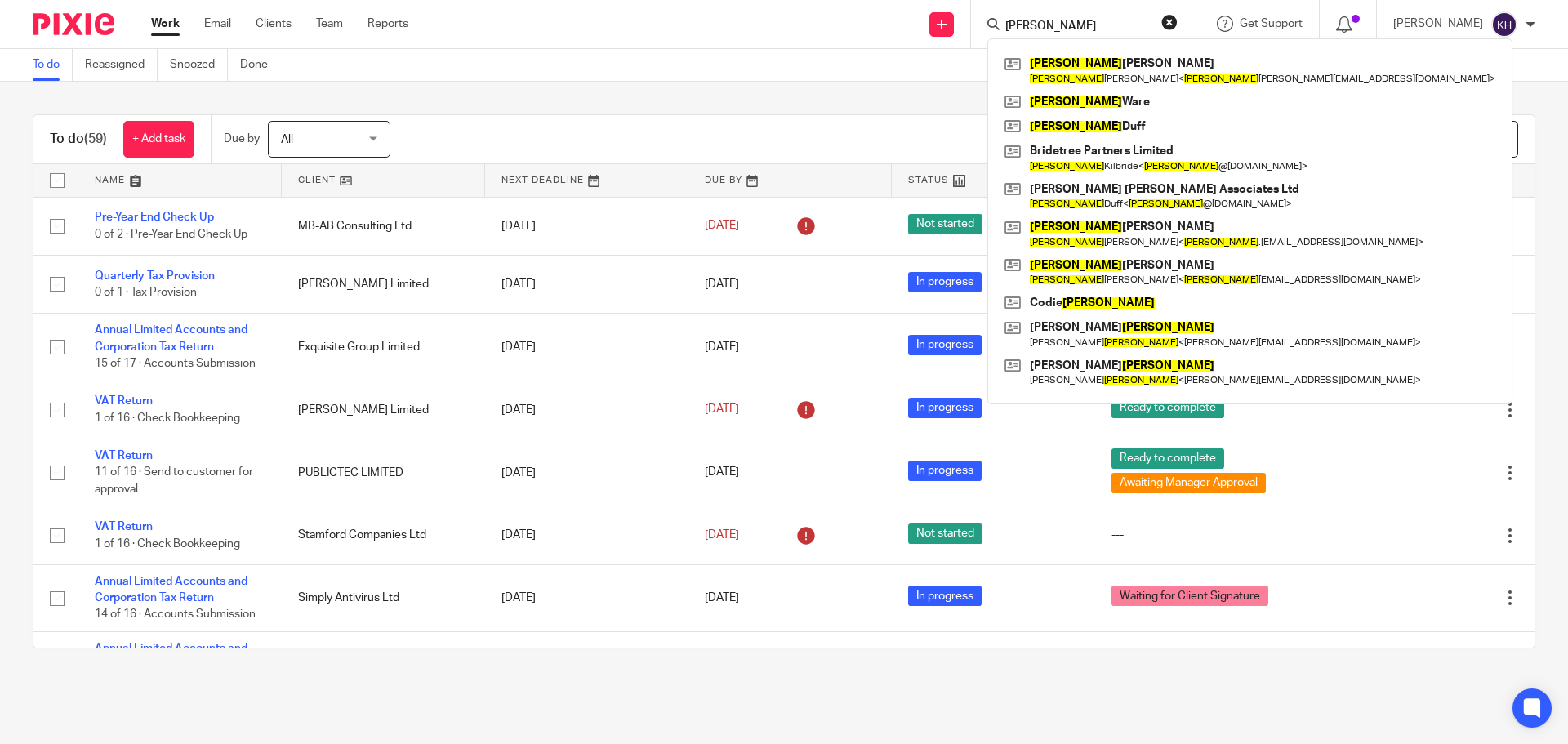
type input "jason"
click at [630, 67] on div "To do Reassigned Snoozed Done" at bounding box center [784, 66] width 1568 height 32
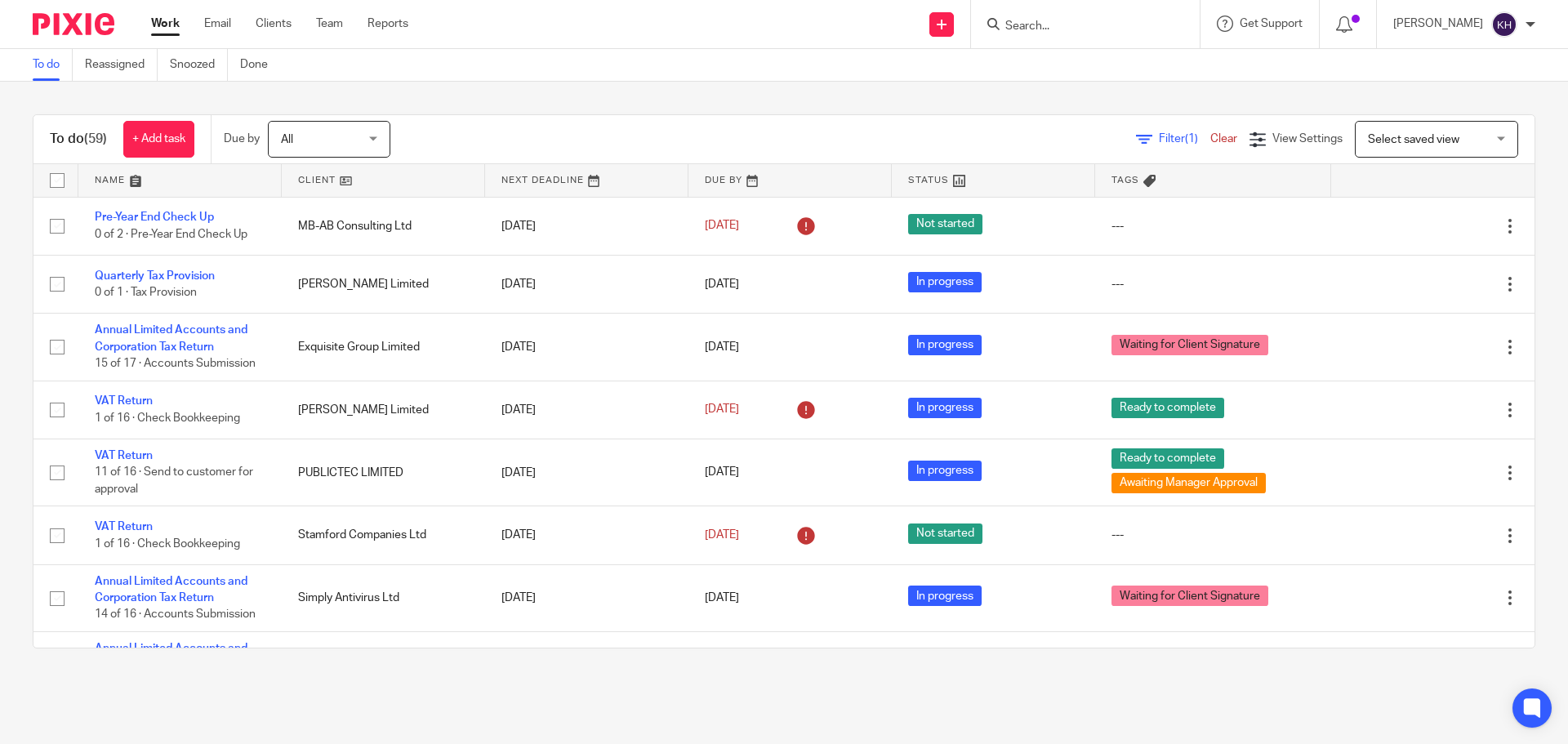
drag, startPoint x: 1123, startPoint y: 19, endPoint x: 916, endPoint y: 38, distance: 207.9
click at [916, 38] on div "Send new email Create task Add client Get Support Contact Support Help Document…" at bounding box center [1001, 24] width 1136 height 48
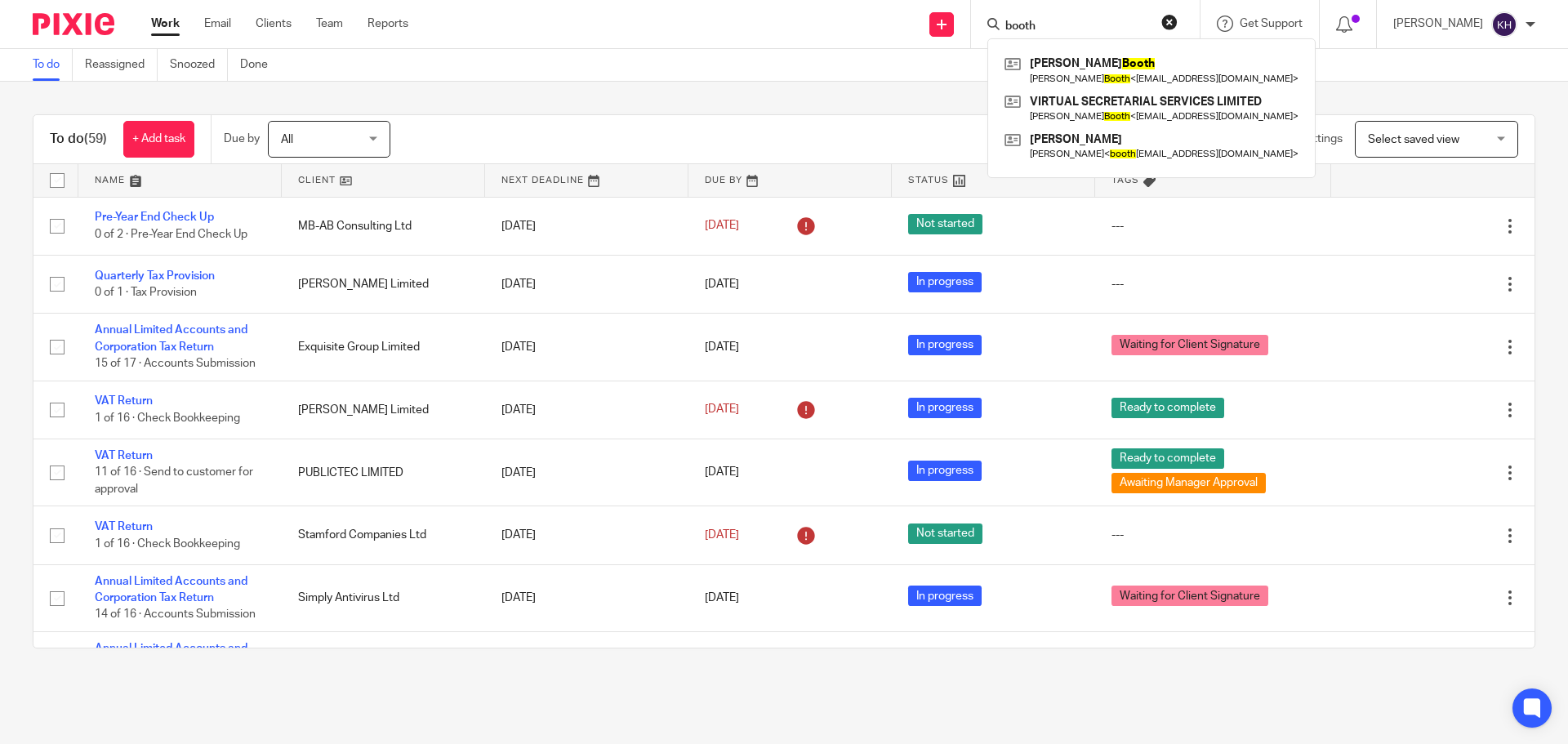
type input "booth"
click at [683, 93] on div "To do (59) + Add task Due by All All Today Tomorrow This week Next week This mo…" at bounding box center [784, 381] width 1568 height 600
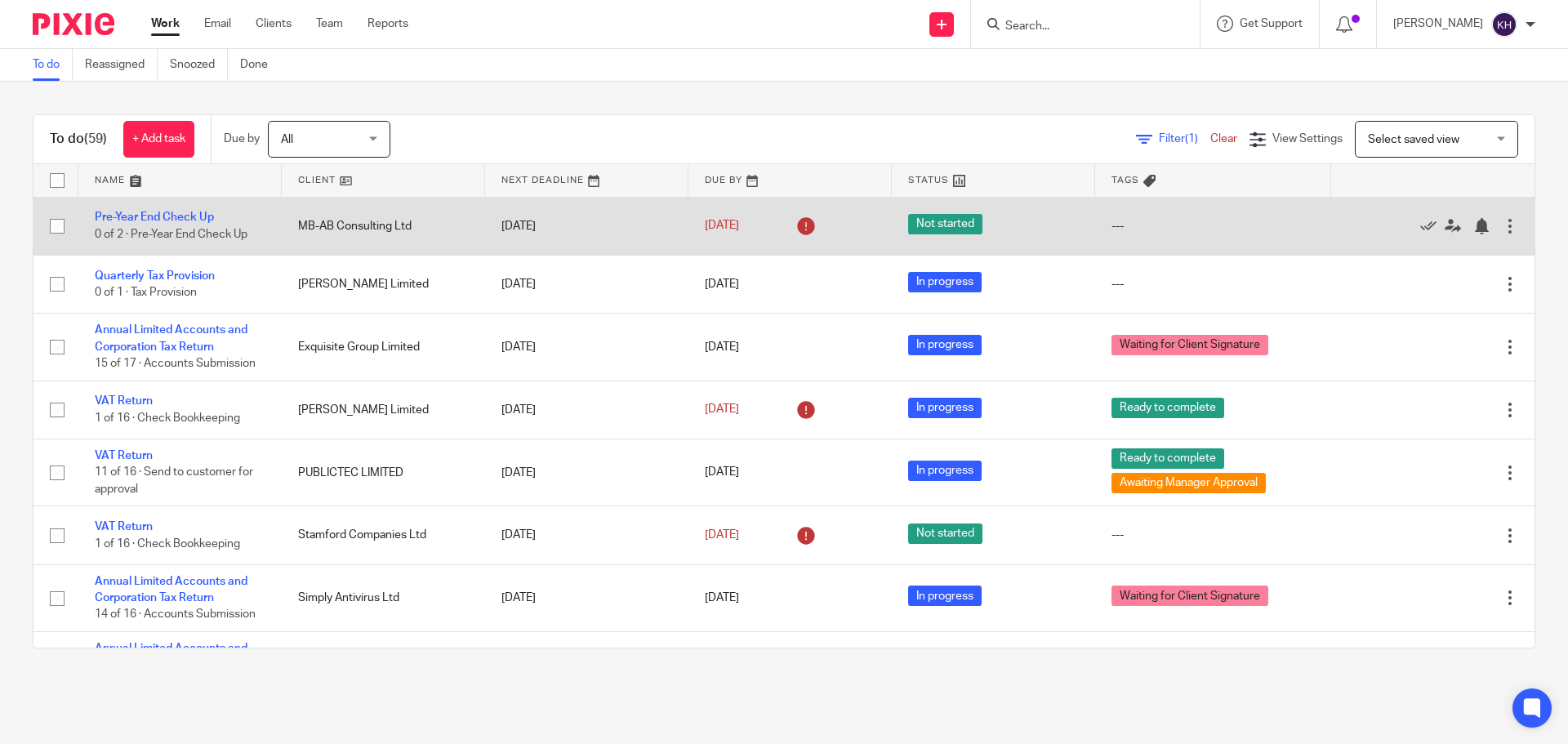
click at [171, 210] on td "Pre-Year End Check Up 0 of 2 · Pre-Year End Check Up" at bounding box center [181, 225] width 203 height 58
click at [191, 222] on link "Pre-Year End Check Up" at bounding box center [154, 218] width 119 height 11
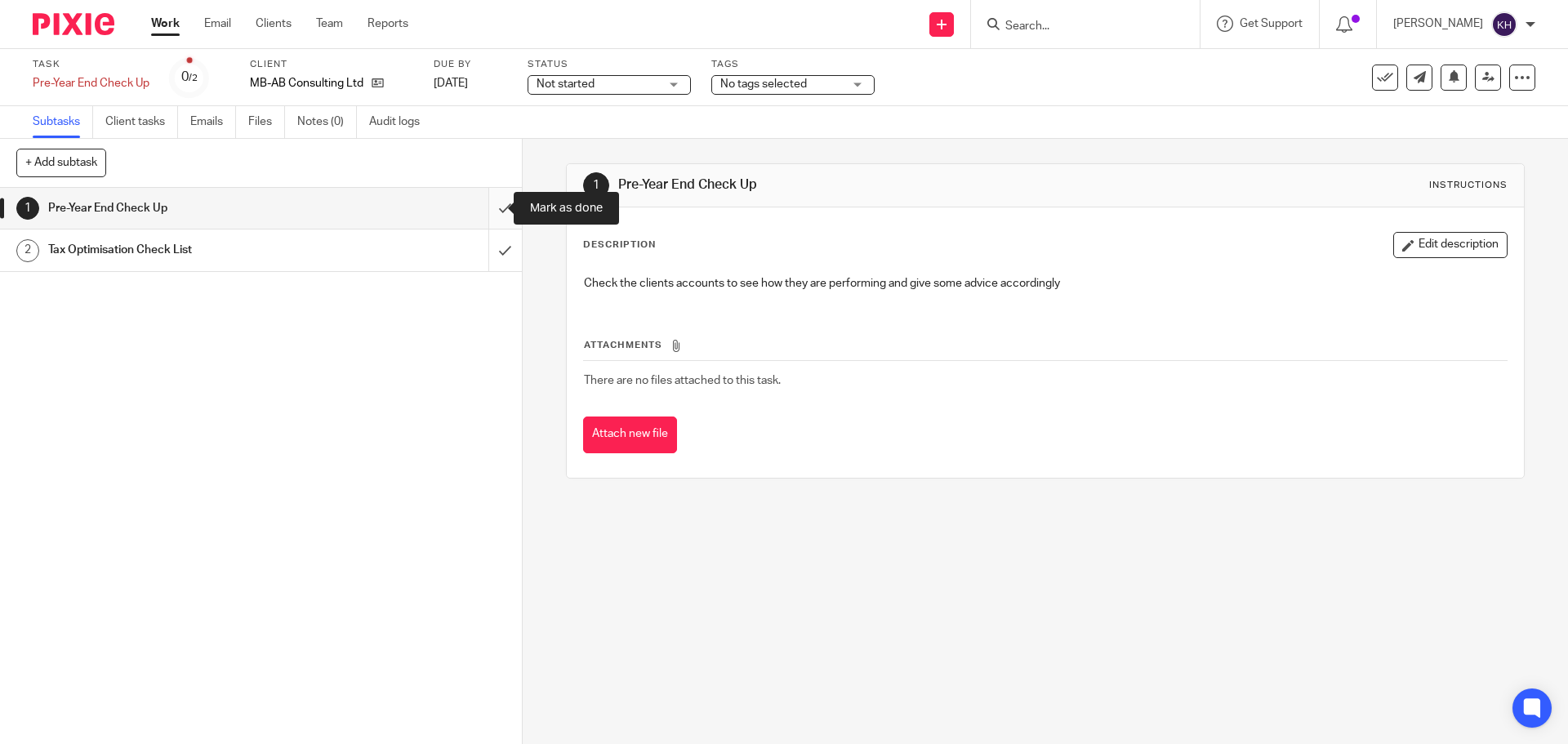
click at [492, 206] on input "submit" at bounding box center [260, 208] width 522 height 41
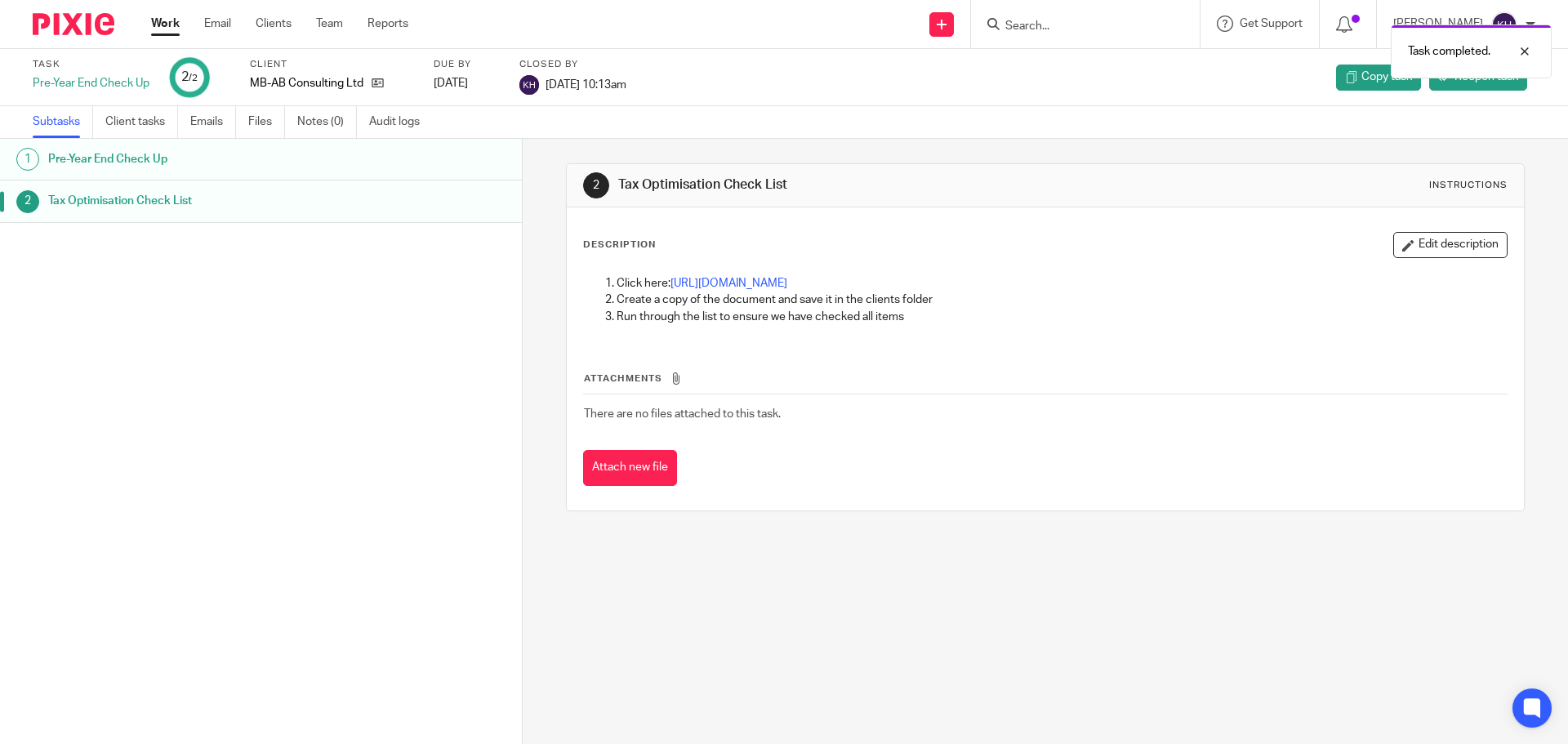
click at [163, 25] on link "Work" at bounding box center [165, 23] width 29 height 16
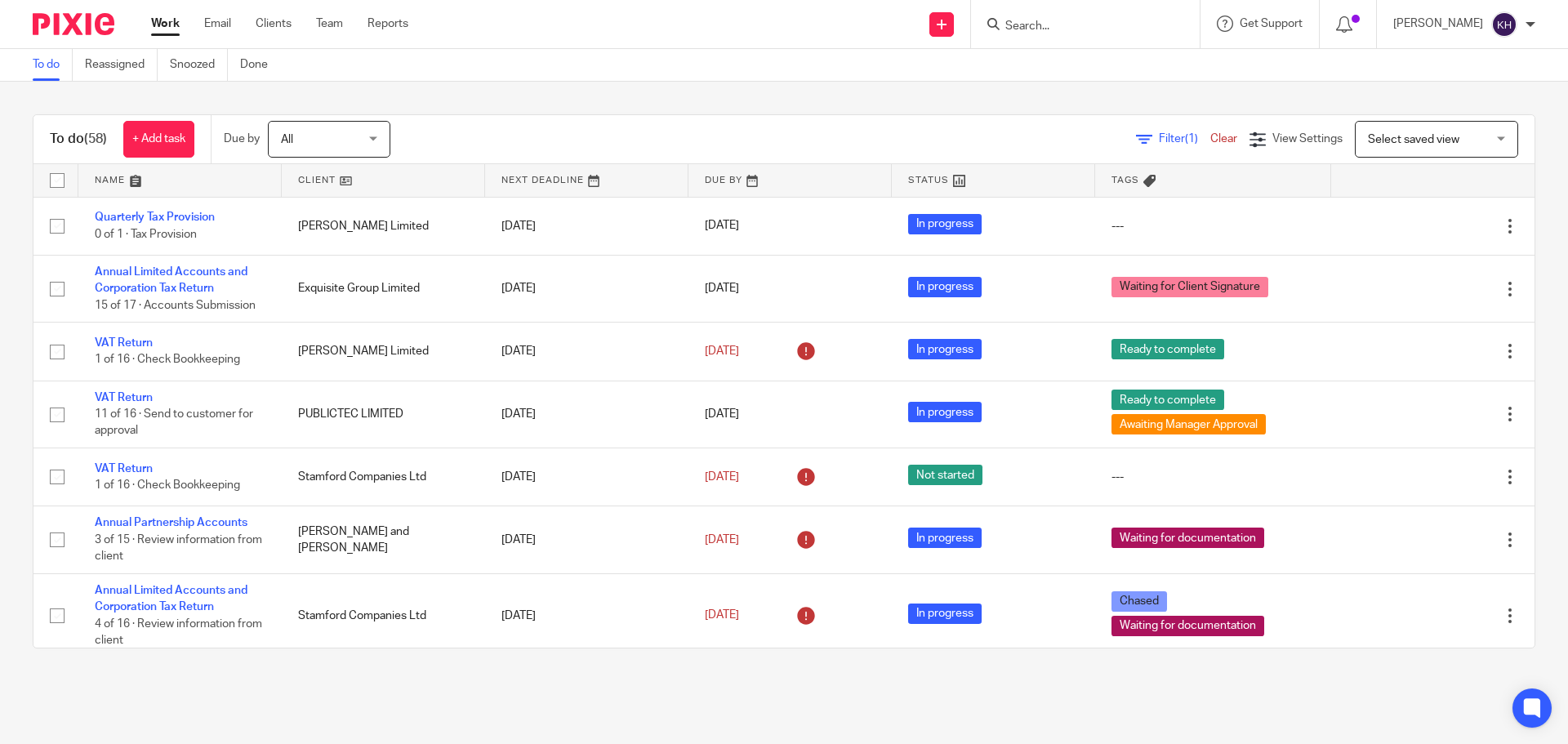
click at [520, 90] on div "To do (58) + Add task Due by All All Today Tomorrow This week Next week This mo…" at bounding box center [784, 381] width 1568 height 600
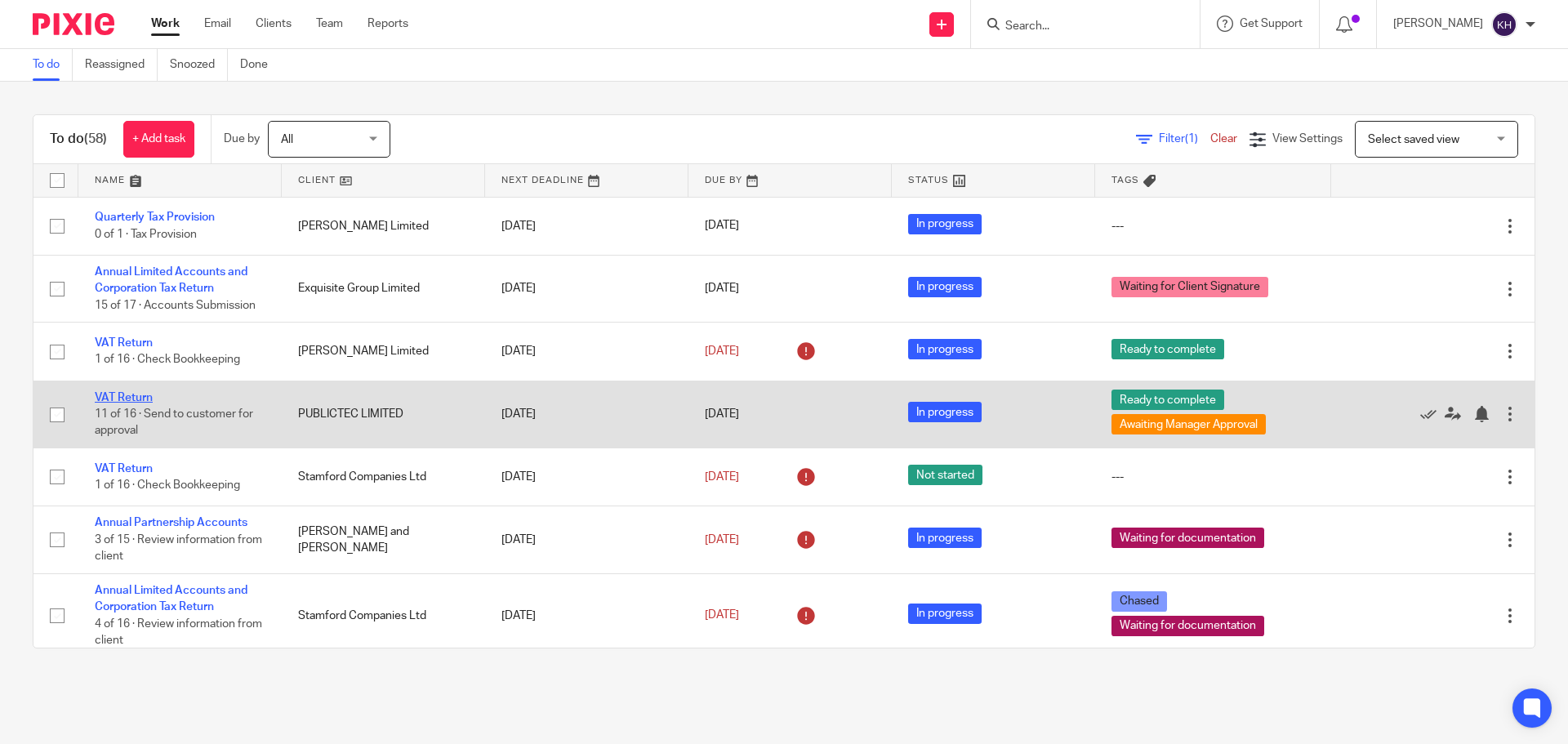
click at [122, 398] on link "VAT Return" at bounding box center [124, 398] width 58 height 11
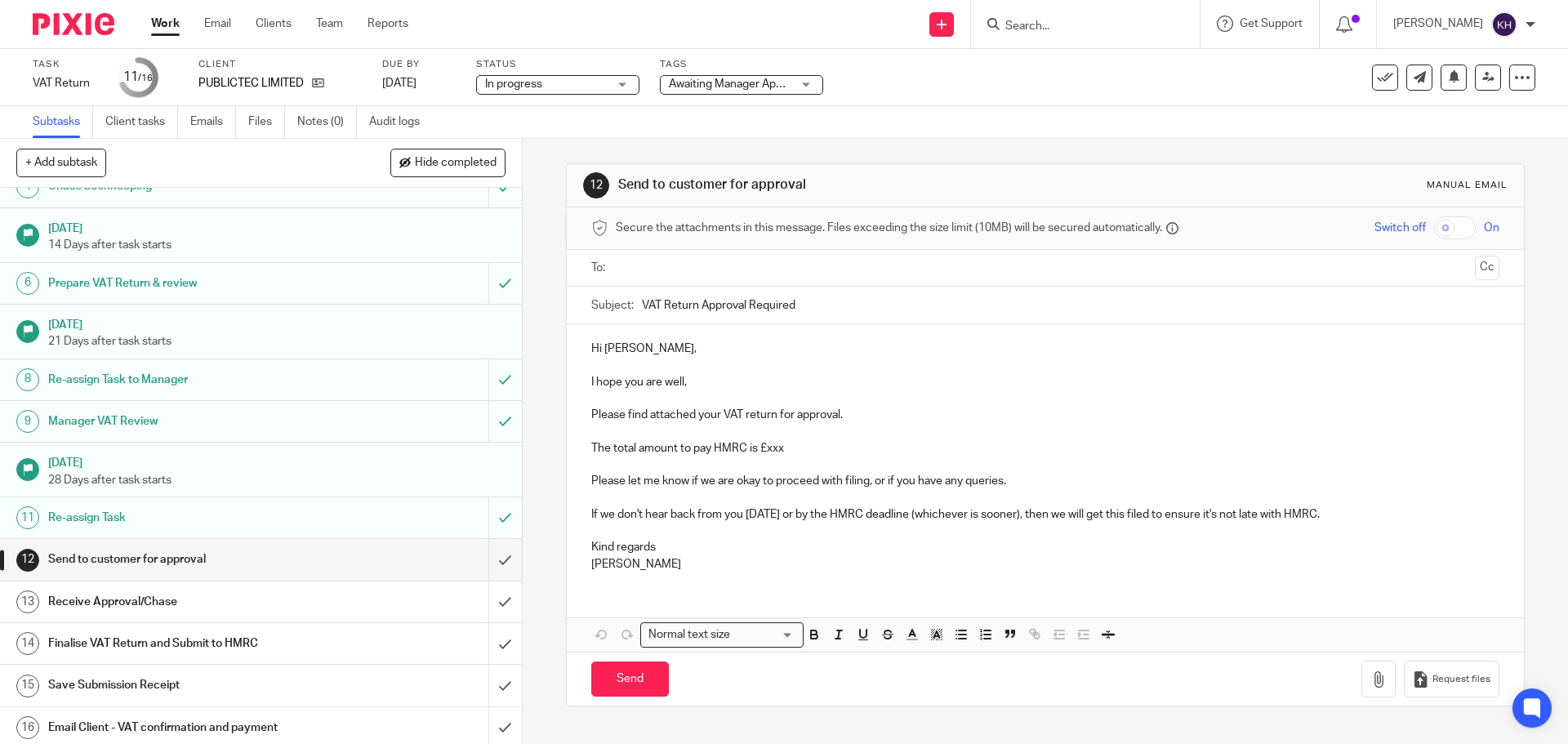
scroll to position [165, 0]
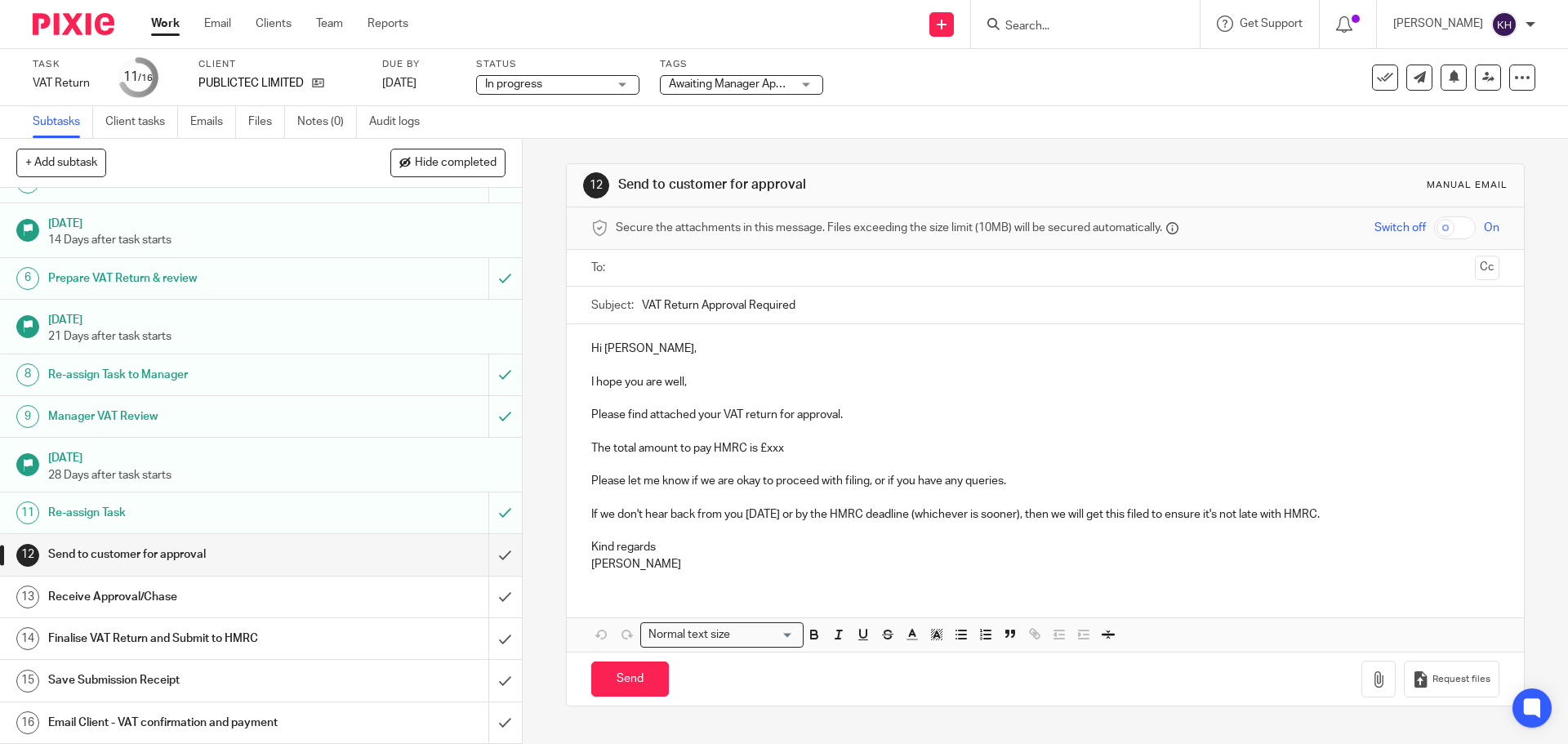
click at [664, 269] on input "text" at bounding box center [1044, 268] width 846 height 19
click at [729, 383] on p "I hope you are well," at bounding box center [1044, 385] width 908 height 16
click at [761, 455] on p "The total amount to pay HMRC is £xxx" at bounding box center [1044, 451] width 908 height 16
drag, startPoint x: 764, startPoint y: 452, endPoint x: 794, endPoint y: 452, distance: 30.0
click at [794, 452] on p "The total amount to pay HMRC is £xxx" at bounding box center [1044, 451] width 908 height 16
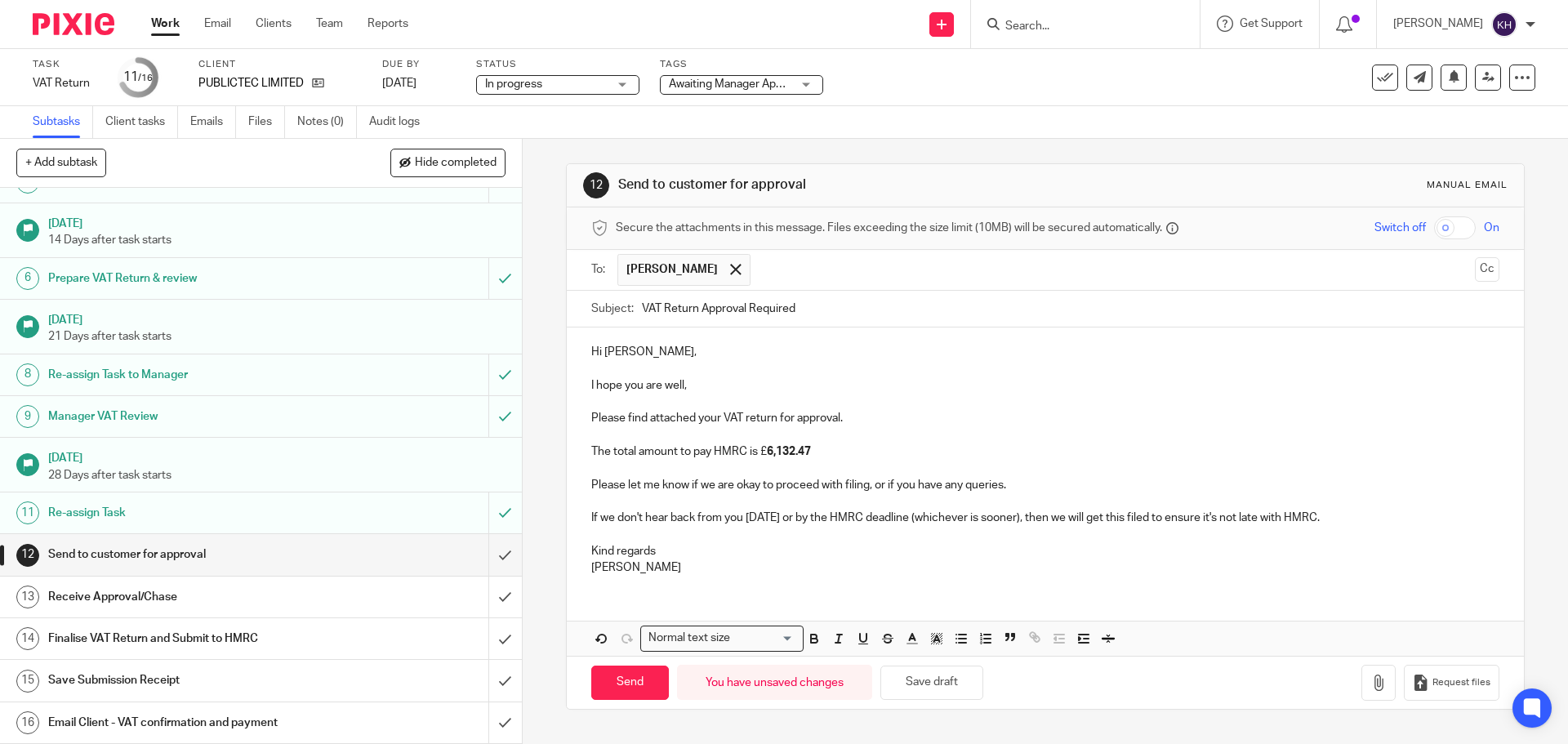
click at [1031, 385] on p "I hope you are well," at bounding box center [1044, 385] width 908 height 16
click at [1369, 686] on button "button" at bounding box center [1379, 683] width 34 height 37
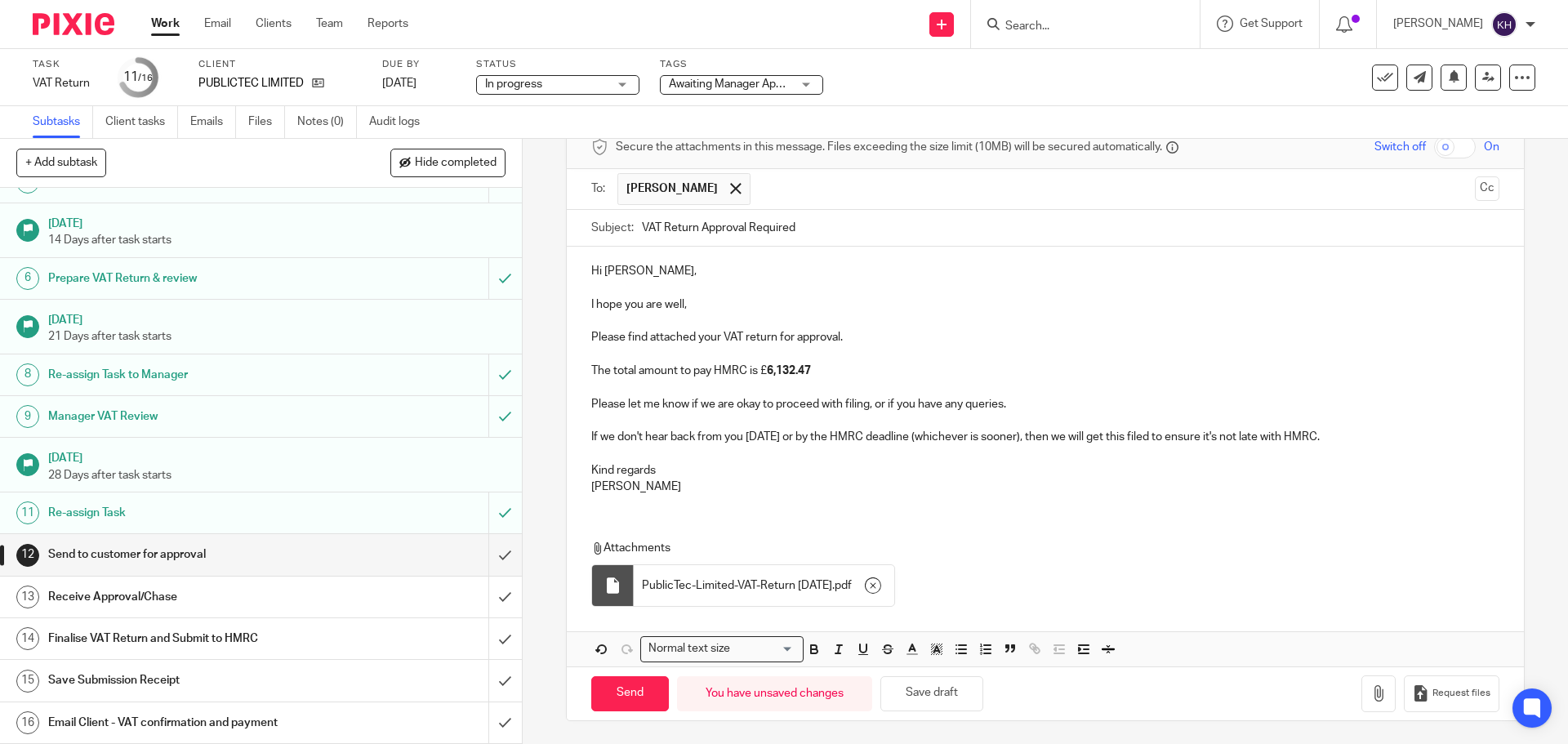
scroll to position [83, 0]
click at [628, 689] on input "Send" at bounding box center [630, 692] width 78 height 35
type input "Sent"
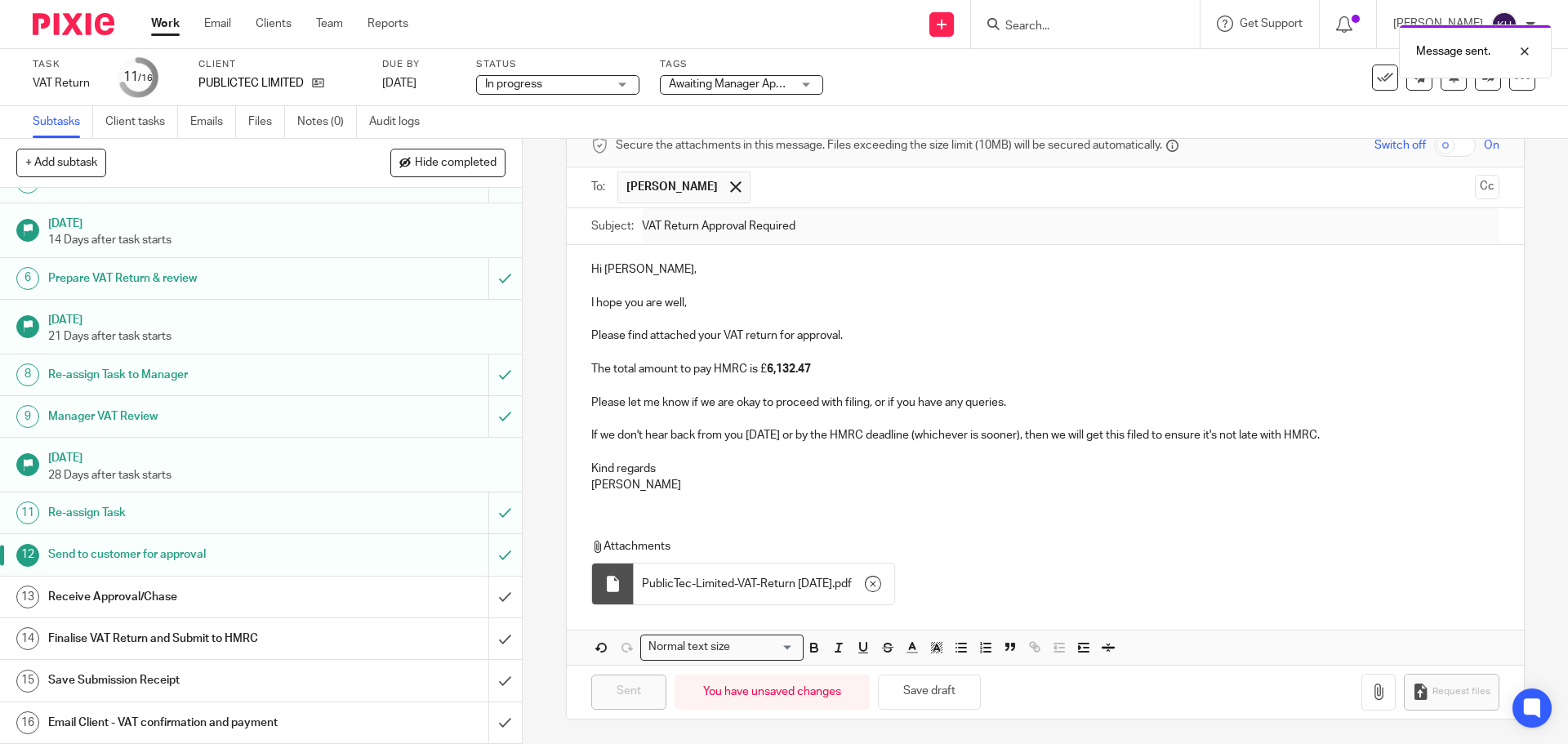
click at [743, 87] on span "Awaiting Manager Approval + 1" at bounding box center [747, 85] width 156 height 11
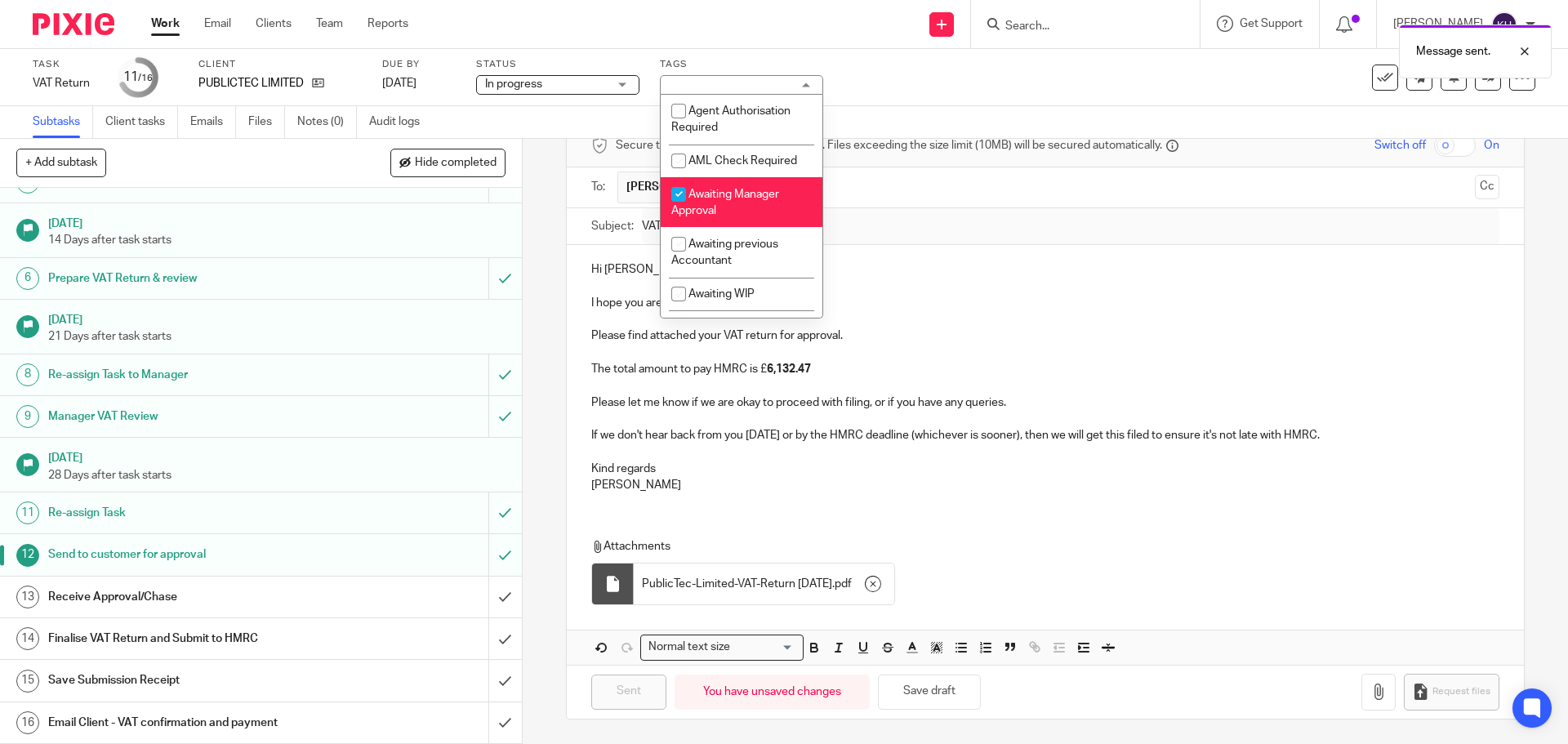
click at [738, 193] on span "Awaiting Manager Approval" at bounding box center [724, 203] width 107 height 29
checkbox input "false"
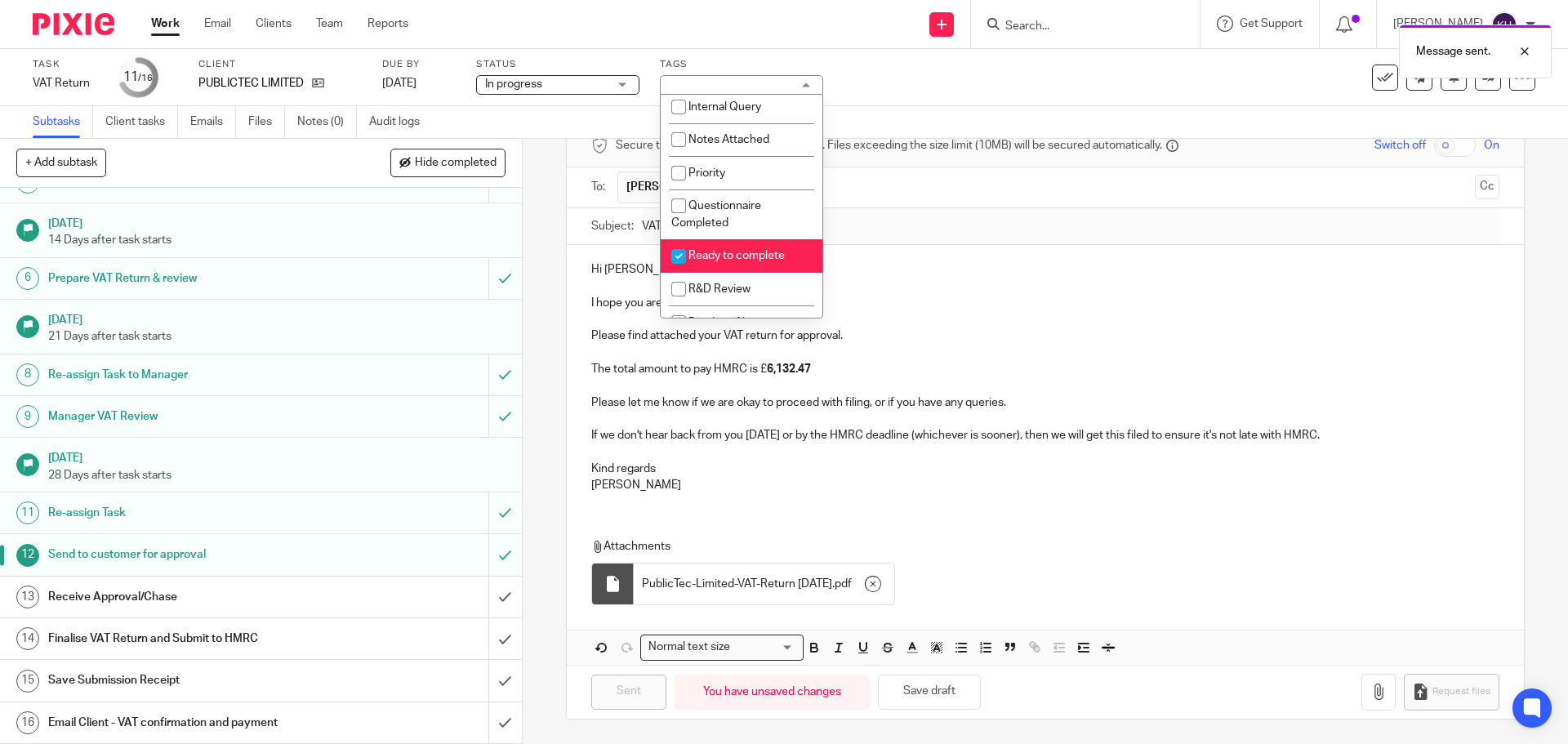
scroll to position [245, 0]
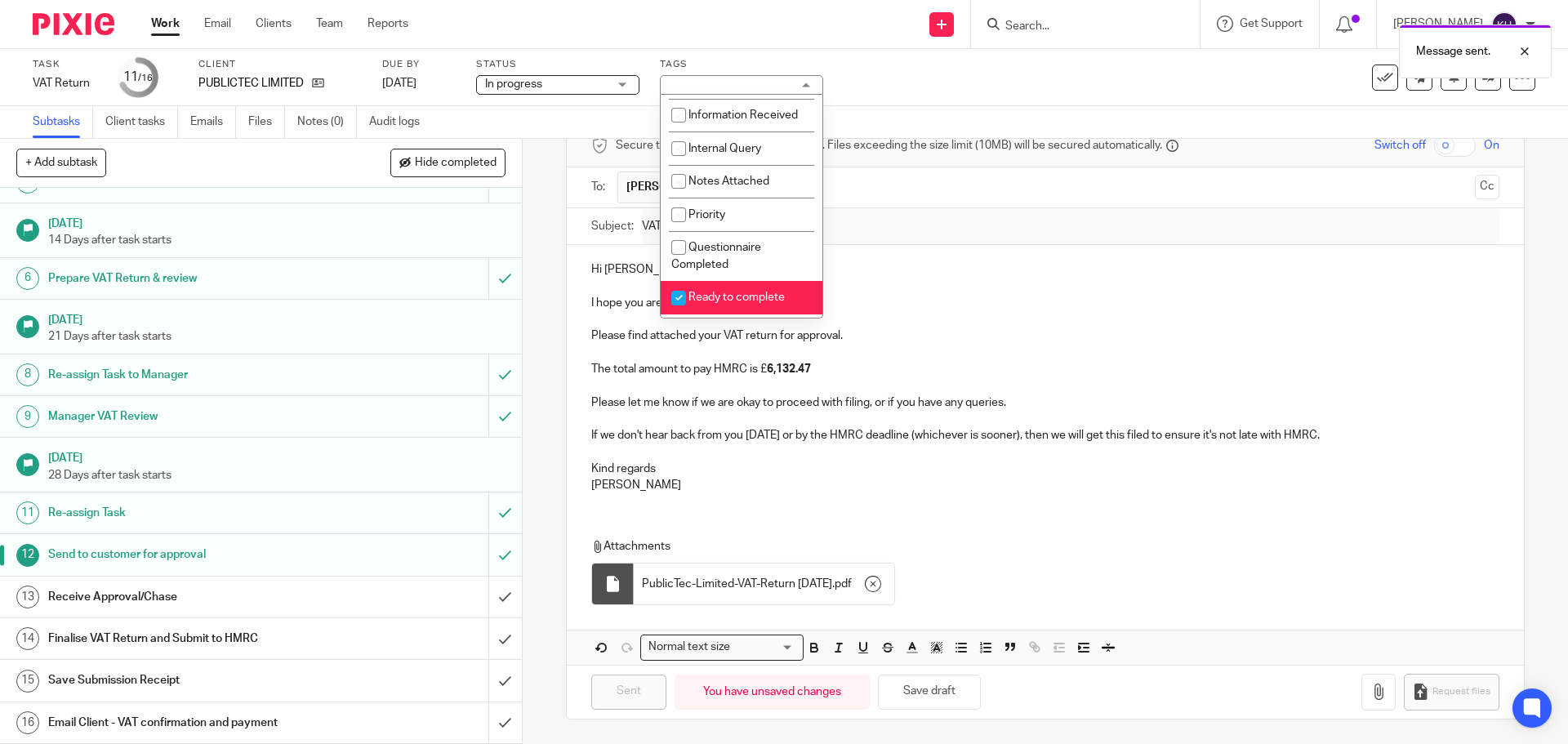
click at [741, 282] on li "Ready to complete" at bounding box center [741, 297] width 162 height 33
checkbox input "false"
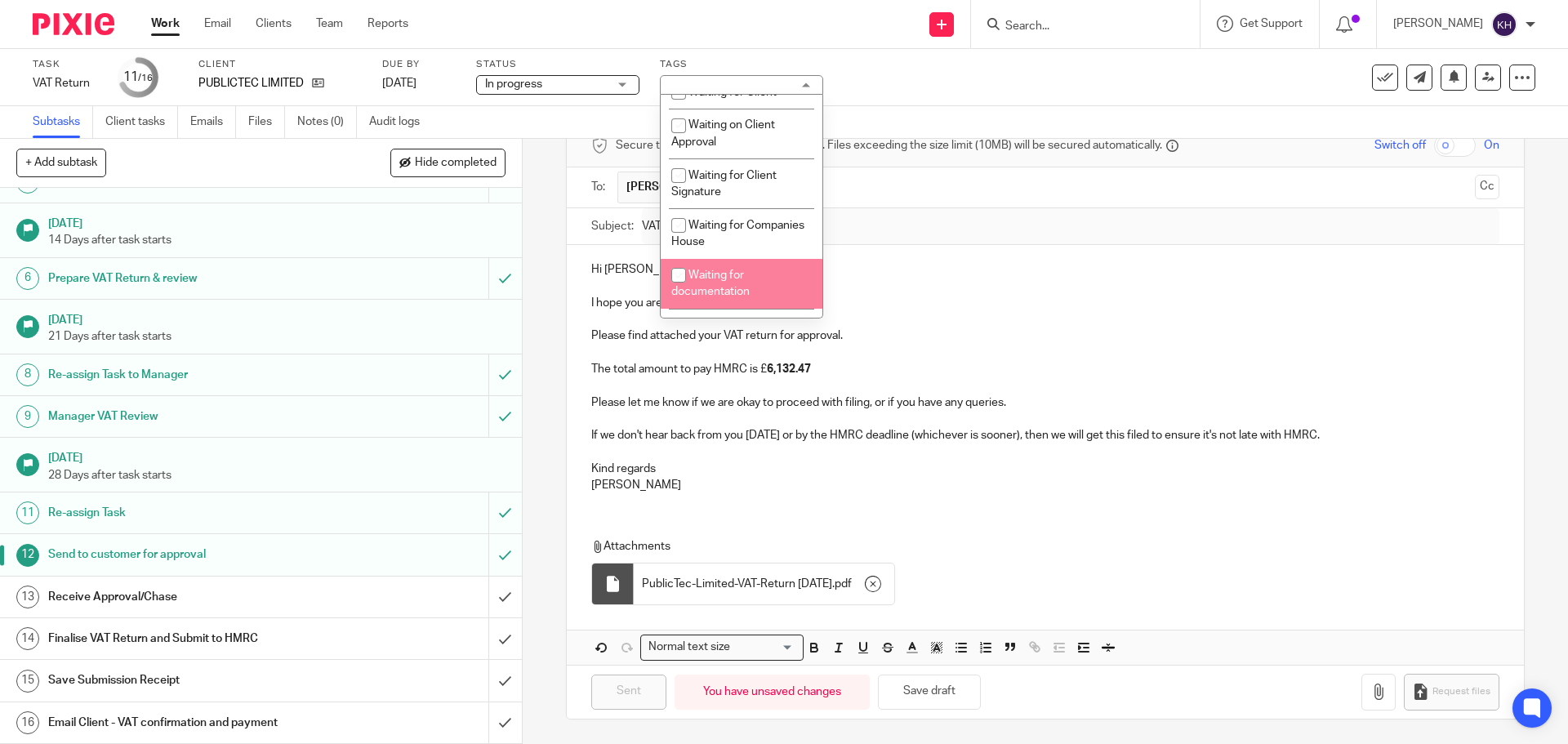
scroll to position [526, 0]
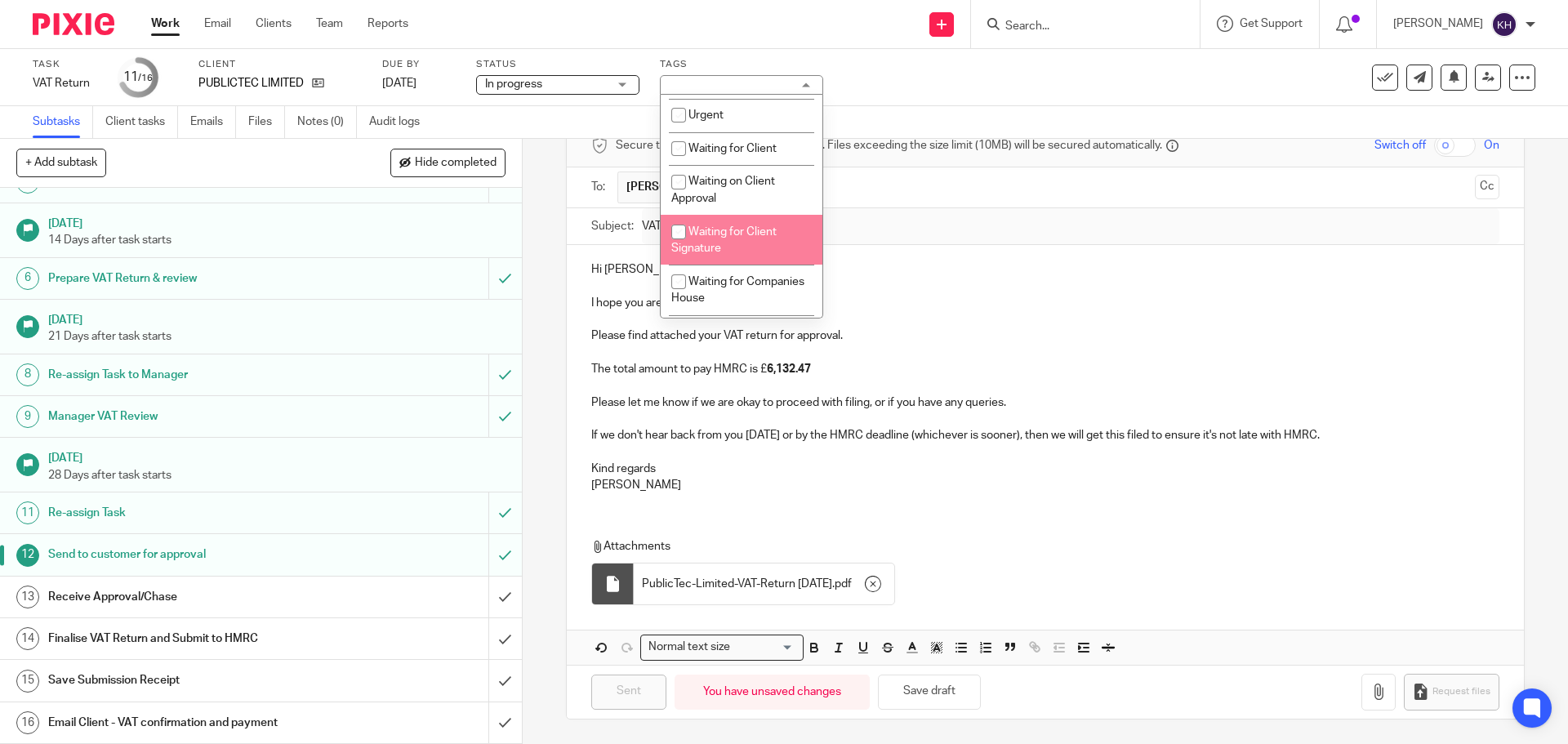
click at [747, 230] on span "Waiting for Client Signature" at bounding box center [723, 240] width 105 height 29
checkbox input "true"
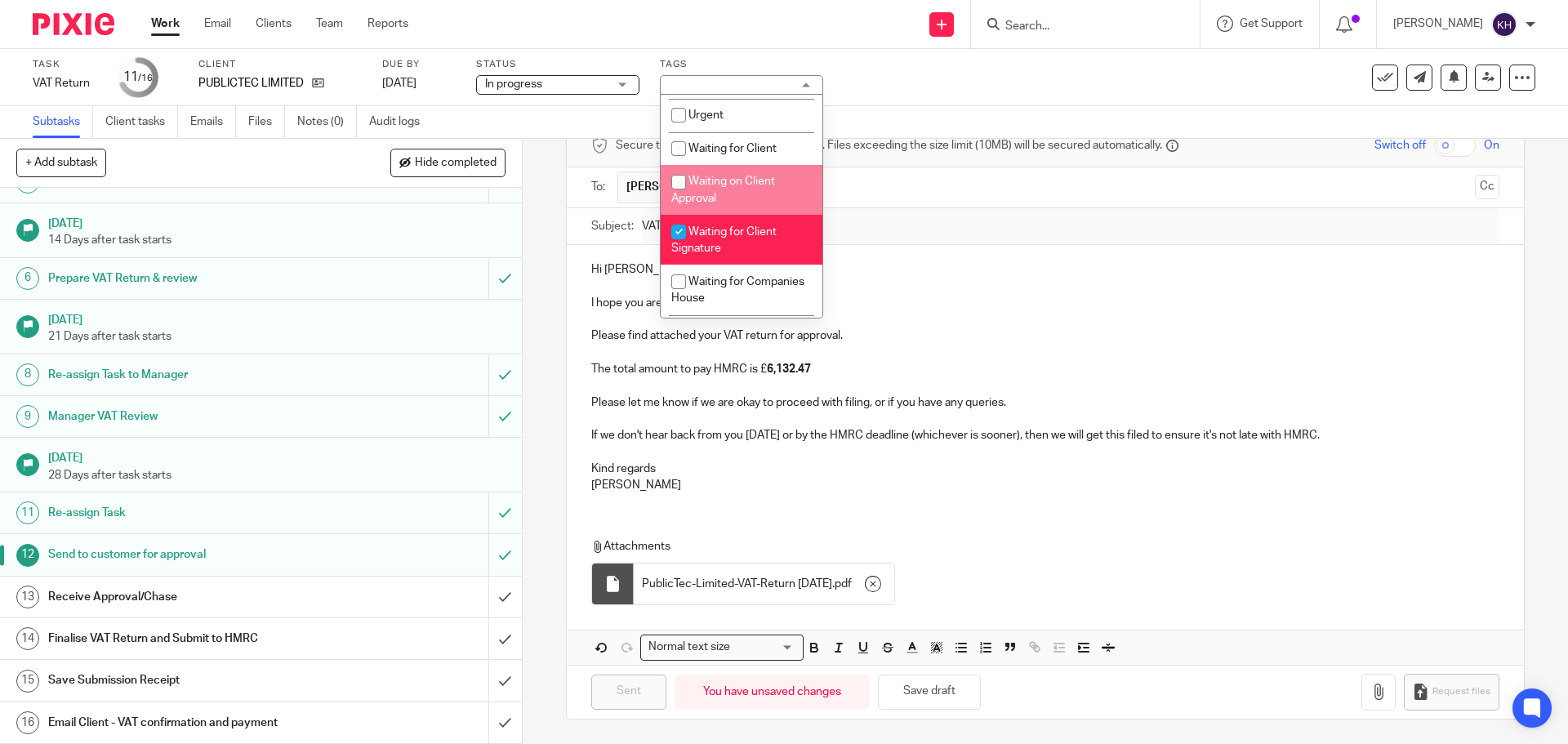
click at [755, 188] on li "Waiting on Client Approval" at bounding box center [741, 190] width 162 height 49
checkbox input "true"
click at [755, 237] on span "Waiting for Client Signature" at bounding box center [723, 240] width 105 height 29
checkbox input "false"
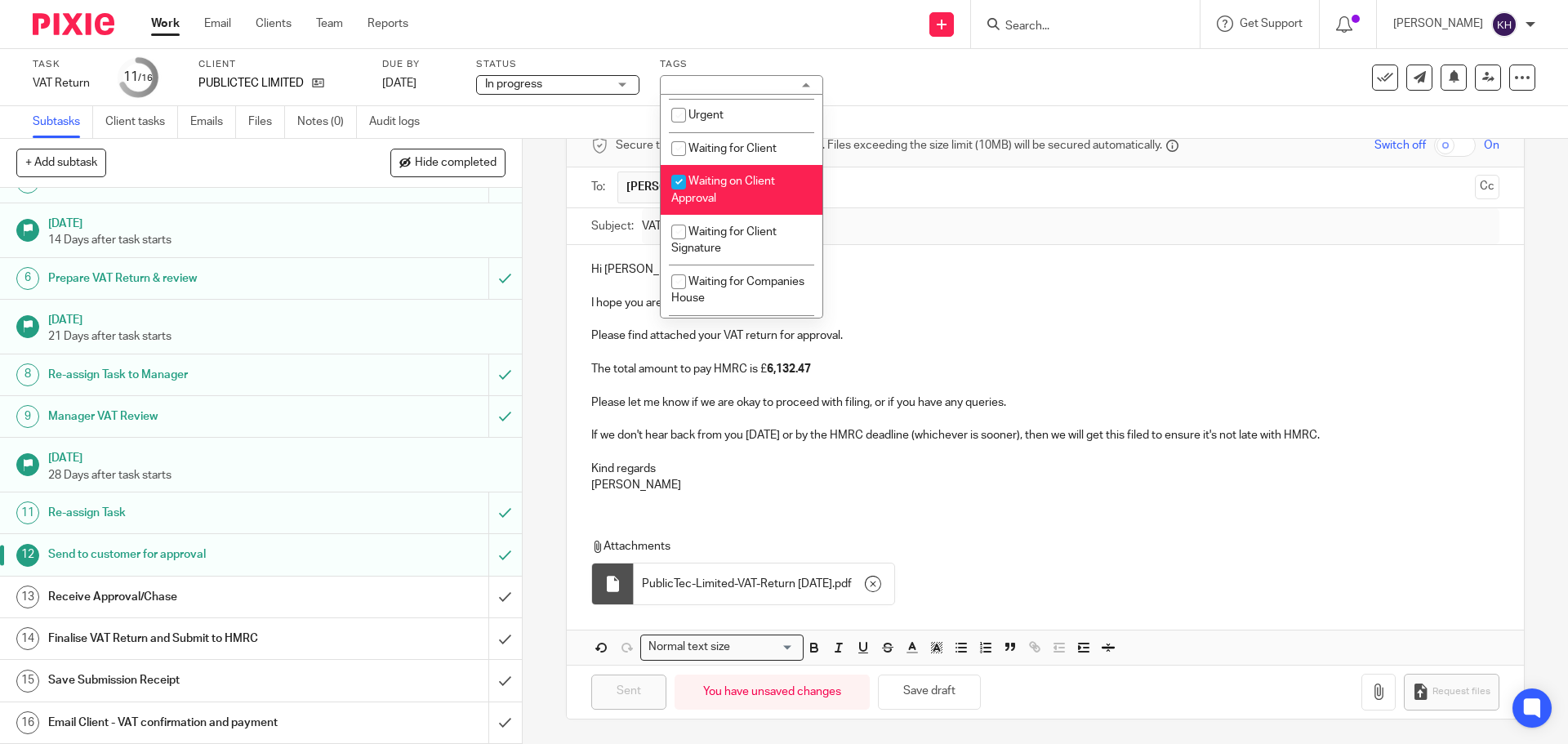
click at [941, 189] on input "text" at bounding box center [1113, 187] width 710 height 32
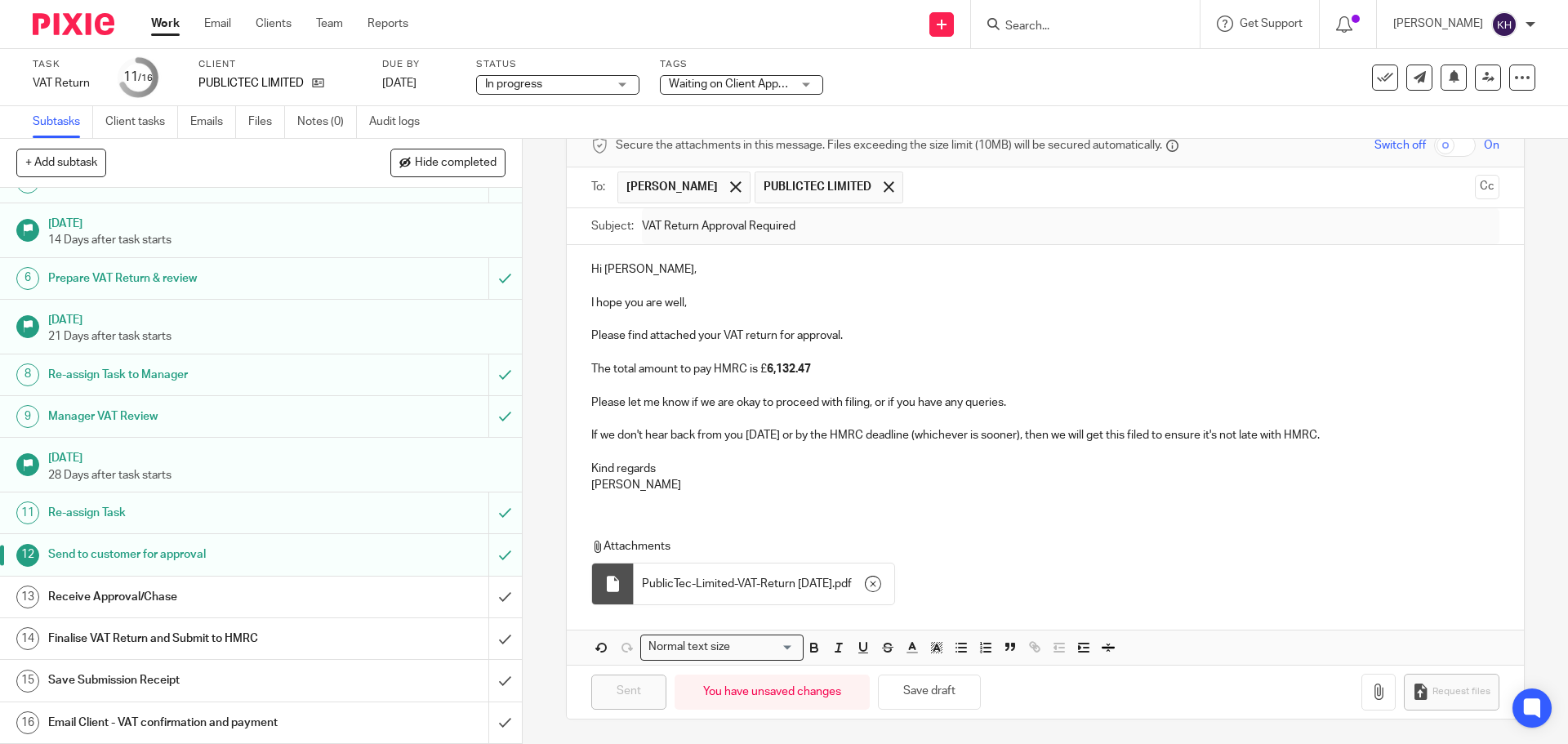
click at [1050, 107] on div "Subtasks Client tasks Emails Files Notes (0) Audit logs" at bounding box center [784, 123] width 1568 height 32
click at [884, 181] on span at bounding box center [889, 186] width 10 height 10
click at [166, 649] on h1 "Finalise VAT Return and Submit to HMRC" at bounding box center [189, 639] width 282 height 25
click at [154, 595] on h1 "Receive Approval/Chase" at bounding box center [189, 597] width 282 height 25
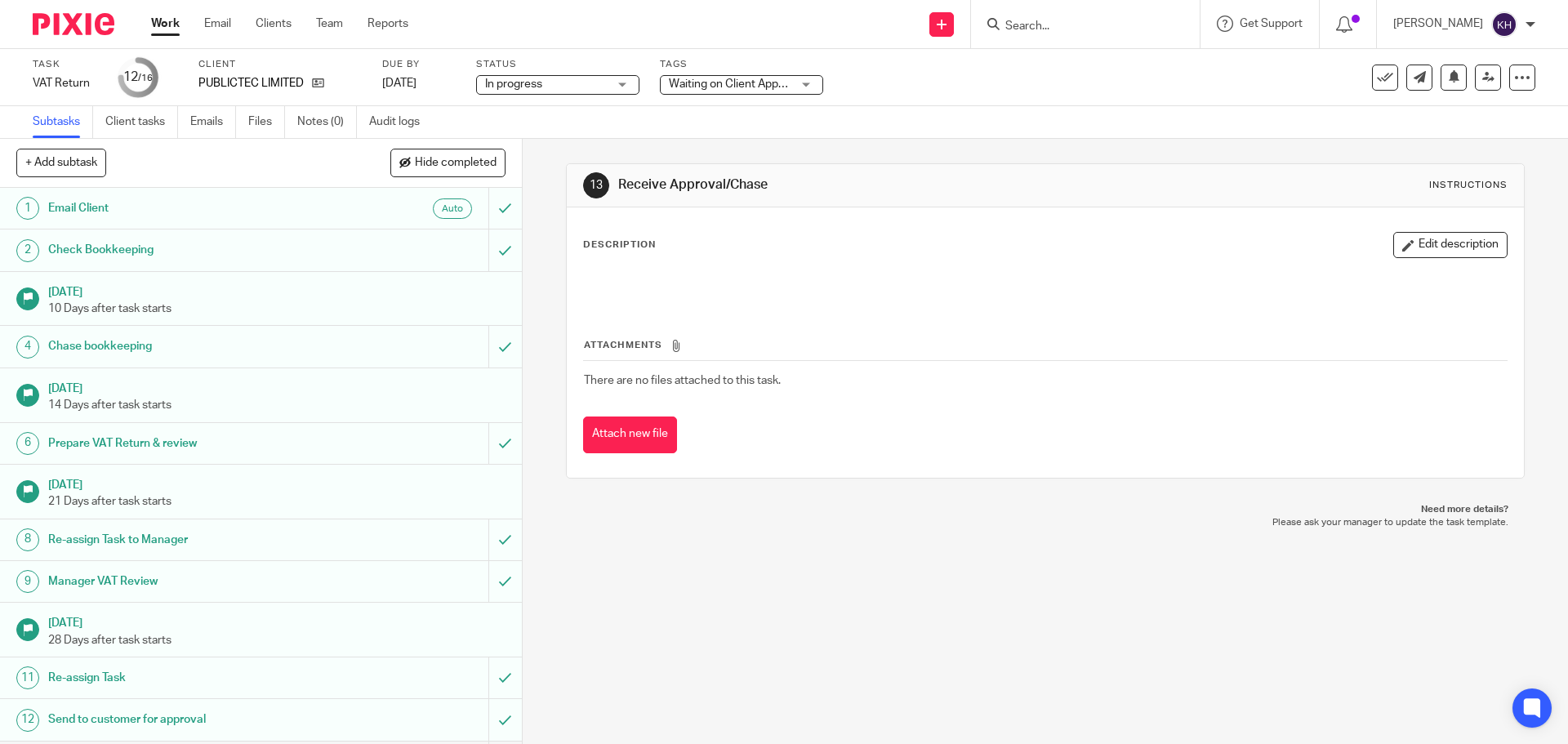
click at [170, 16] on link "Work" at bounding box center [165, 23] width 29 height 16
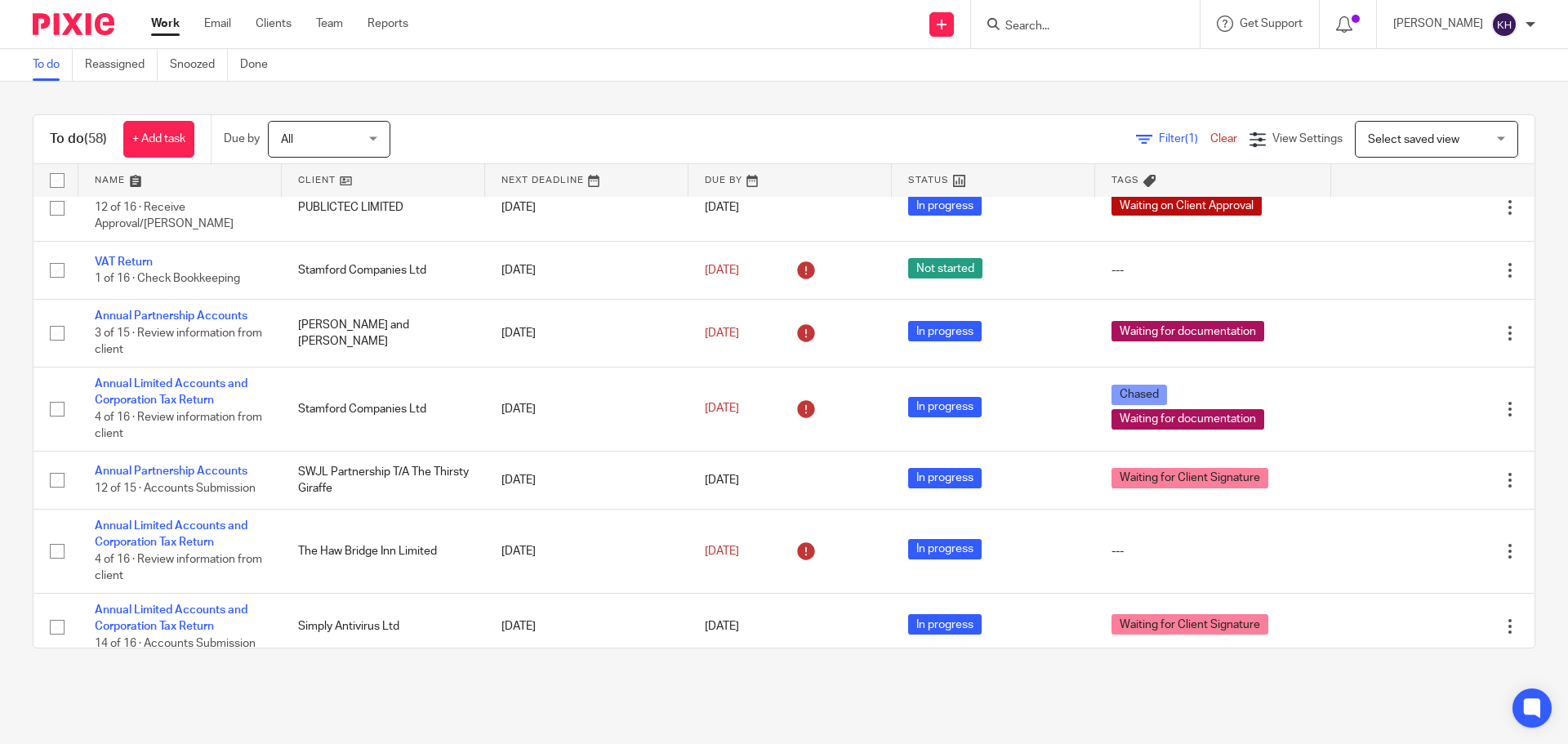
scroll to position [327, 0]
